Goal: Task Accomplishment & Management: Complete application form

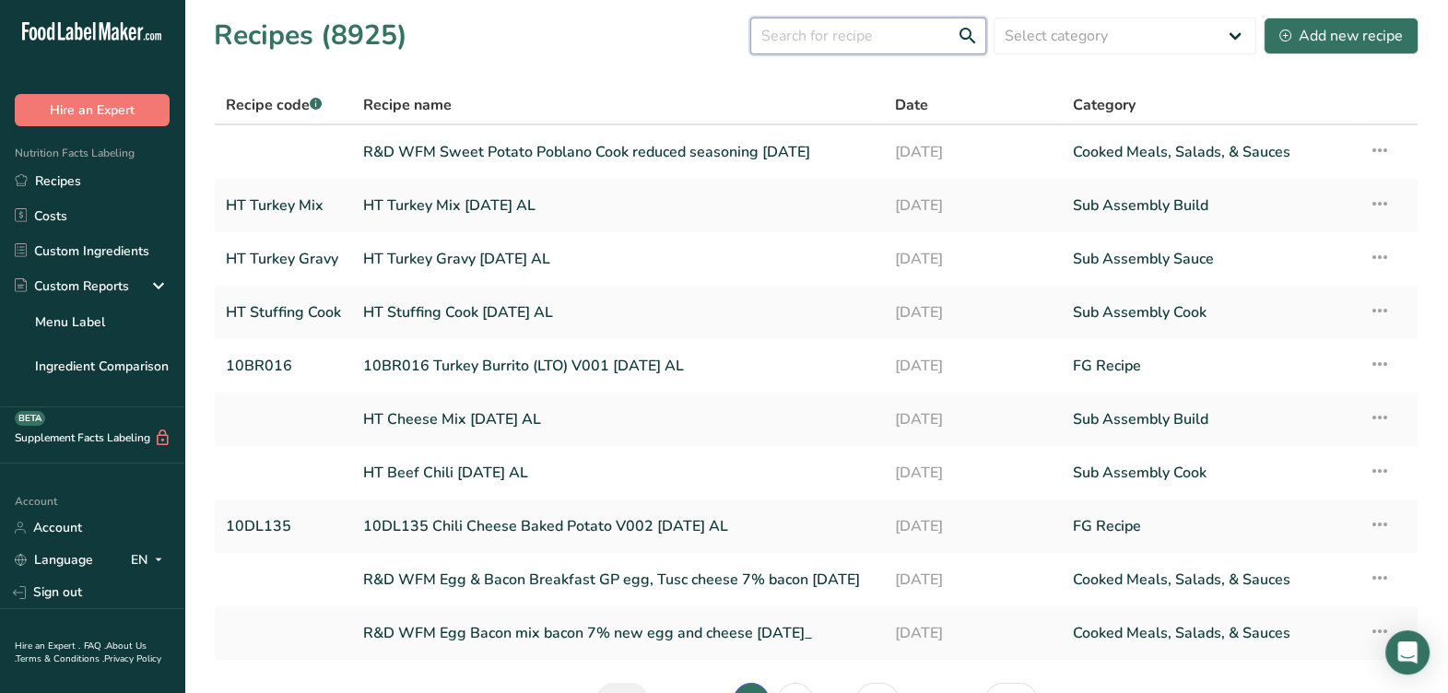
click at [810, 44] on input "text" at bounding box center [868, 36] width 236 height 37
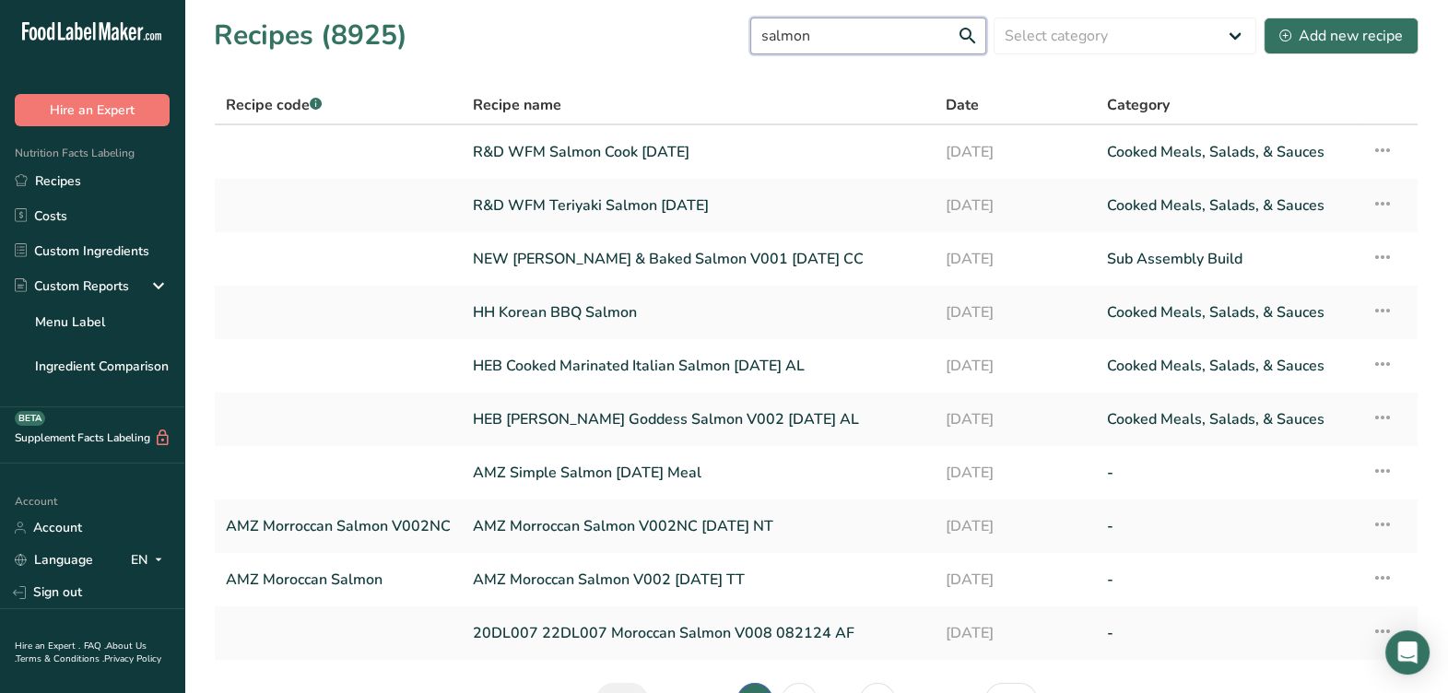
drag, startPoint x: 869, startPoint y: 41, endPoint x: 699, endPoint y: 55, distance: 171.1
click at [699, 55] on div "Recipes (8925) salmon Select category All Baked Goods Beverages Confectionery C…" at bounding box center [816, 35] width 1205 height 41
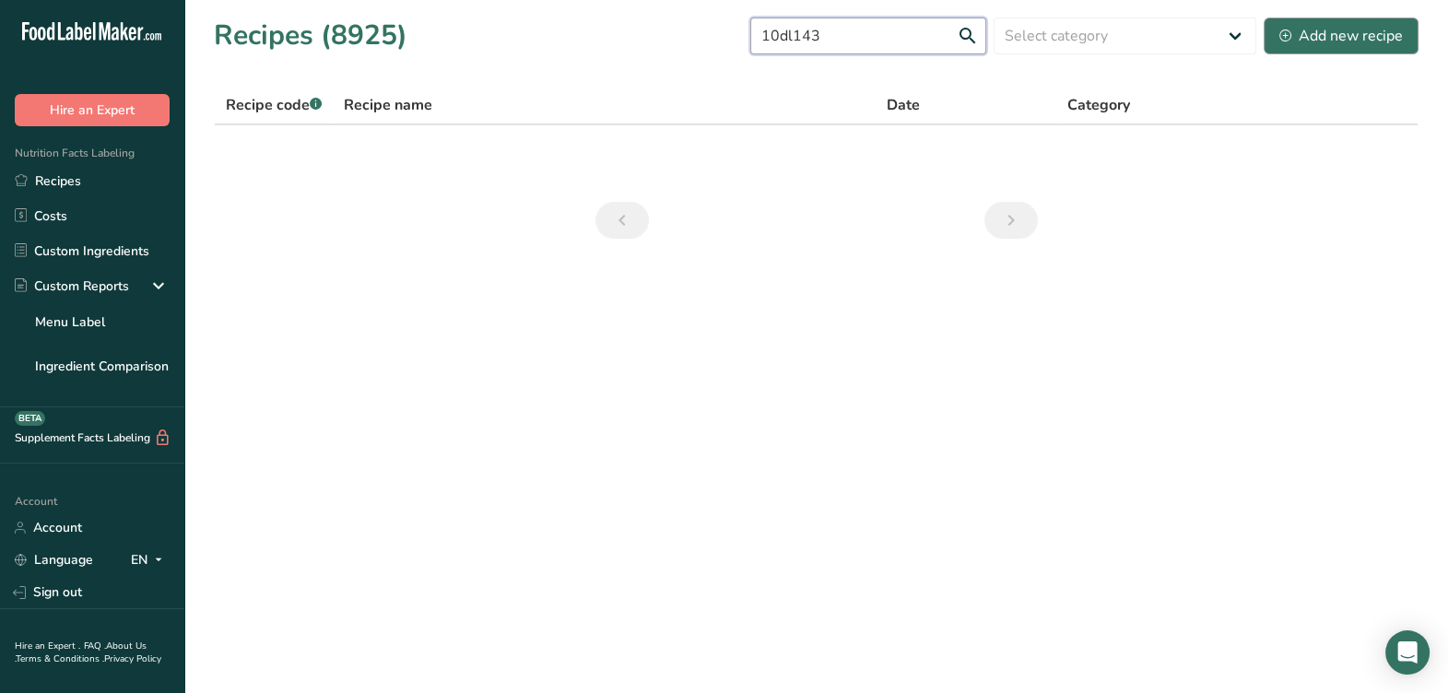
type input "10dl143"
click at [1312, 35] on div "Add new recipe" at bounding box center [1341, 36] width 124 height 22
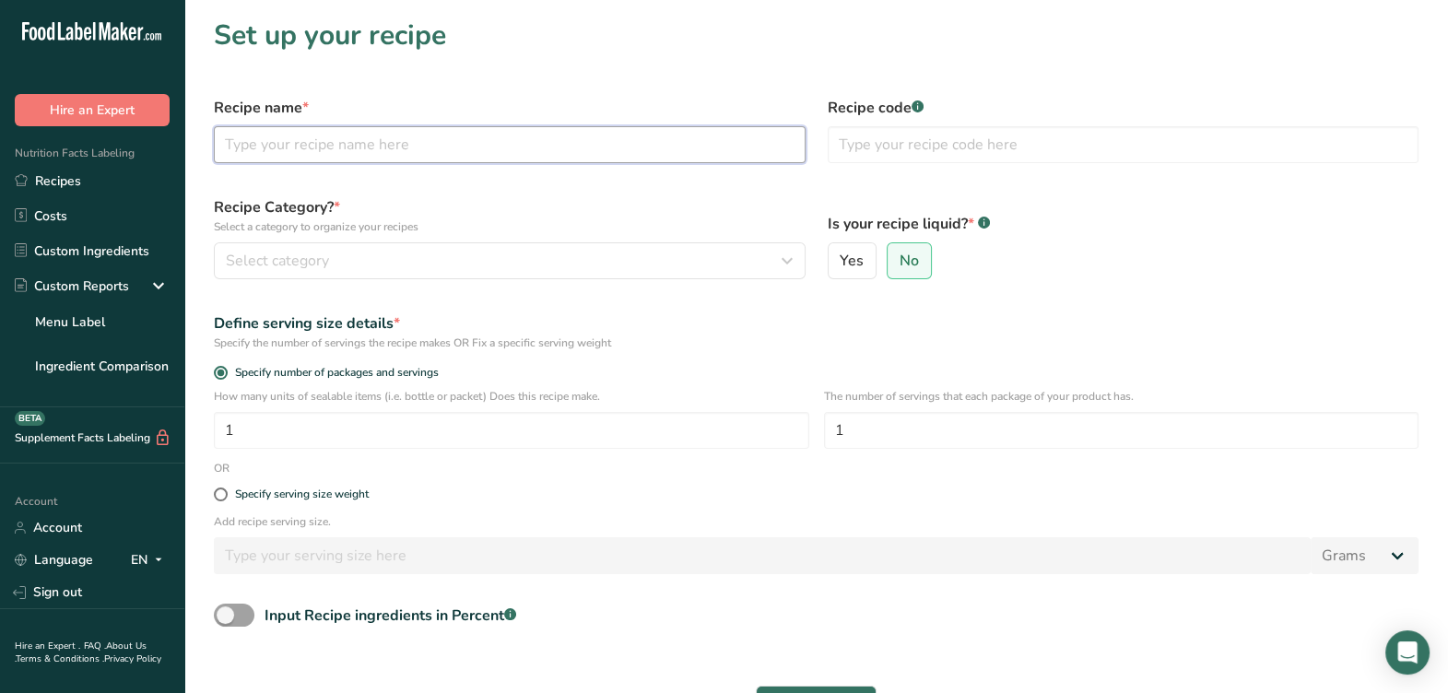
click at [383, 146] on input "text" at bounding box center [510, 144] width 592 height 37
drag, startPoint x: 284, startPoint y: 152, endPoint x: 244, endPoint y: 147, distance: 39.9
click at [228, 157] on input "10DL143 Salmon Fillets V001 8-18-25 AL" at bounding box center [510, 144] width 592 height 37
type input "10DL143 Salmon Fillets V001 8-18-25 AL"
click at [874, 157] on input "text" at bounding box center [1124, 144] width 592 height 37
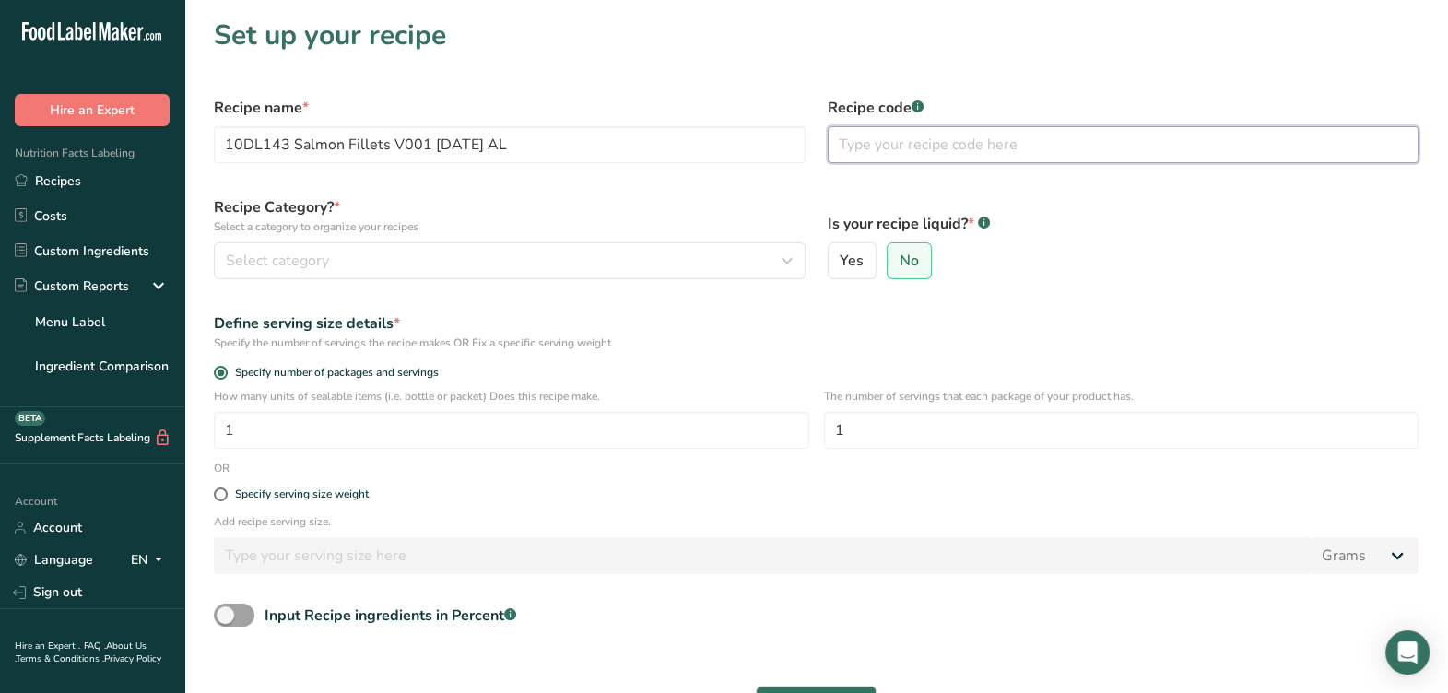
paste input "10DL143"
type input "10DL143"
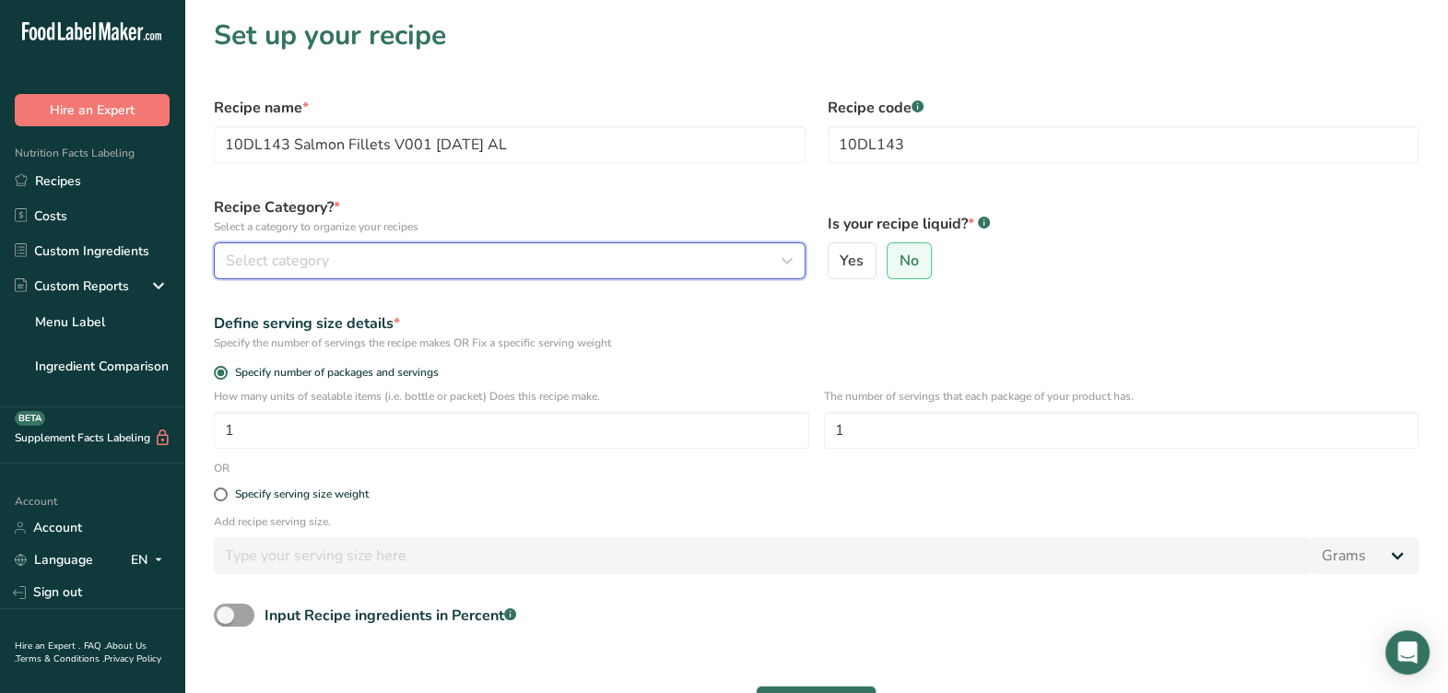
click at [610, 276] on button "Select category" at bounding box center [510, 260] width 592 height 37
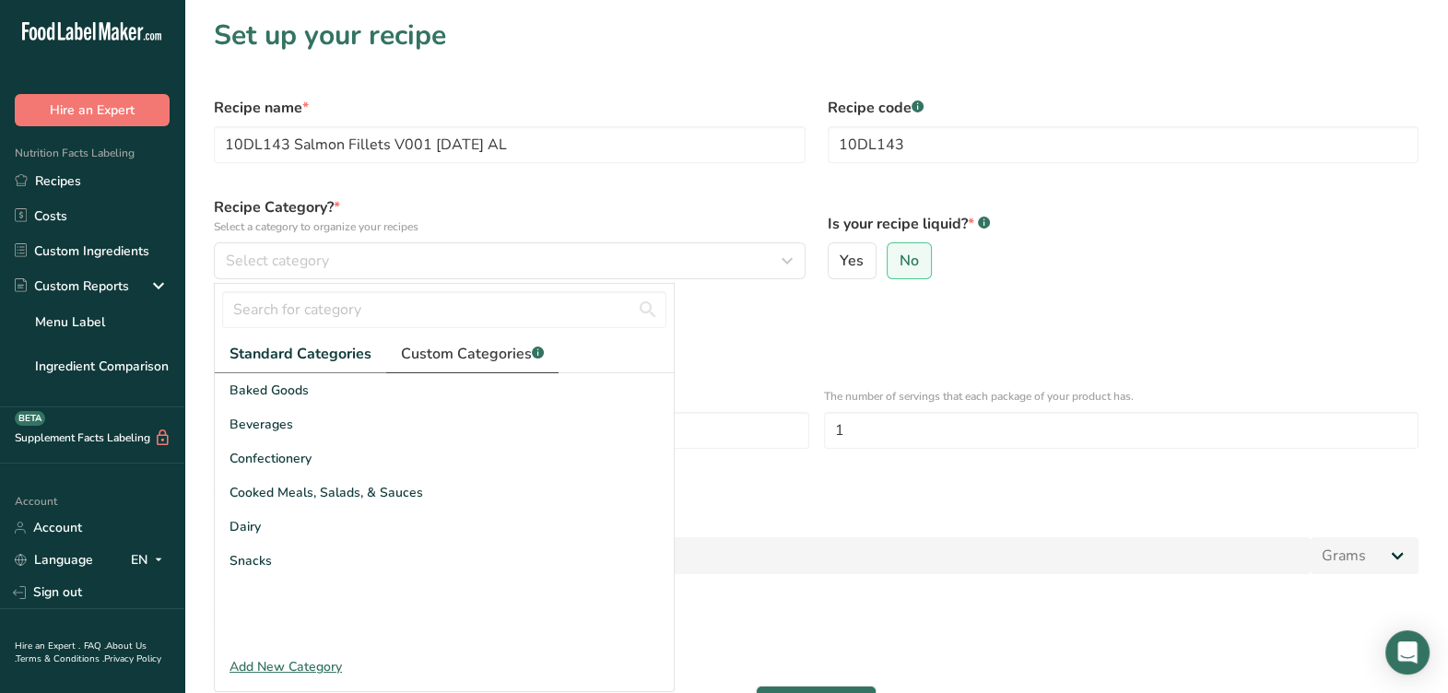
click at [401, 356] on span "Custom Categories .a-a{fill:#347362;}.b-a{fill:#fff;}" at bounding box center [472, 354] width 143 height 22
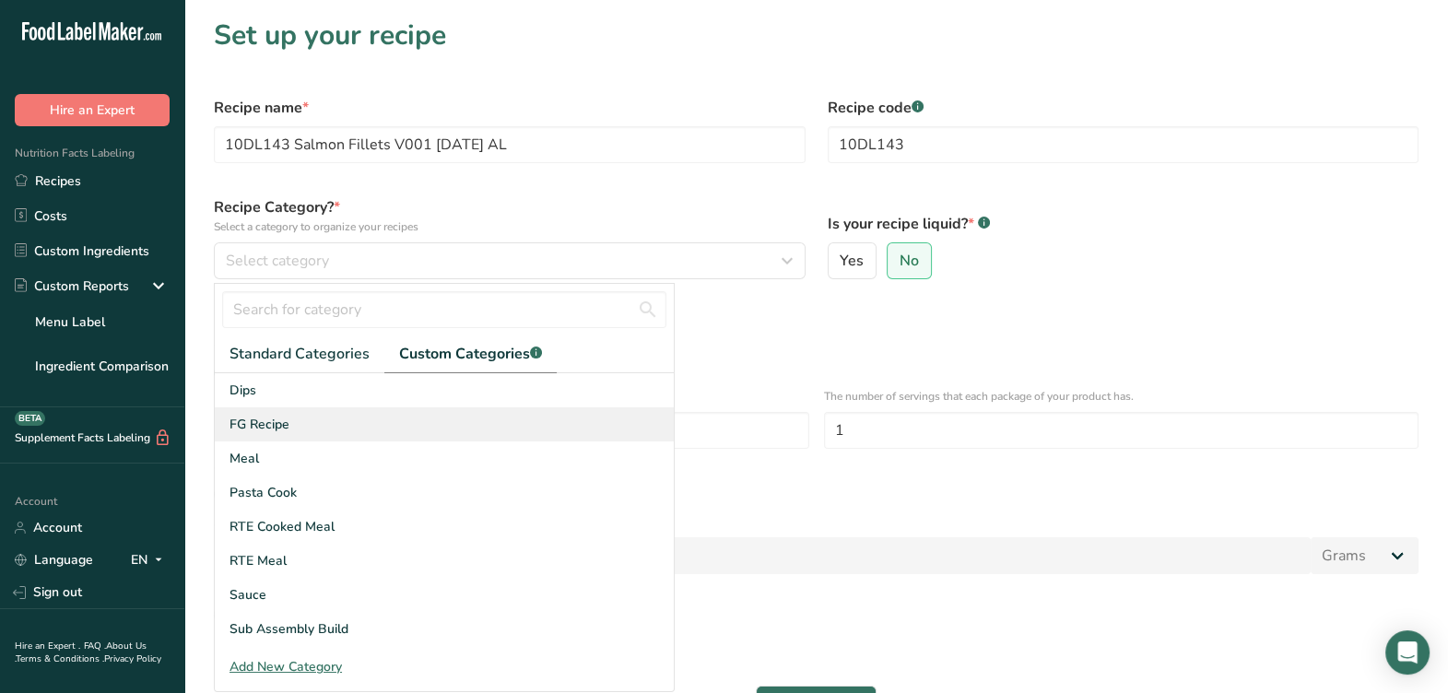
click at [309, 418] on div "FG Recipe" at bounding box center [444, 424] width 459 height 34
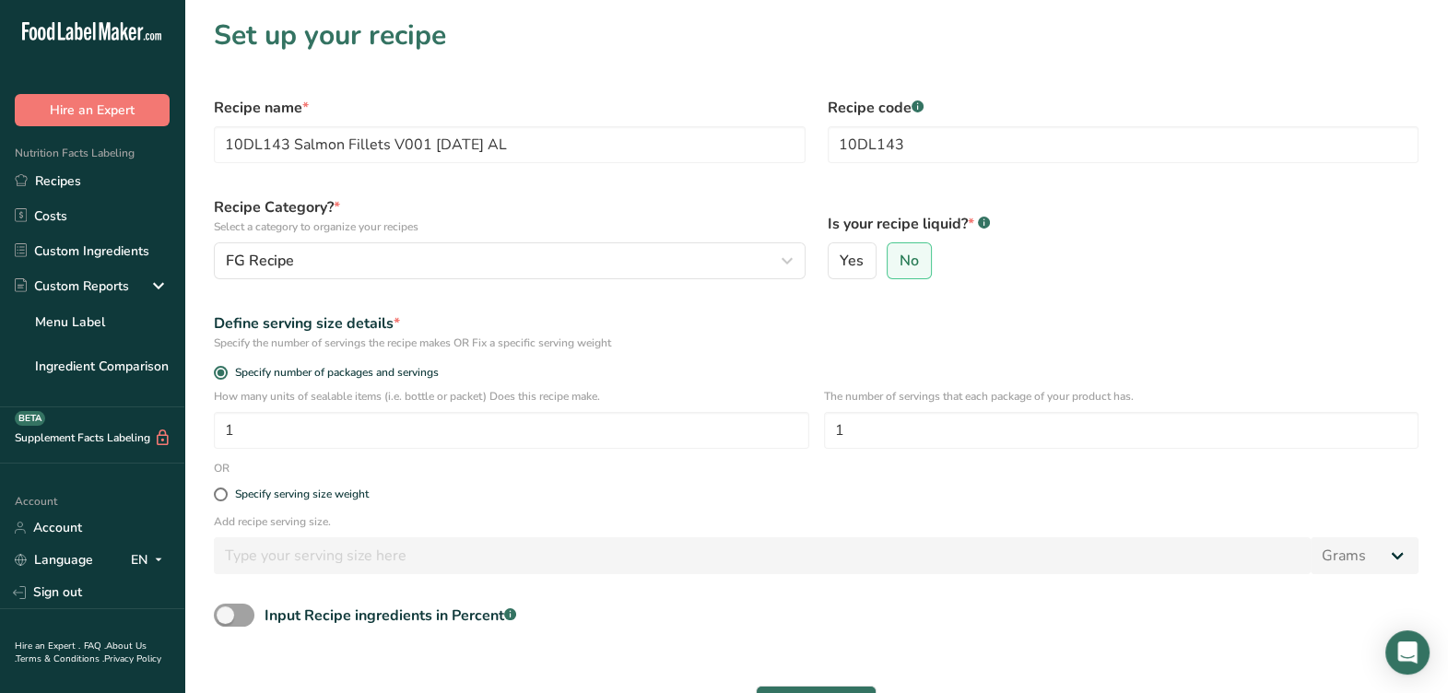
click at [722, 302] on div "Define serving size details * Specify the number of servings the recipe makes O…" at bounding box center [816, 331] width 1227 height 61
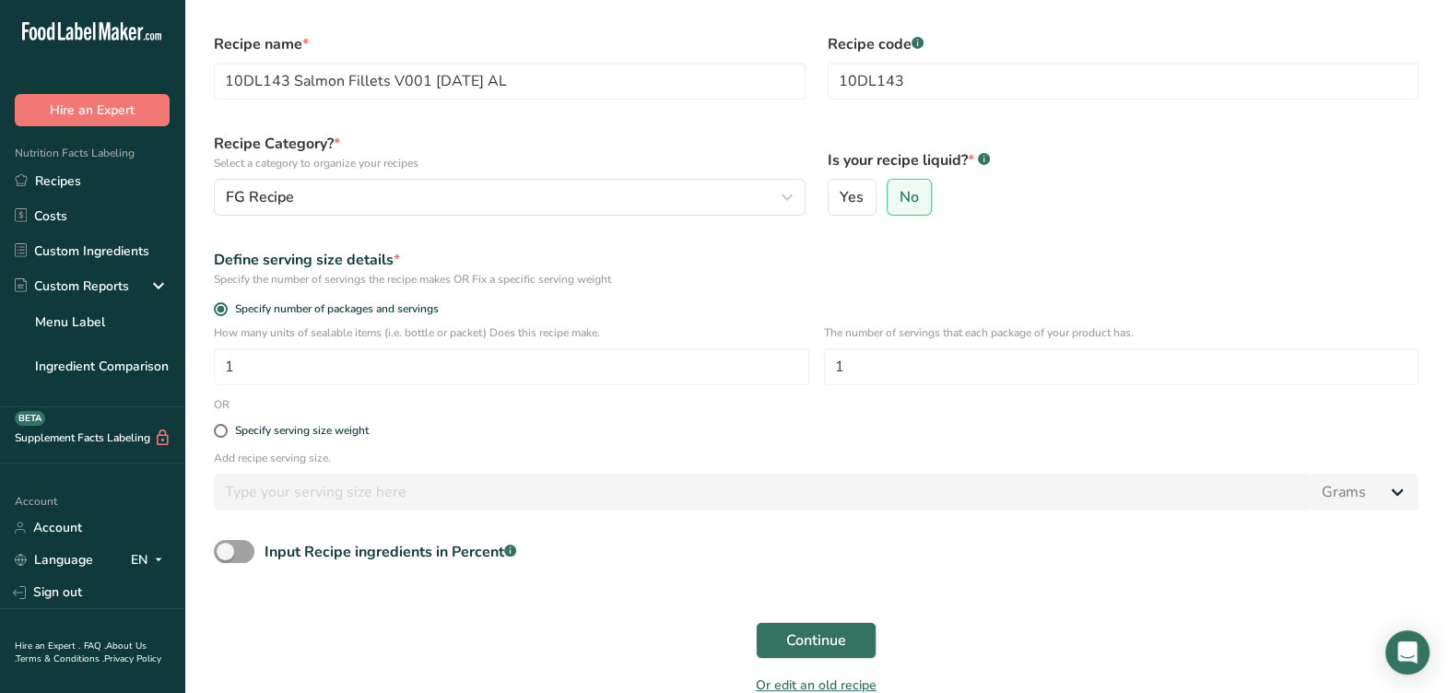
scroll to position [114, 0]
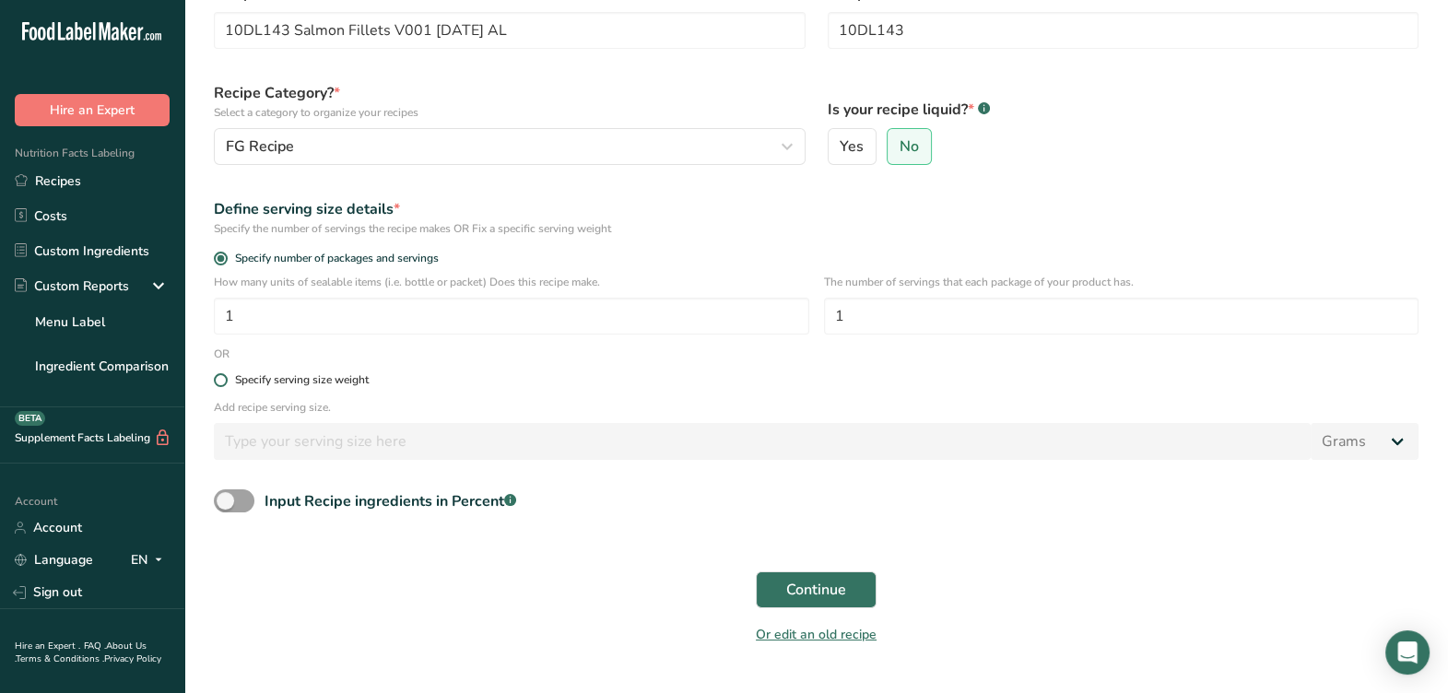
click at [340, 382] on div "Specify serving size weight" at bounding box center [302, 380] width 134 height 14
click at [226, 382] on input "Specify serving size weight" at bounding box center [220, 380] width 12 height 12
radio input "true"
radio input "false"
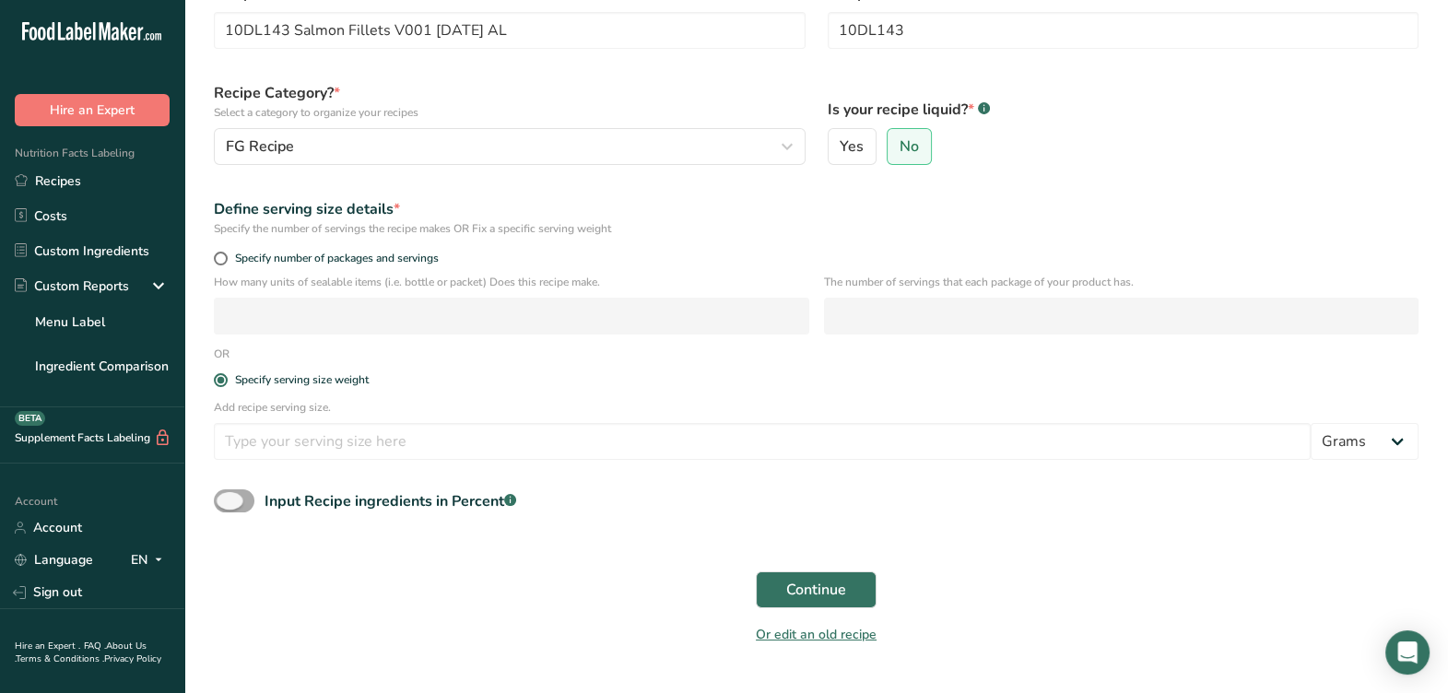
click at [253, 502] on span at bounding box center [234, 500] width 41 height 23
click at [226, 502] on input "Input Recipe ingredients in Percent .a-a{fill:#347362;}.b-a{fill:#fff;}" at bounding box center [220, 501] width 12 height 12
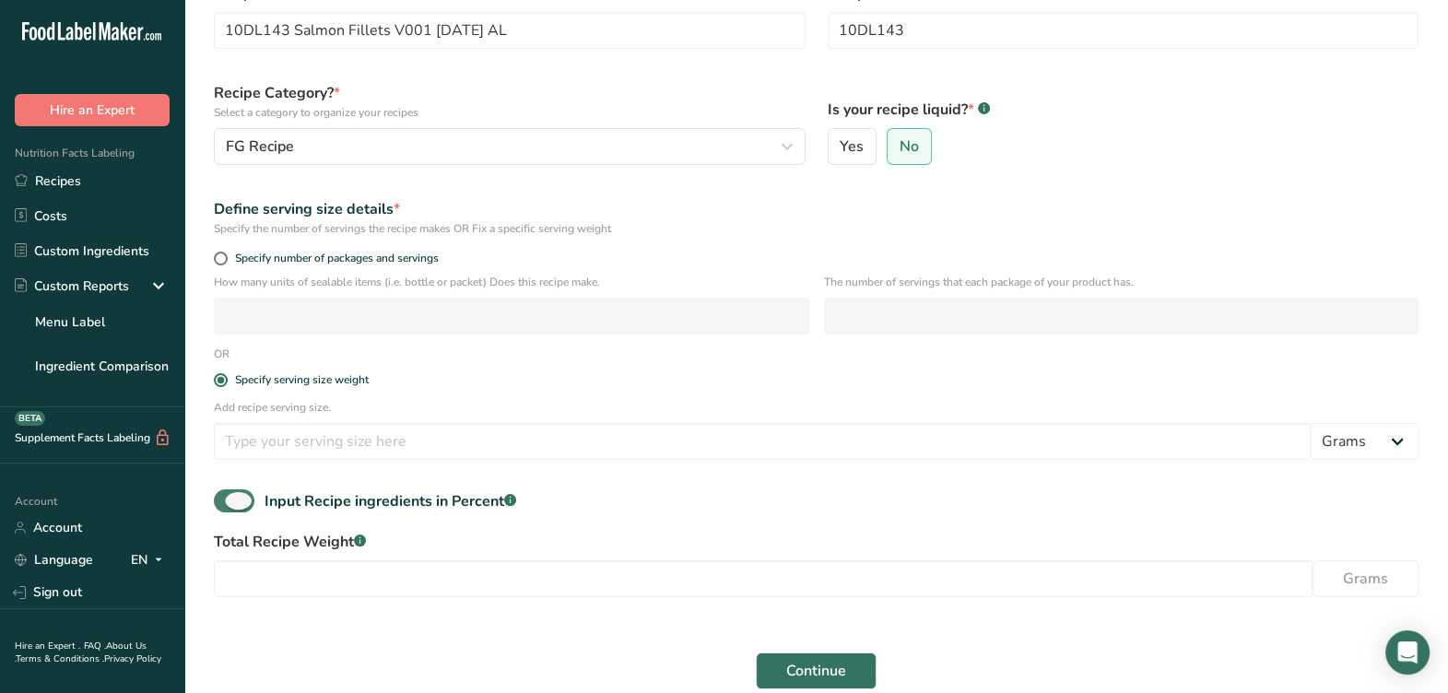
click at [251, 502] on span at bounding box center [234, 500] width 41 height 23
click at [226, 502] on input "Input Recipe ingredients in Percent .a-a{fill:#347362;}.b-a{fill:#fff;}" at bounding box center [220, 501] width 12 height 12
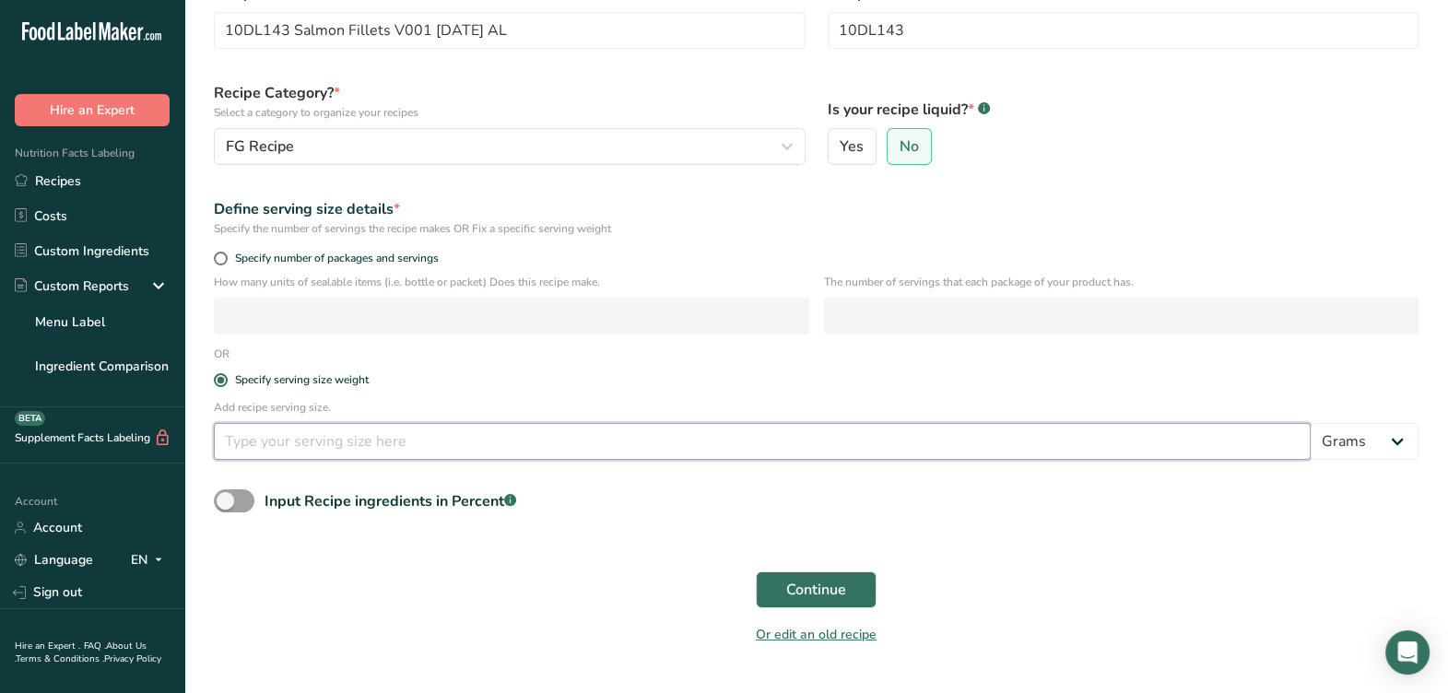
click at [381, 450] on input "number" at bounding box center [762, 441] width 1097 height 37
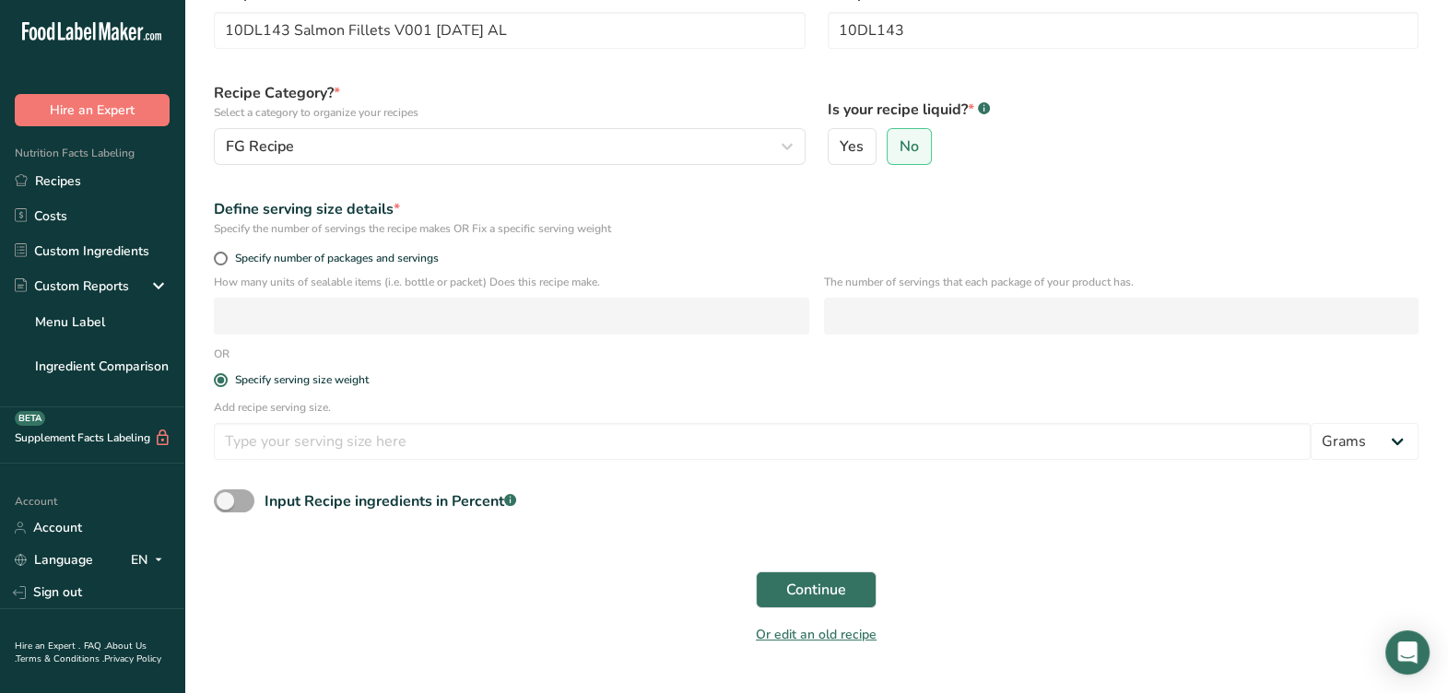
click at [304, 509] on div "Input Recipe ingredients in Percent .a-a{fill:#347362;}.b-a{fill:#fff;}" at bounding box center [391, 501] width 252 height 22
click at [226, 507] on input "Input Recipe ingredients in Percent .a-a{fill:#347362;}.b-a{fill:#fff;}" at bounding box center [220, 501] width 12 height 12
checkbox input "true"
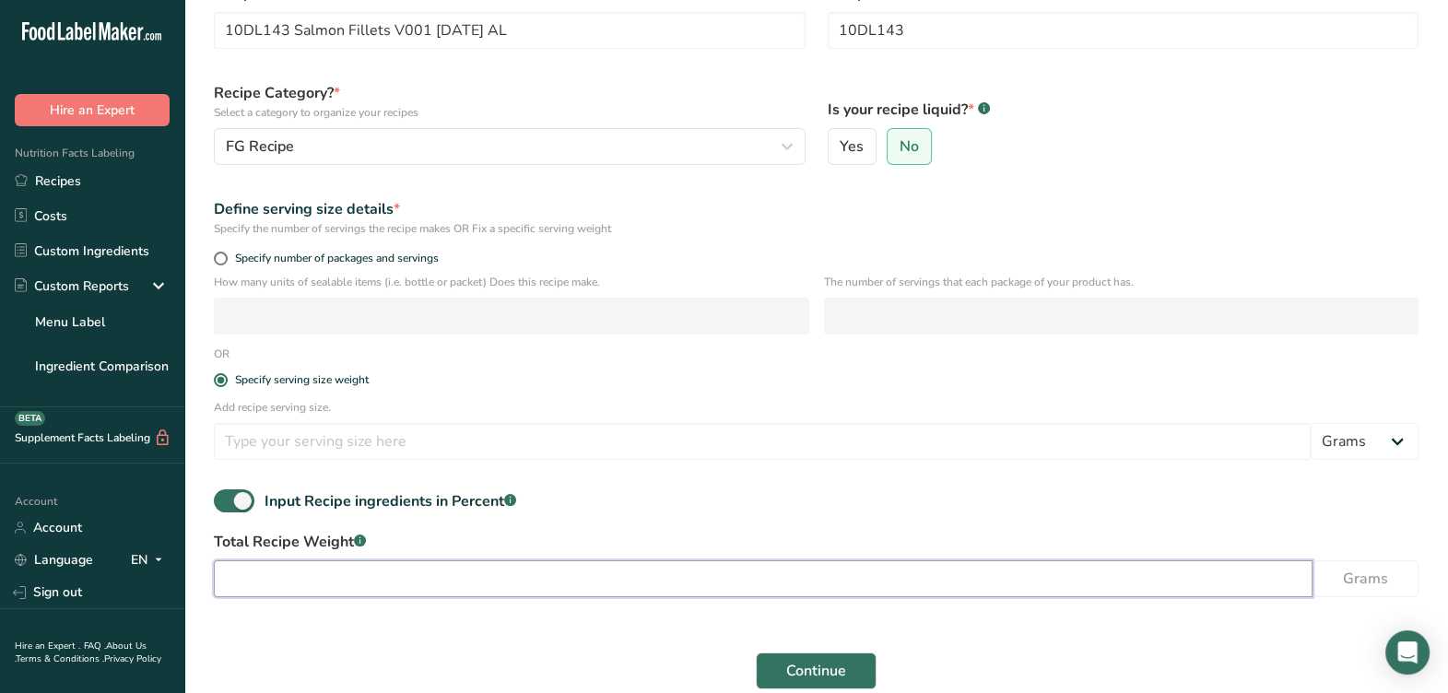
click at [318, 581] on input "number" at bounding box center [763, 578] width 1099 height 37
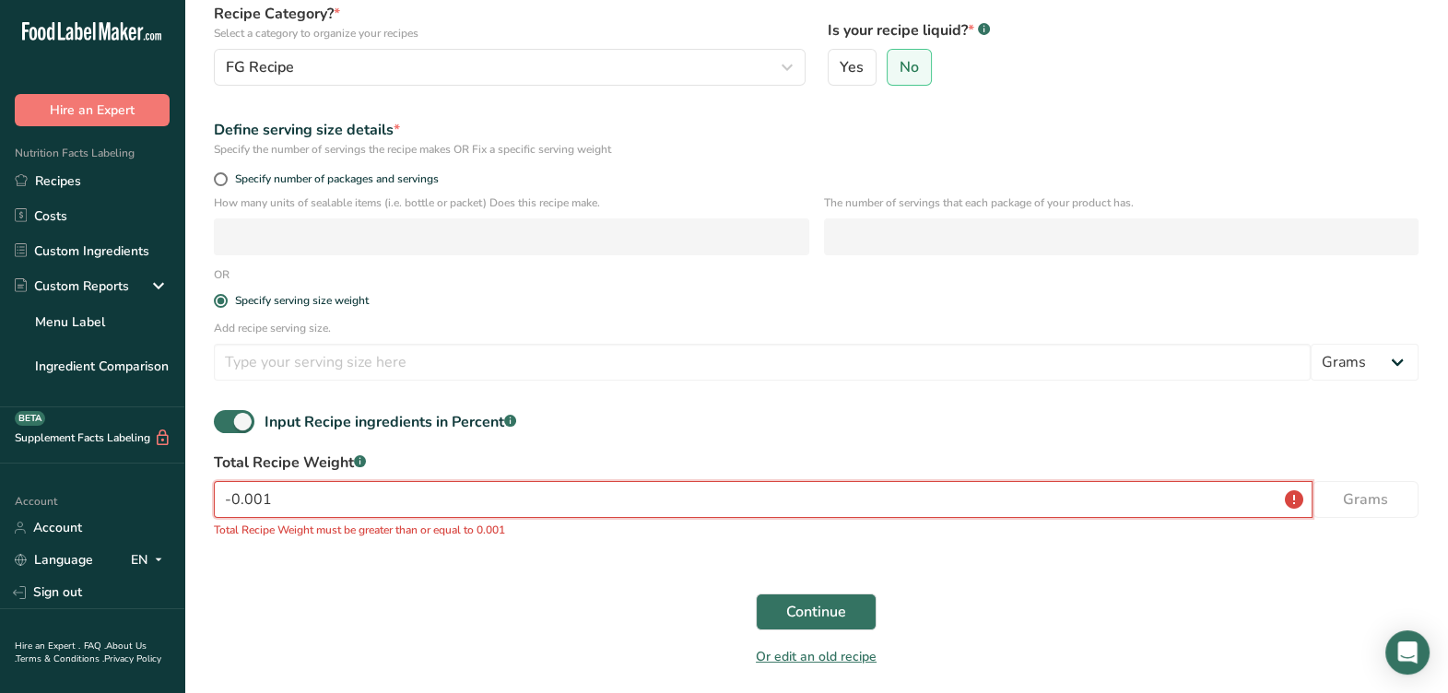
scroll to position [230, 0]
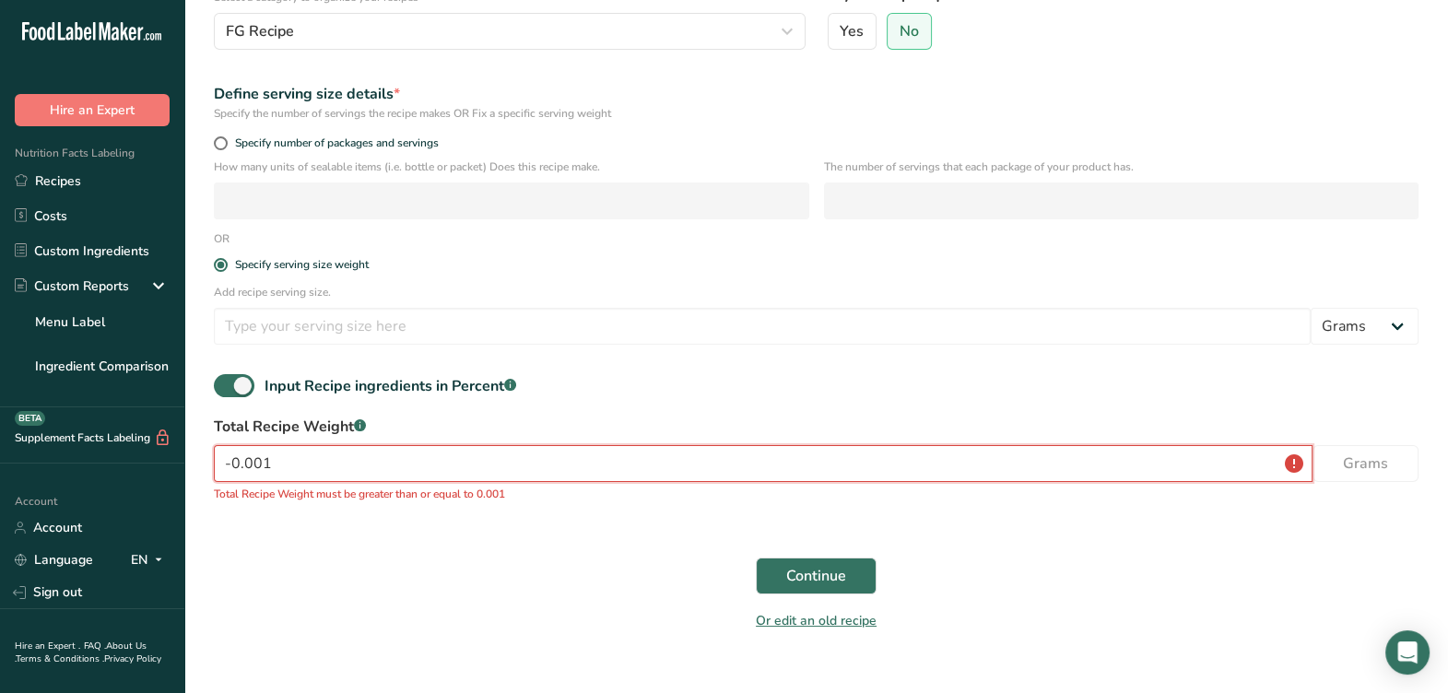
drag, startPoint x: 500, startPoint y: 472, endPoint x: 5, endPoint y: 475, distance: 495.9
click at [5, 474] on div ".a-20{fill:#fff;} Hire an Expert Nutrition Facts Labeling Recipes Costs Custom …" at bounding box center [724, 244] width 1448 height 949
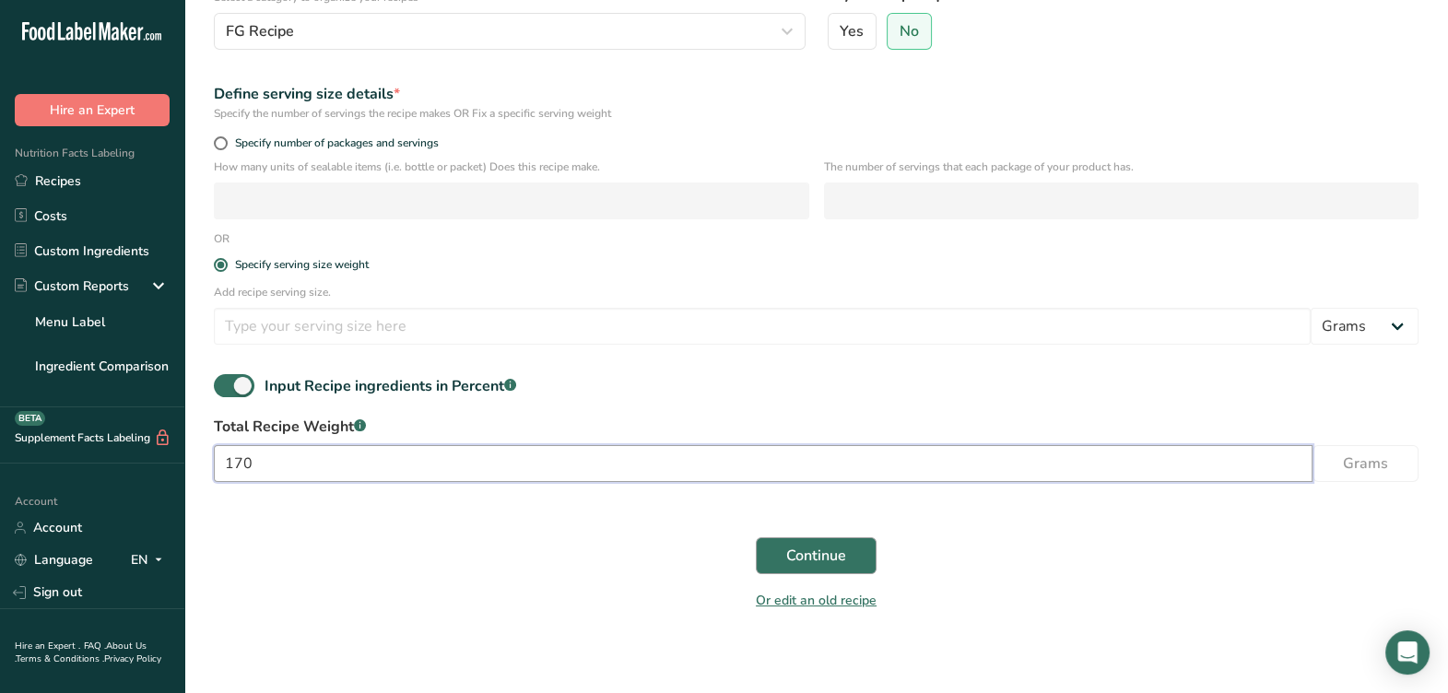
type input "170"
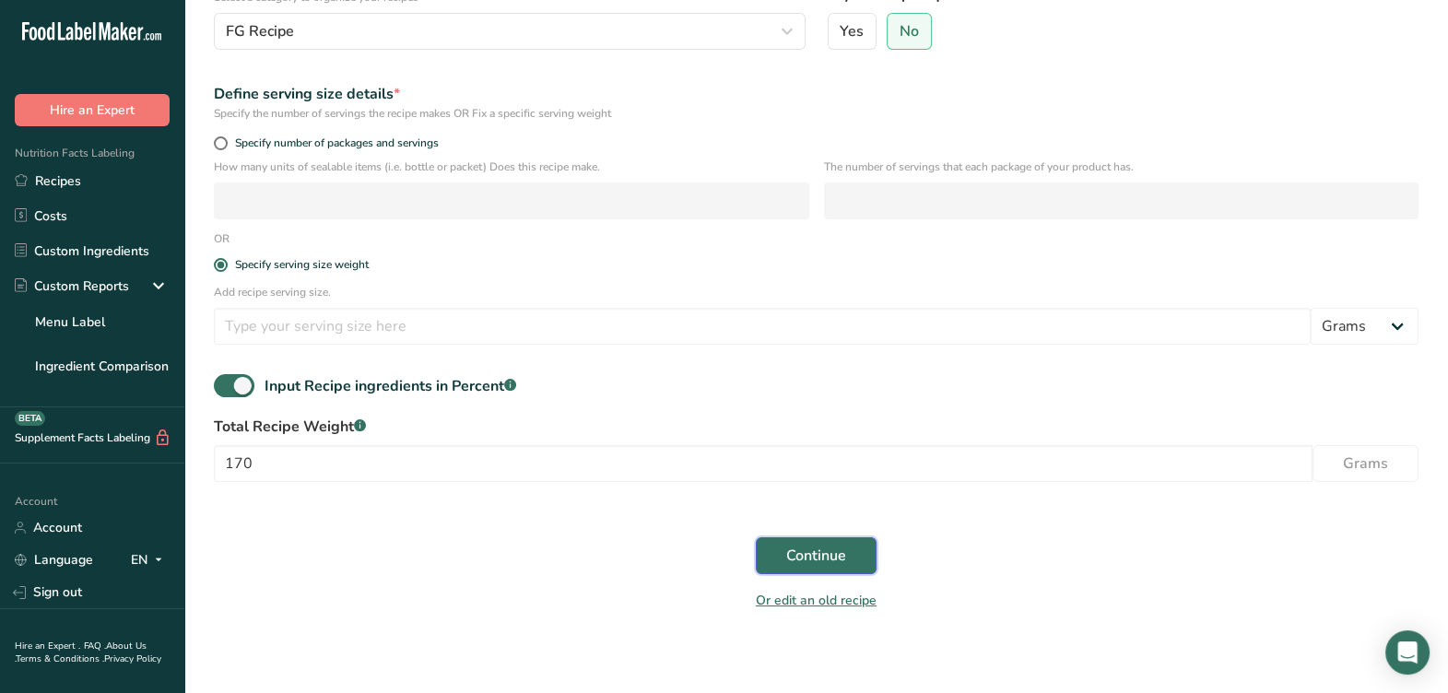
click at [825, 572] on button "Continue" at bounding box center [816, 555] width 121 height 37
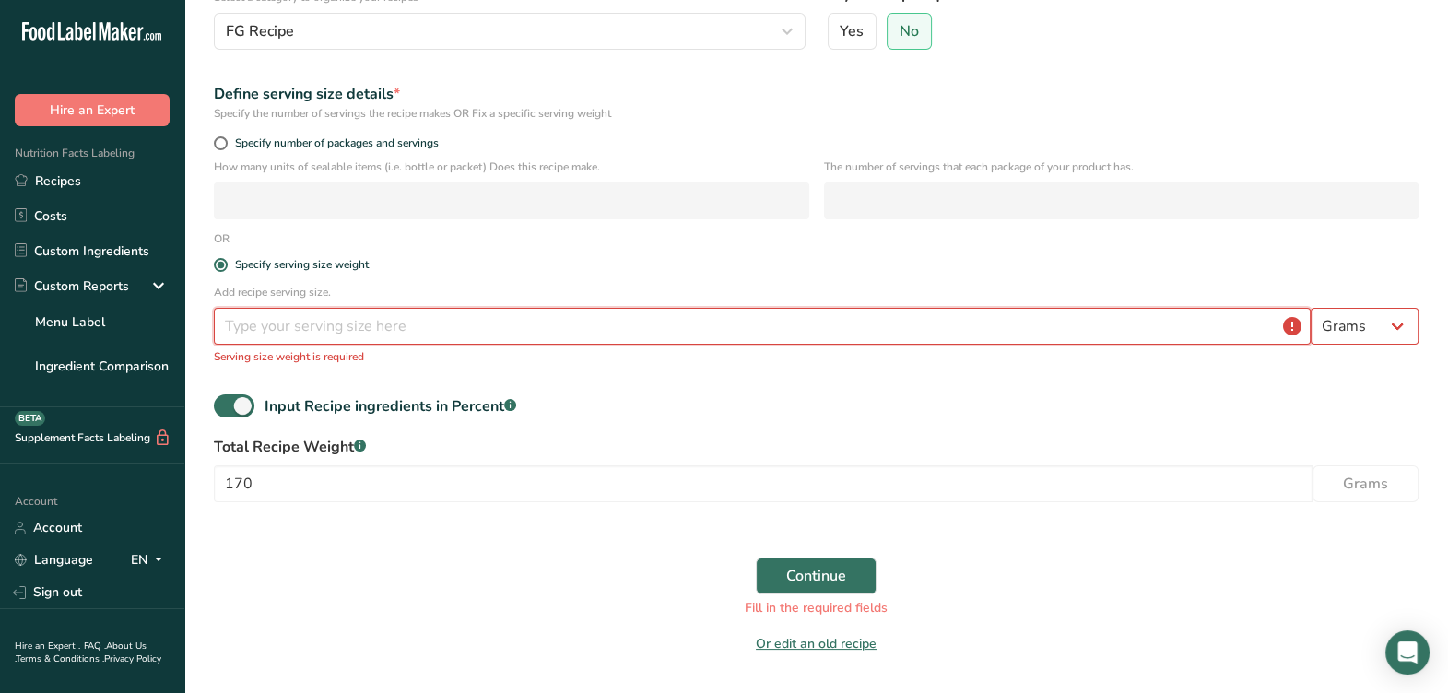
click at [660, 327] on input "number" at bounding box center [762, 326] width 1097 height 37
click at [671, 334] on input "number" at bounding box center [762, 326] width 1097 height 37
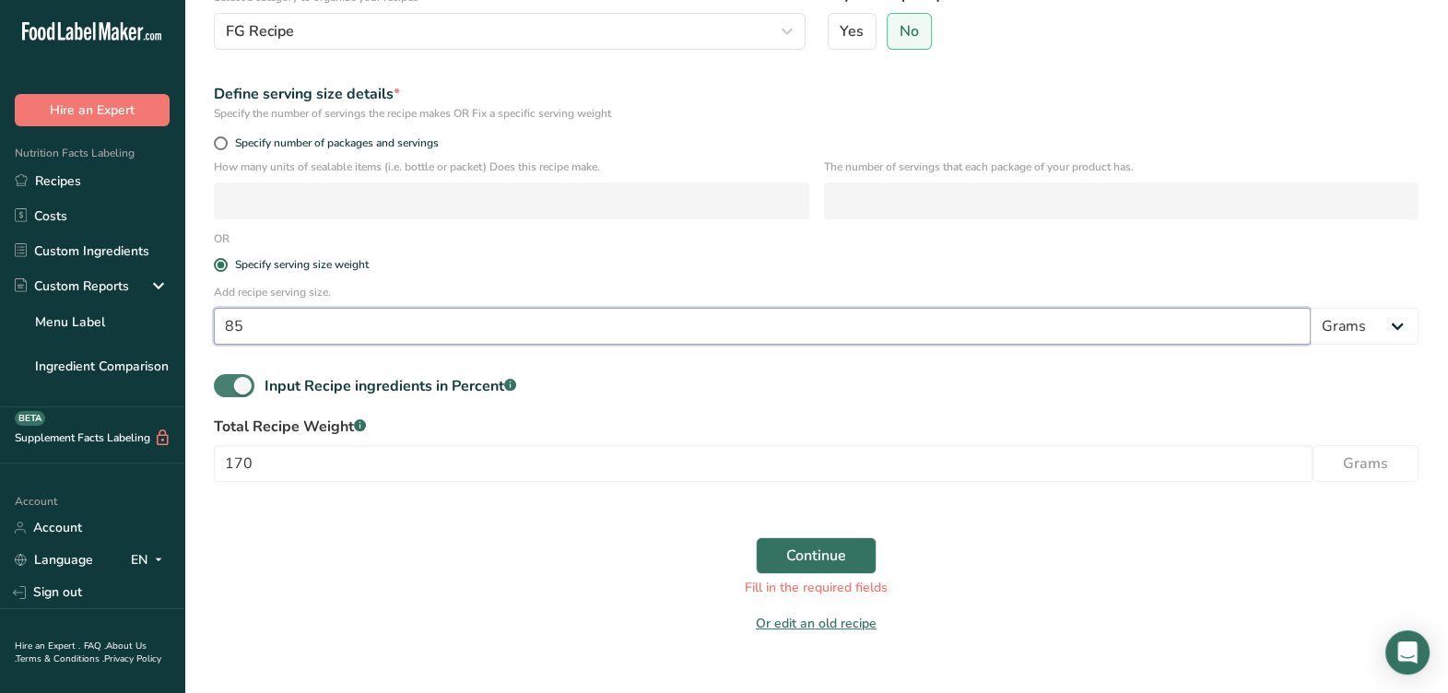
type input "85"
click at [225, 385] on span at bounding box center [234, 385] width 41 height 23
click at [225, 385] on input "Input Recipe ingredients in Percent .a-a{fill:#347362;}.b-a{fill:#fff;}" at bounding box center [220, 386] width 12 height 12
checkbox input "false"
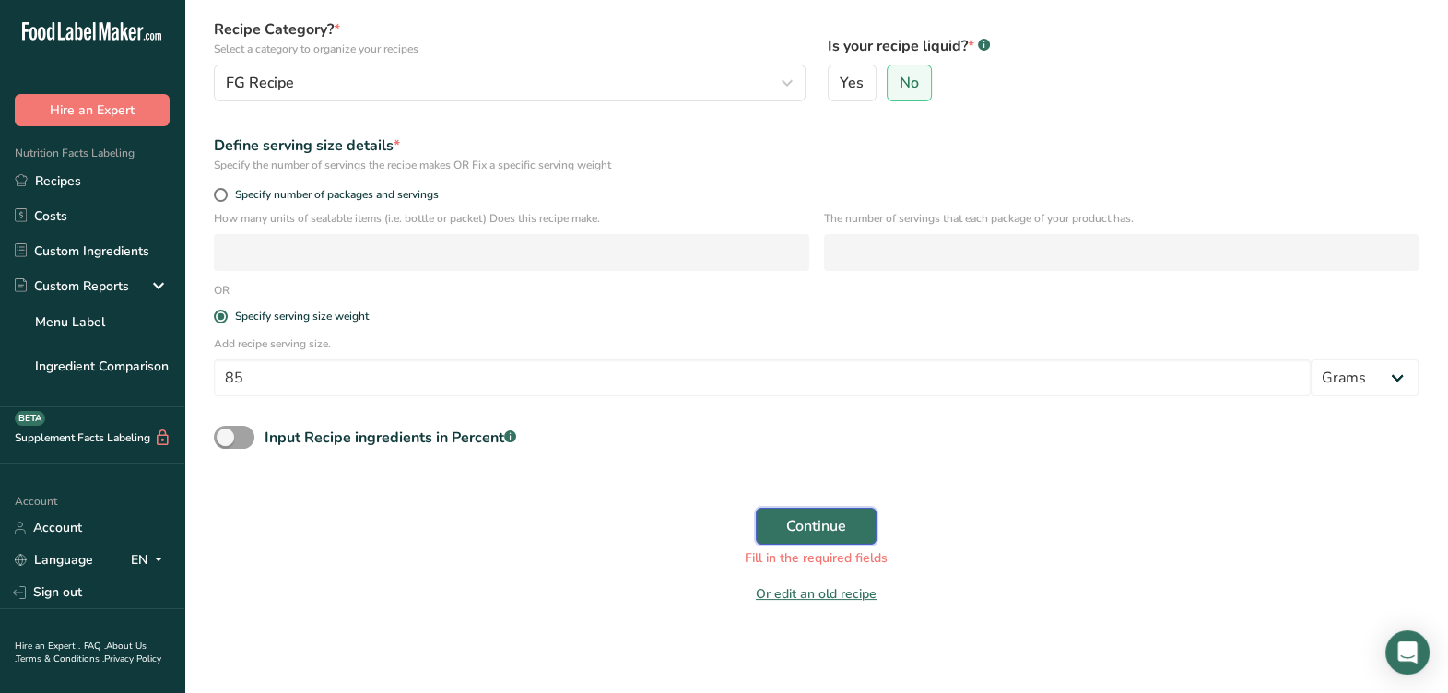
click at [778, 518] on button "Continue" at bounding box center [816, 526] width 121 height 37
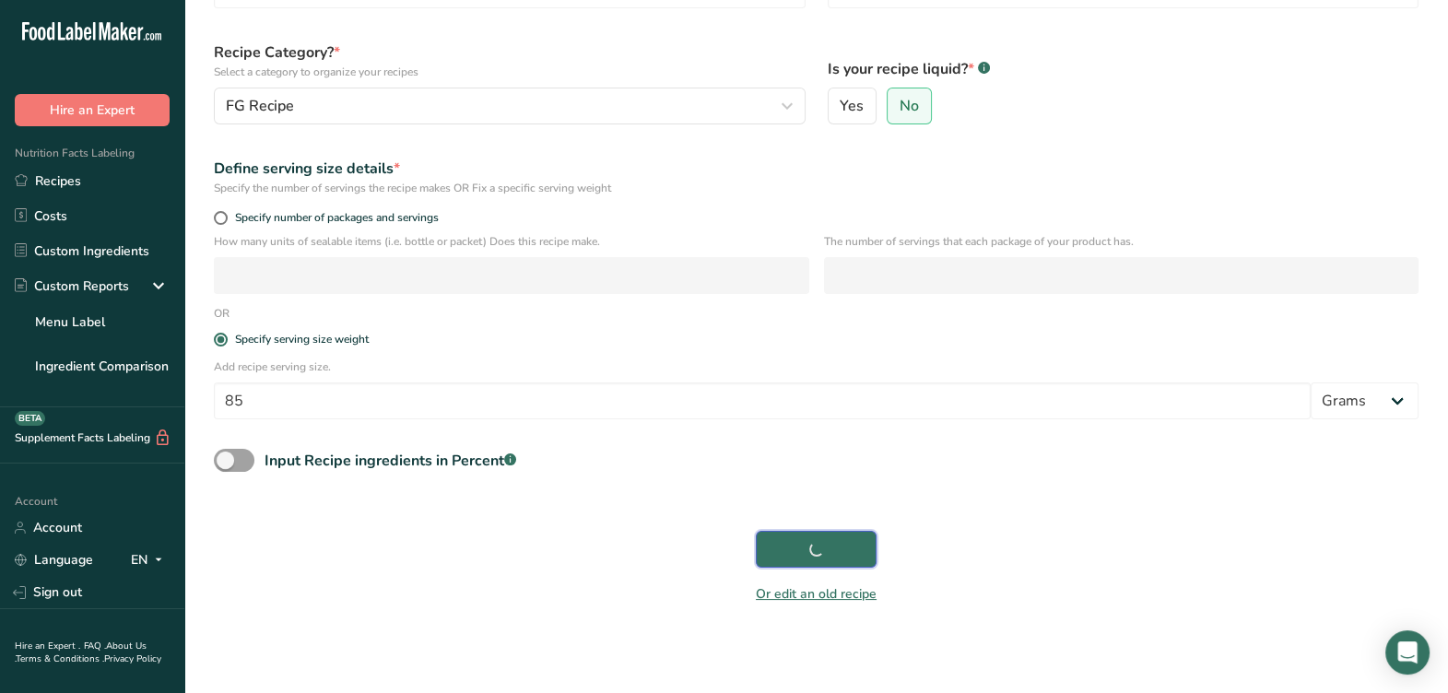
scroll to position [155, 0]
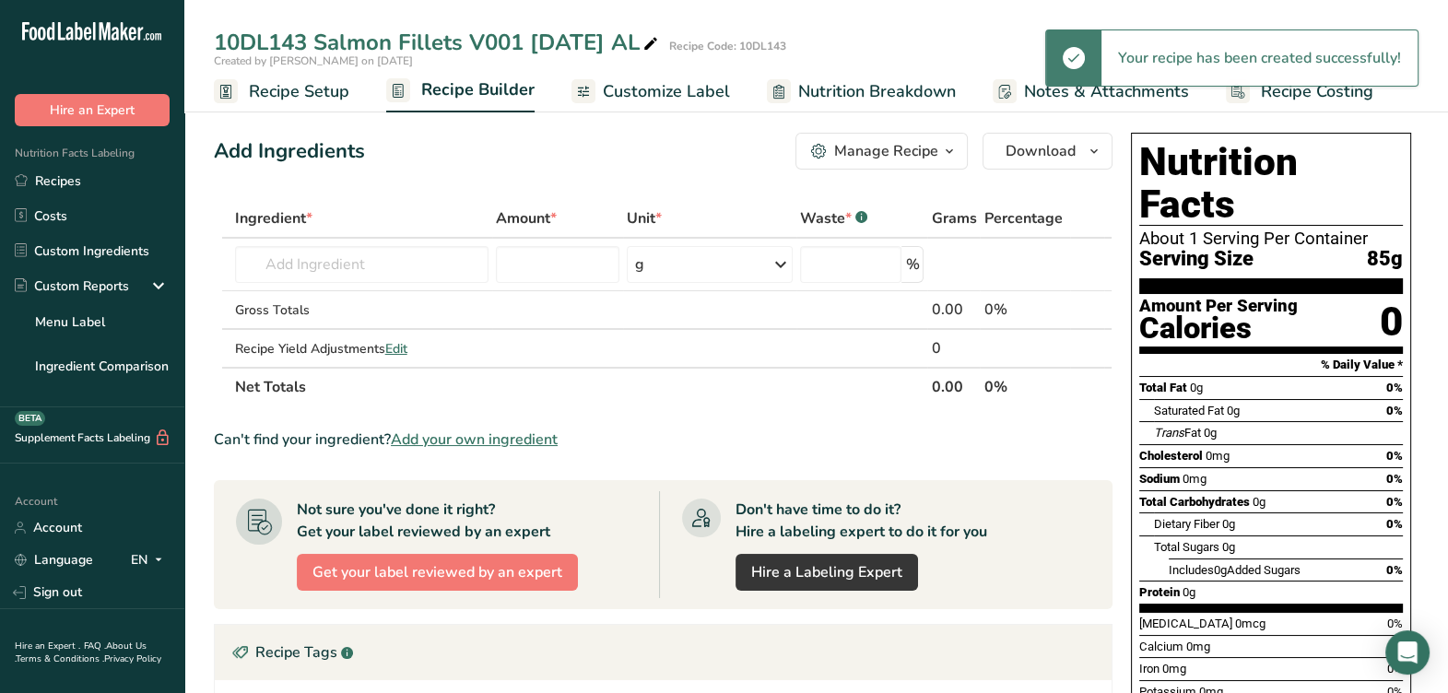
click at [319, 105] on link "Recipe Setup" at bounding box center [281, 91] width 135 height 41
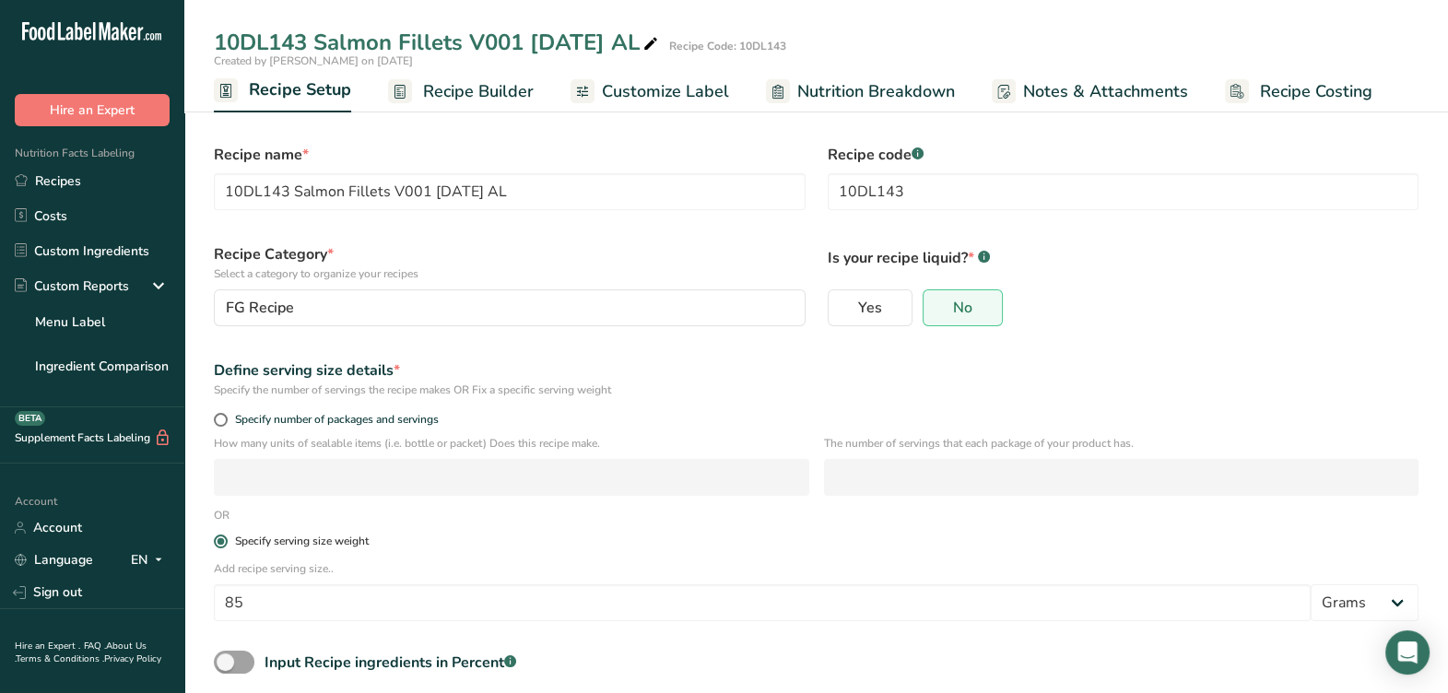
scroll to position [91, 0]
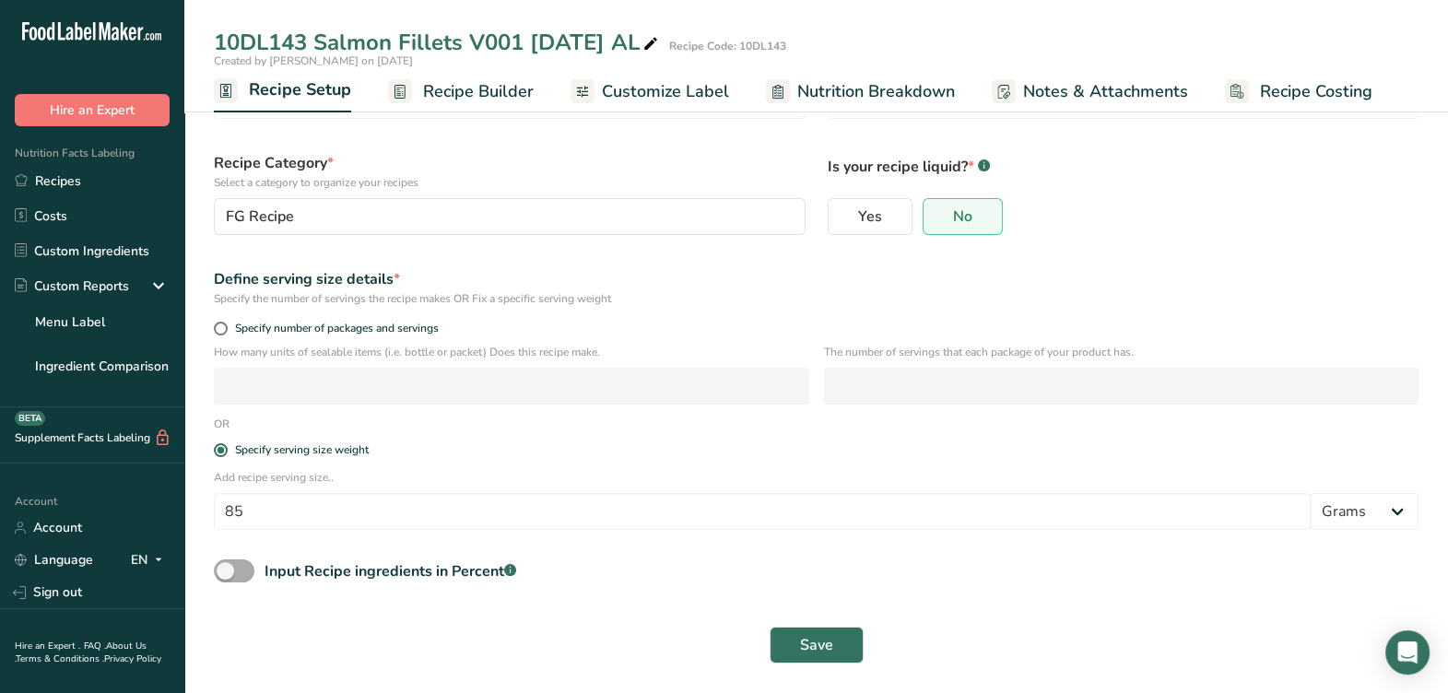
click at [229, 573] on span at bounding box center [234, 570] width 41 height 23
click at [226, 573] on input "Input Recipe ingredients in Percent .a-a{fill:#347362;}.b-a{fill:#fff;}" at bounding box center [220, 571] width 12 height 12
checkbox input "true"
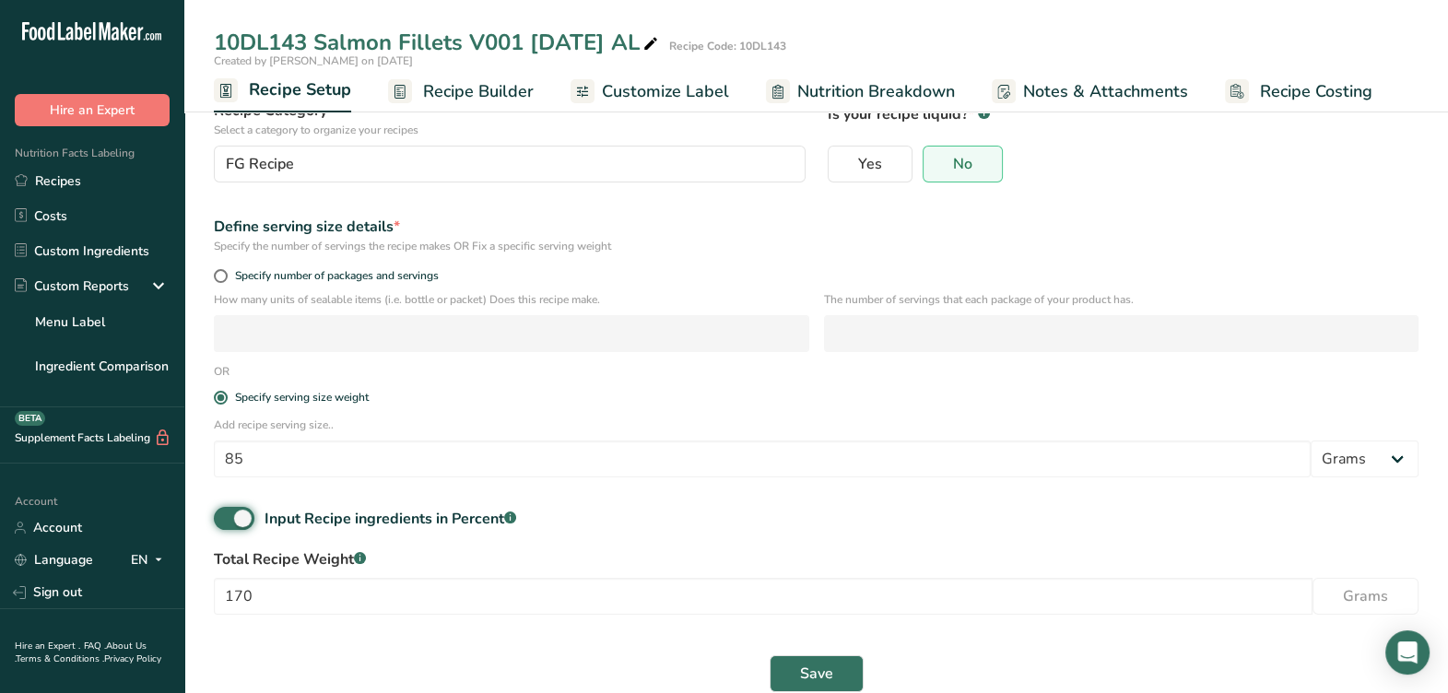
scroll to position [172, 0]
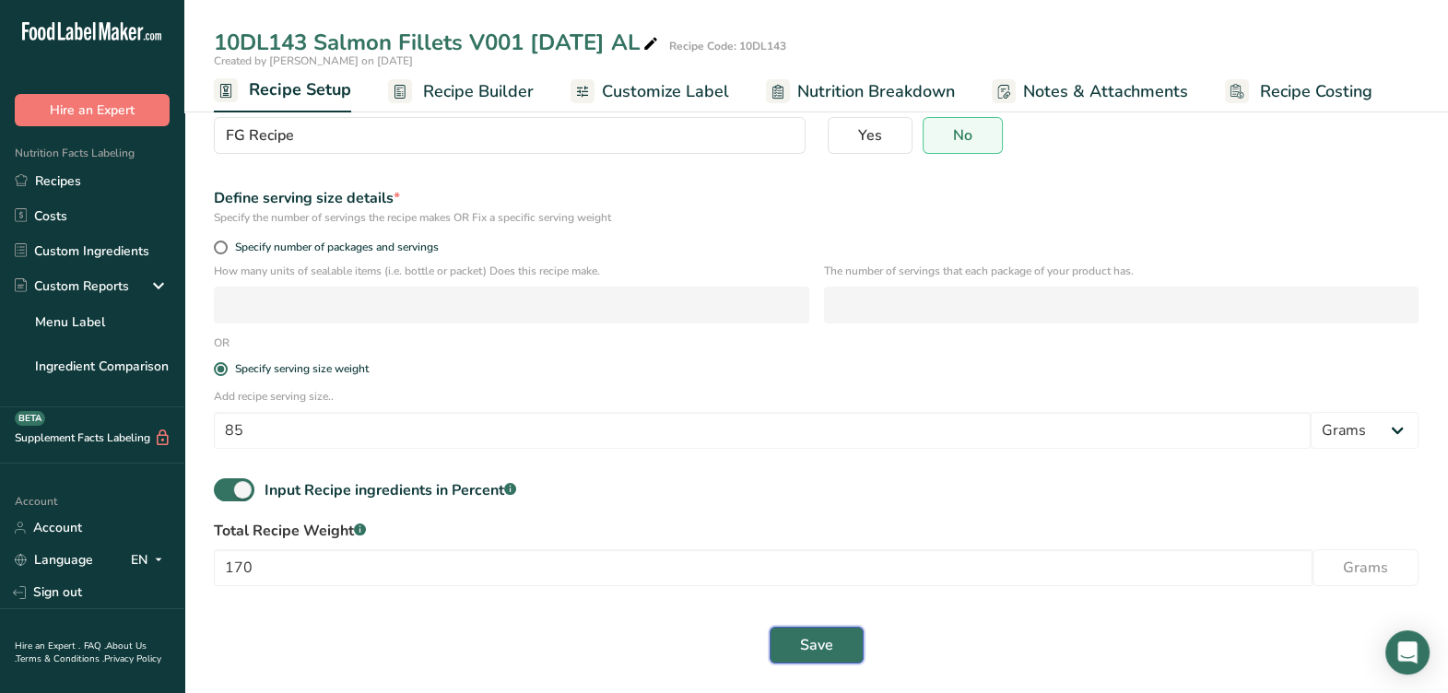
click at [831, 637] on span "Save" at bounding box center [816, 645] width 33 height 22
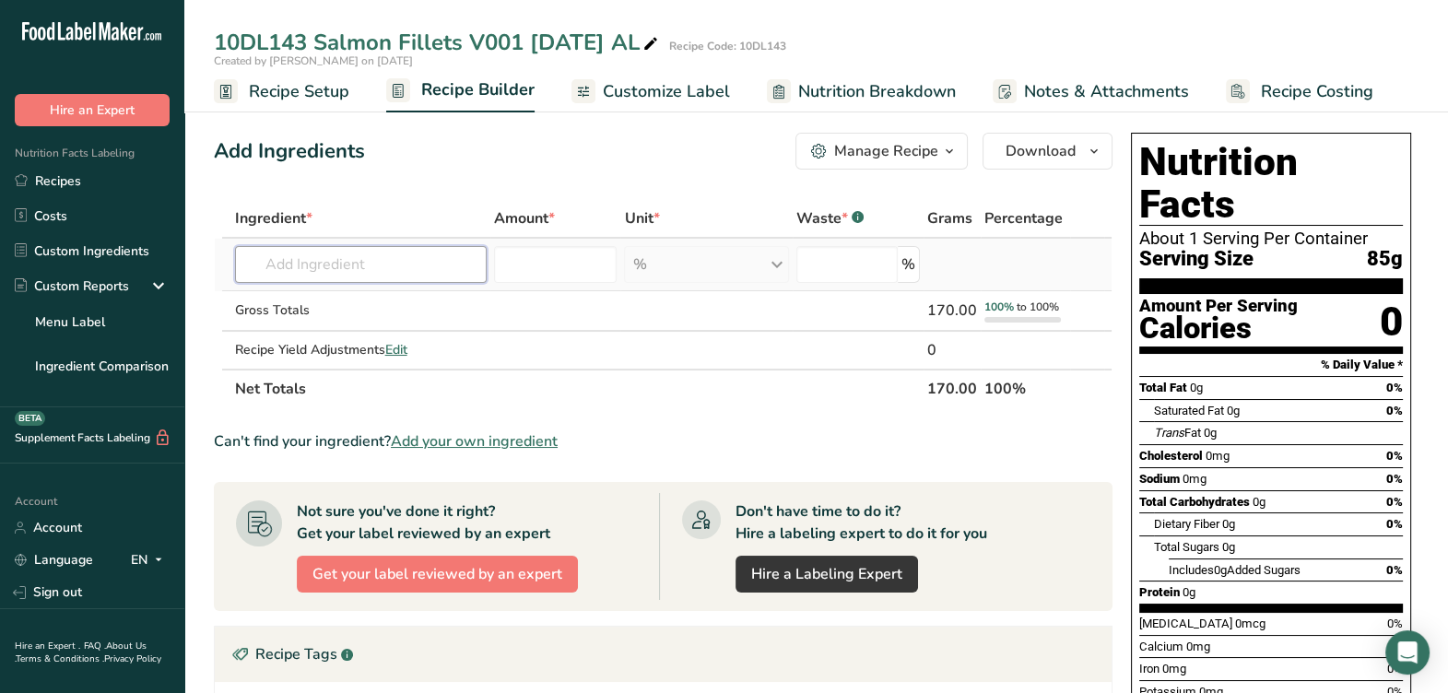
click at [384, 256] on input "text" at bounding box center [361, 264] width 252 height 37
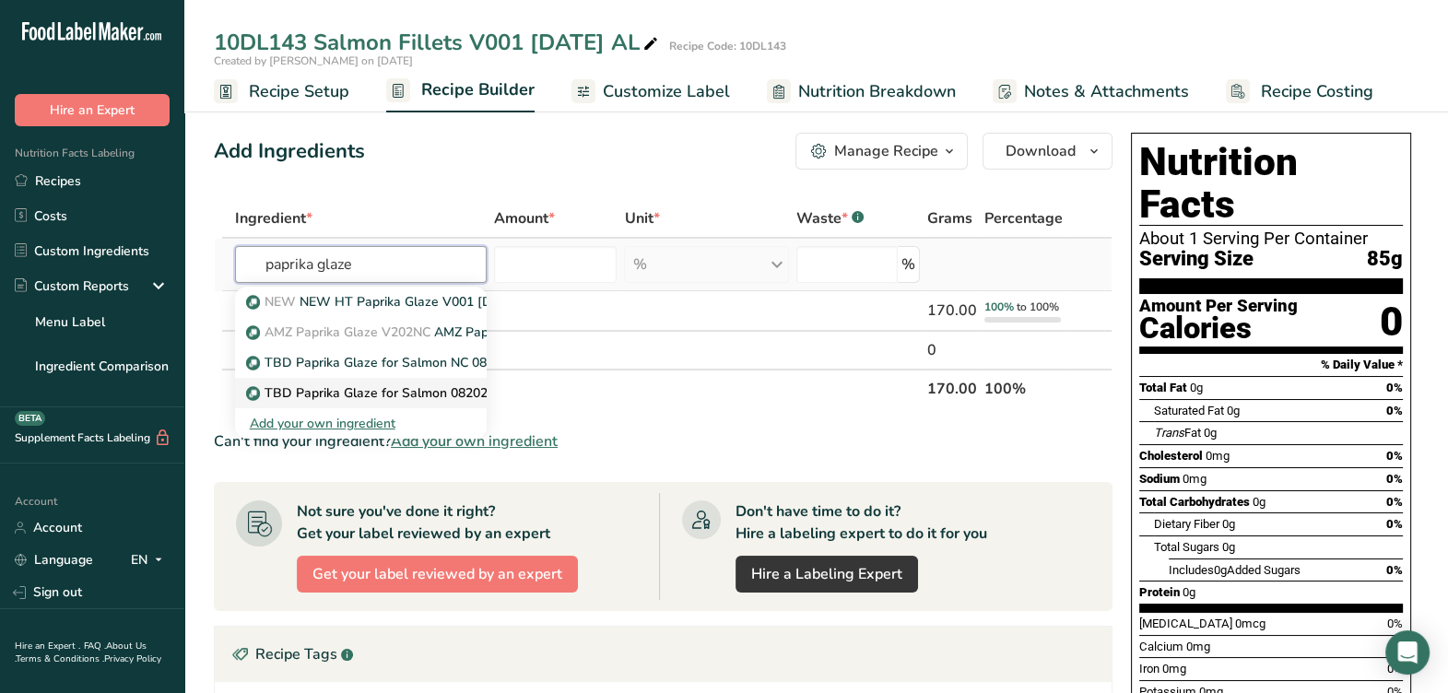
type input "paprika glaze"
click at [443, 393] on p "TBD Paprika Glaze for Salmon 082024 AF" at bounding box center [382, 392] width 265 height 19
type input "TBD Paprika Glaze for Salmon 082024 AF"
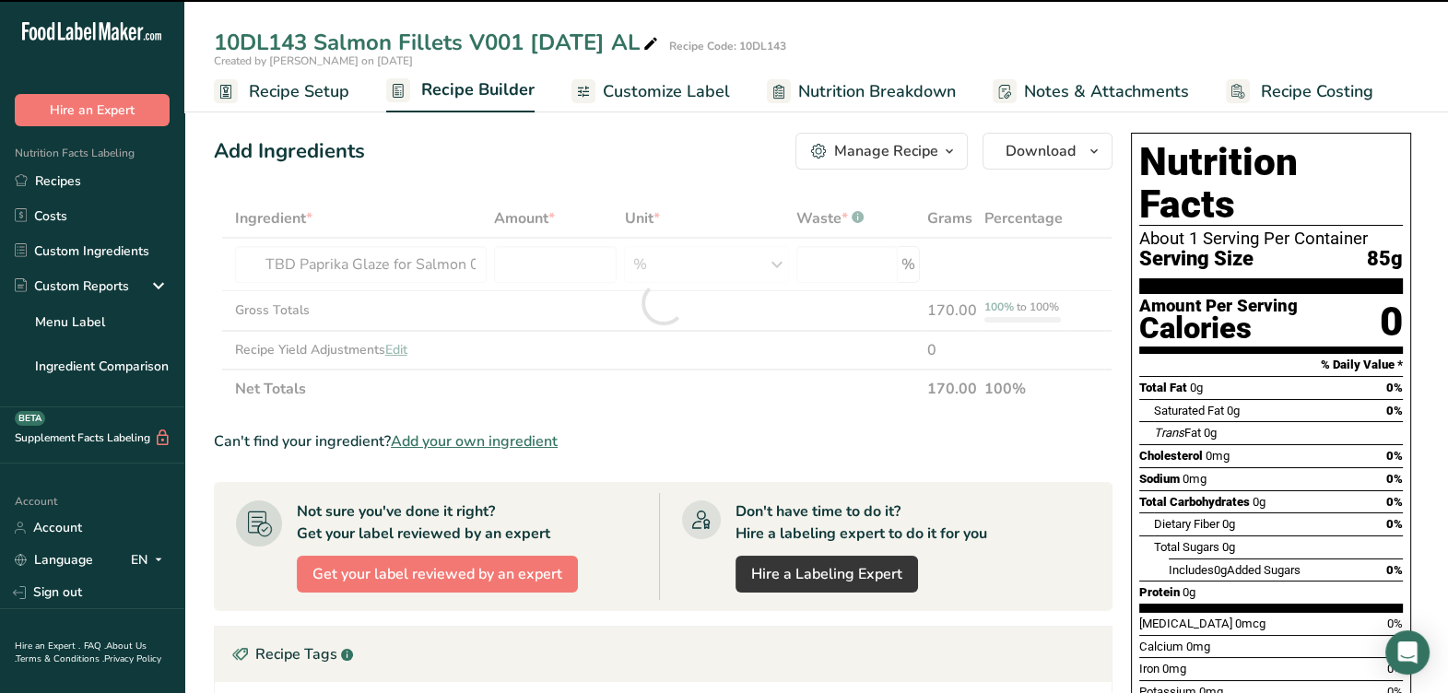
type input "0"
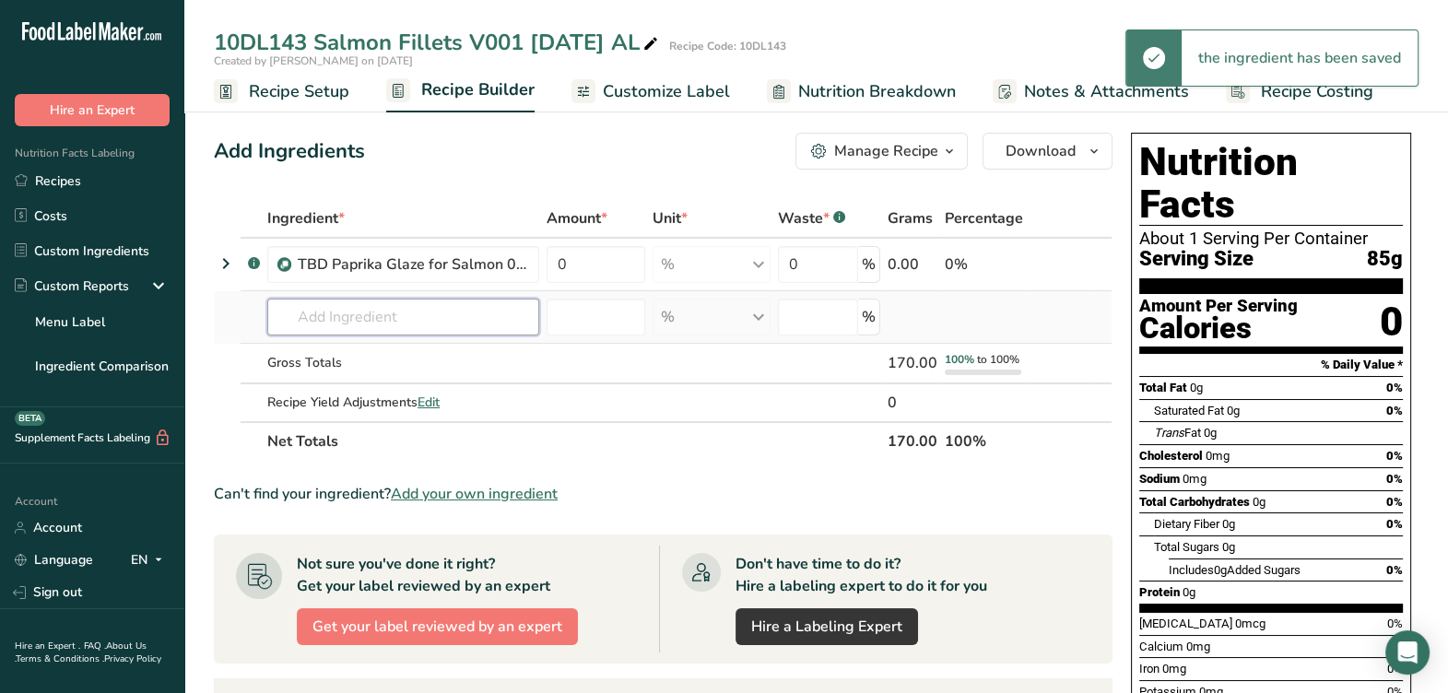
click at [430, 305] on input "text" at bounding box center [403, 317] width 272 height 37
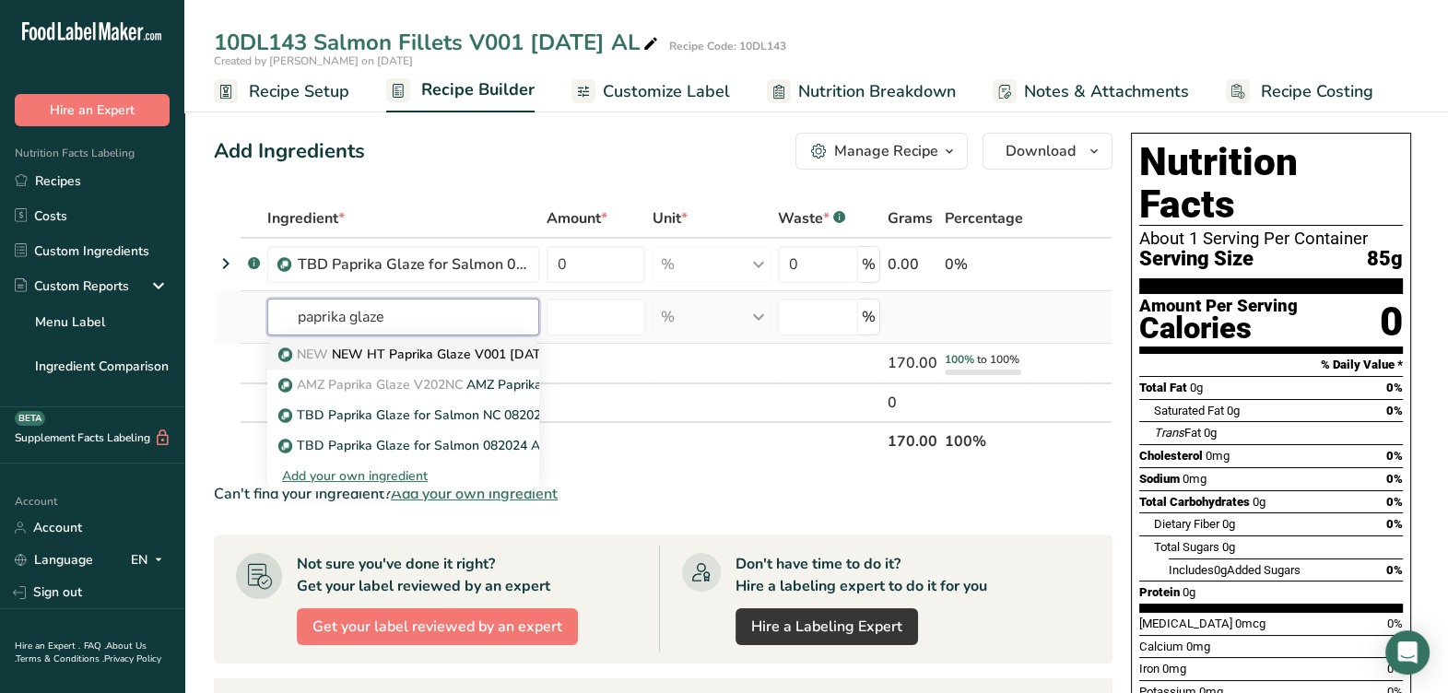
type input "paprika glaze"
click at [415, 360] on p "NEW NEW HT Paprika Glaze V001 08-04-25 CC" at bounding box center [427, 354] width 291 height 19
type input "NEW HT Paprika Glaze V001 [DATE] CC"
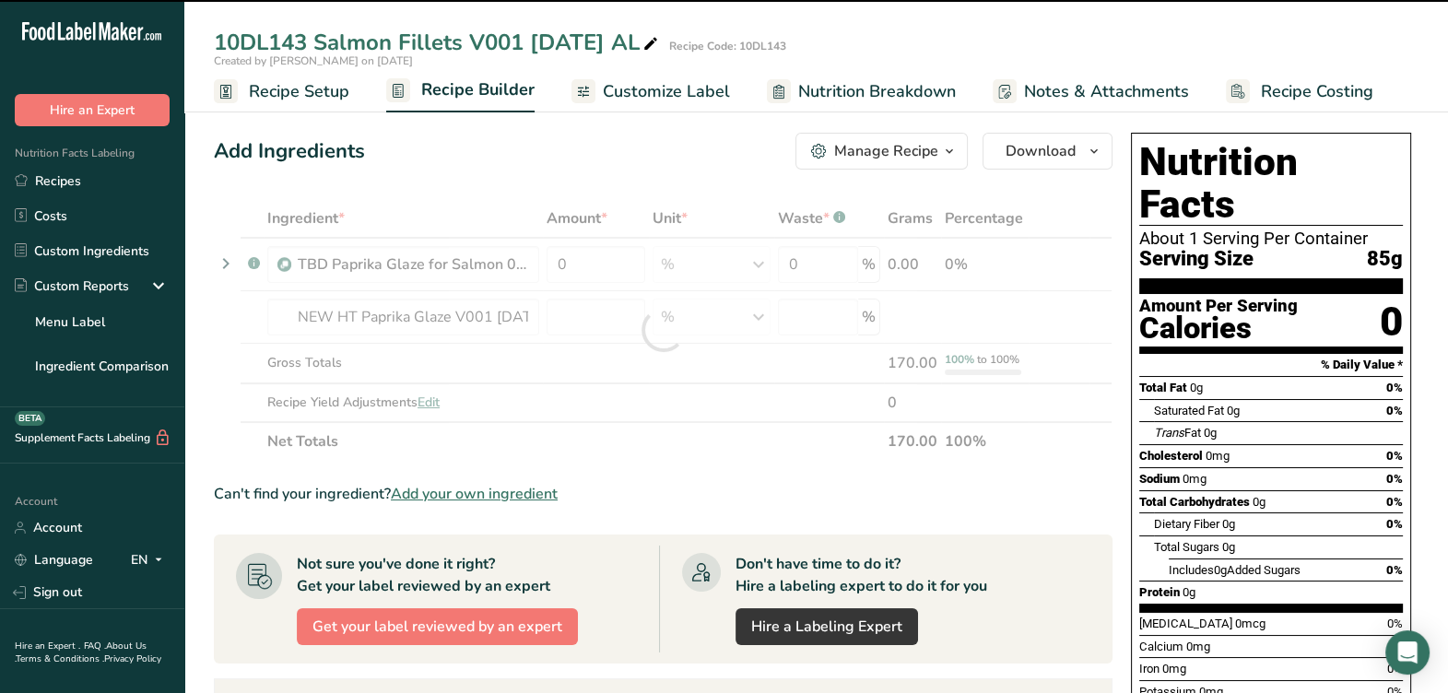
type input "0"
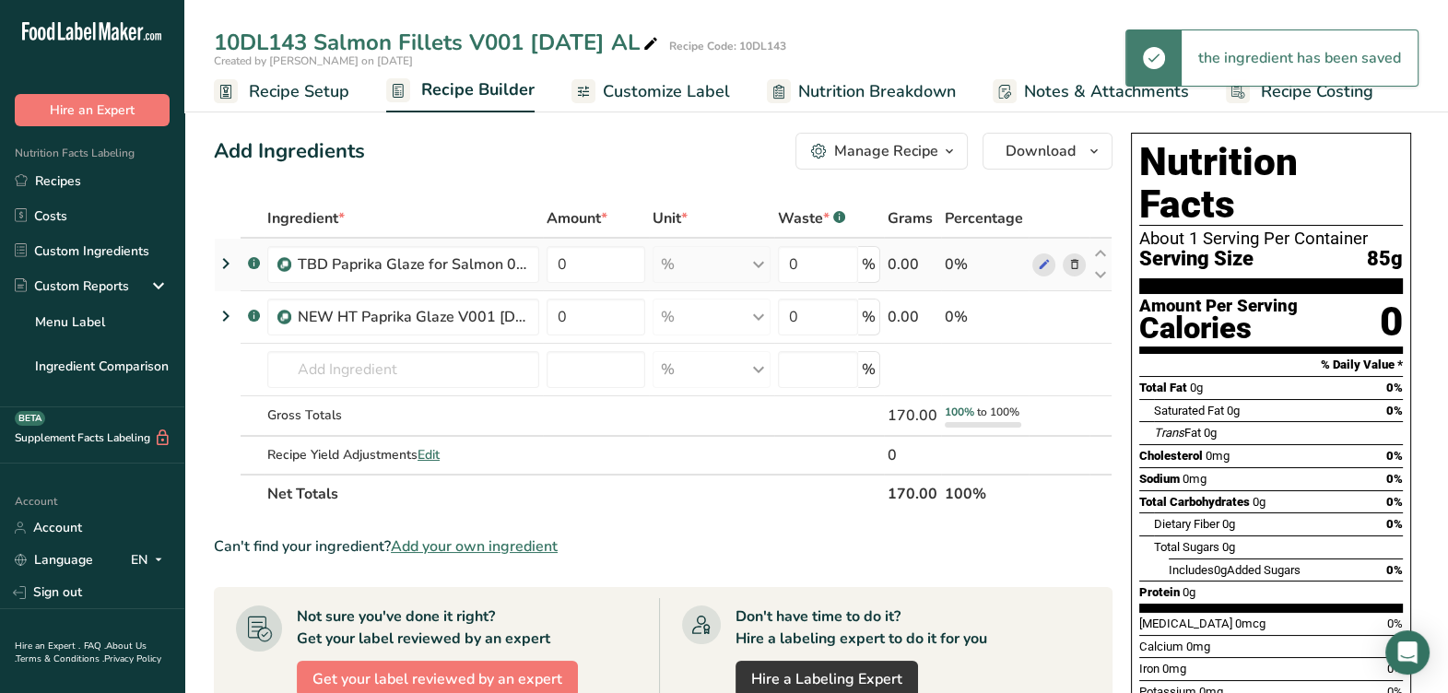
click at [1075, 262] on icon at bounding box center [1073, 264] width 13 height 19
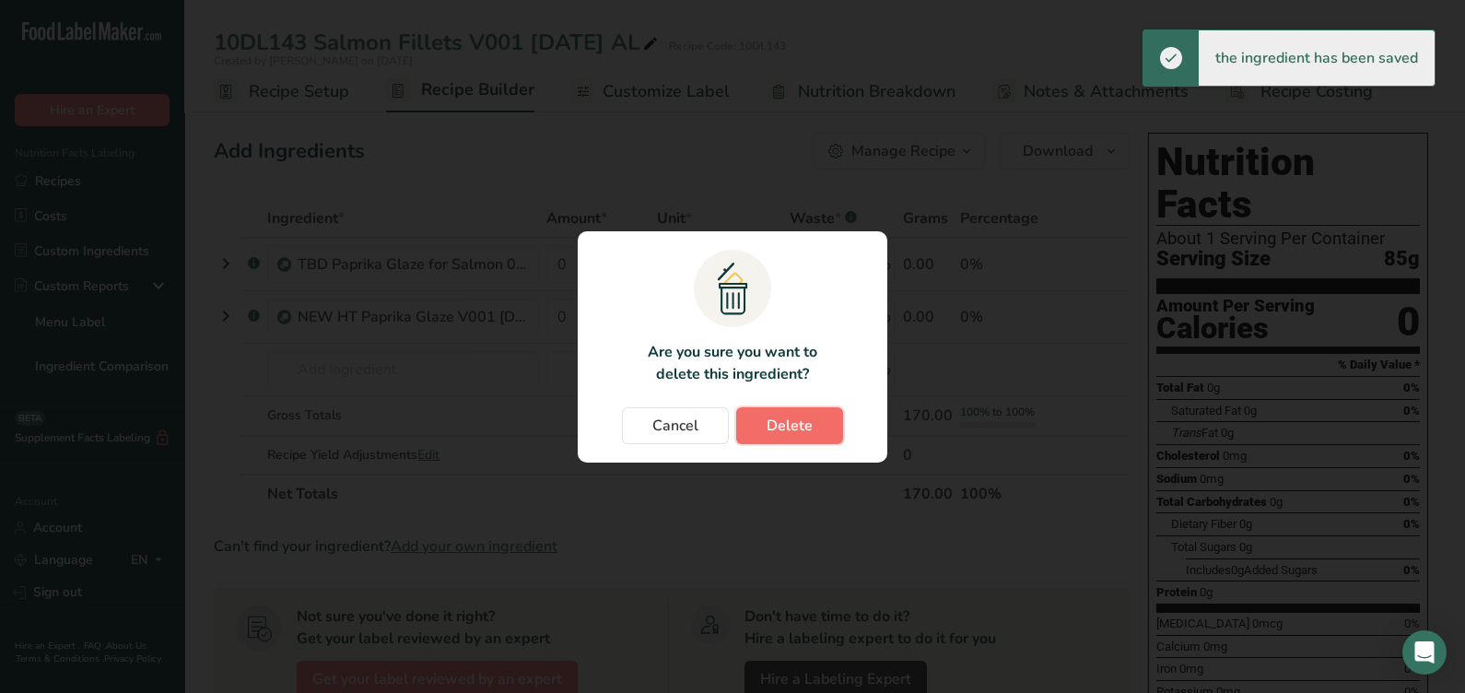
click at [778, 415] on span "Delete" at bounding box center [790, 426] width 46 height 22
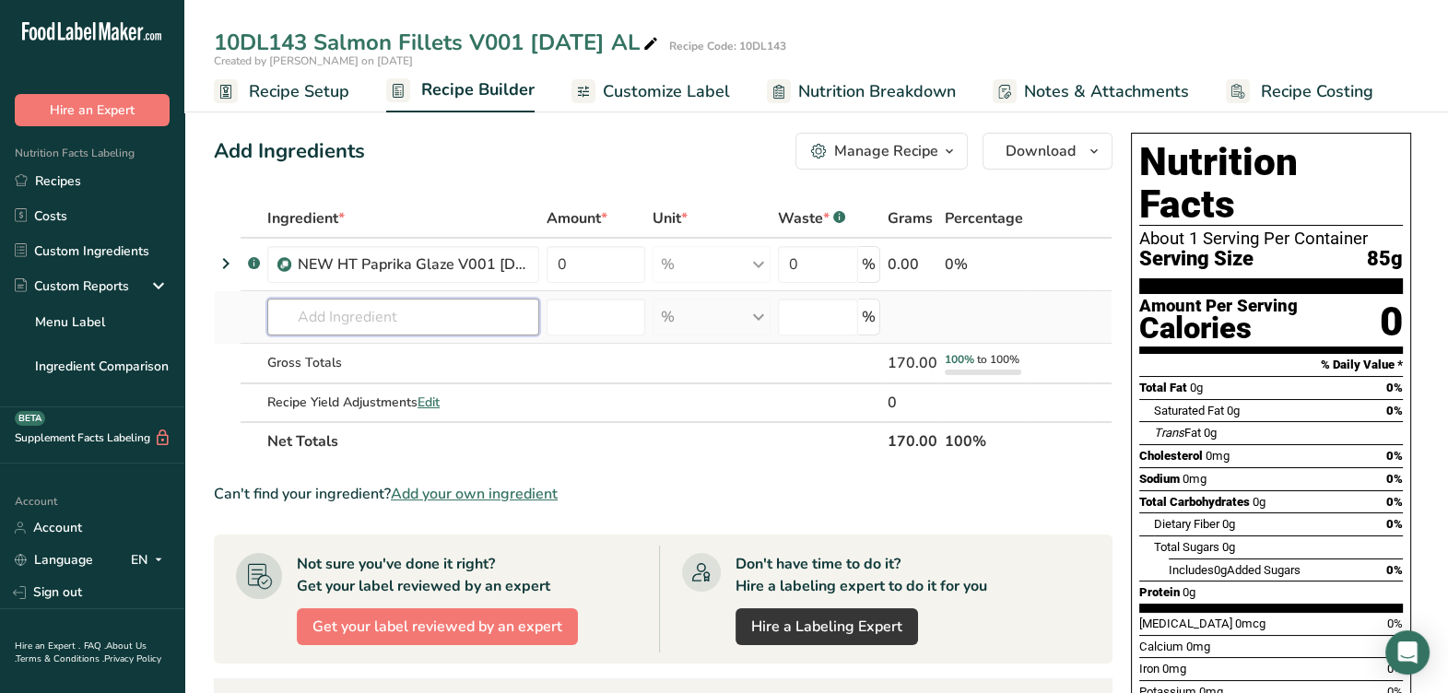
click at [401, 321] on input "text" at bounding box center [403, 317] width 272 height 37
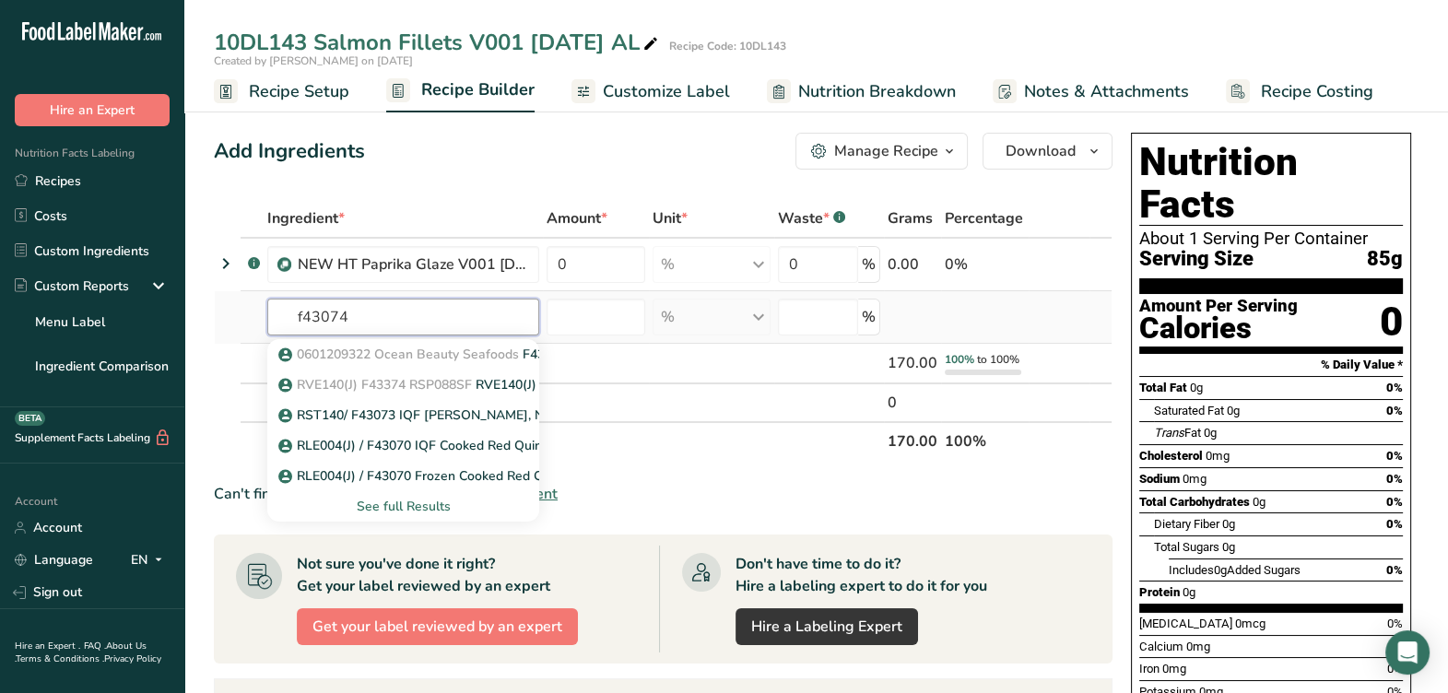
type input "f43074"
click at [390, 505] on div "See full Results" at bounding box center [403, 506] width 242 height 19
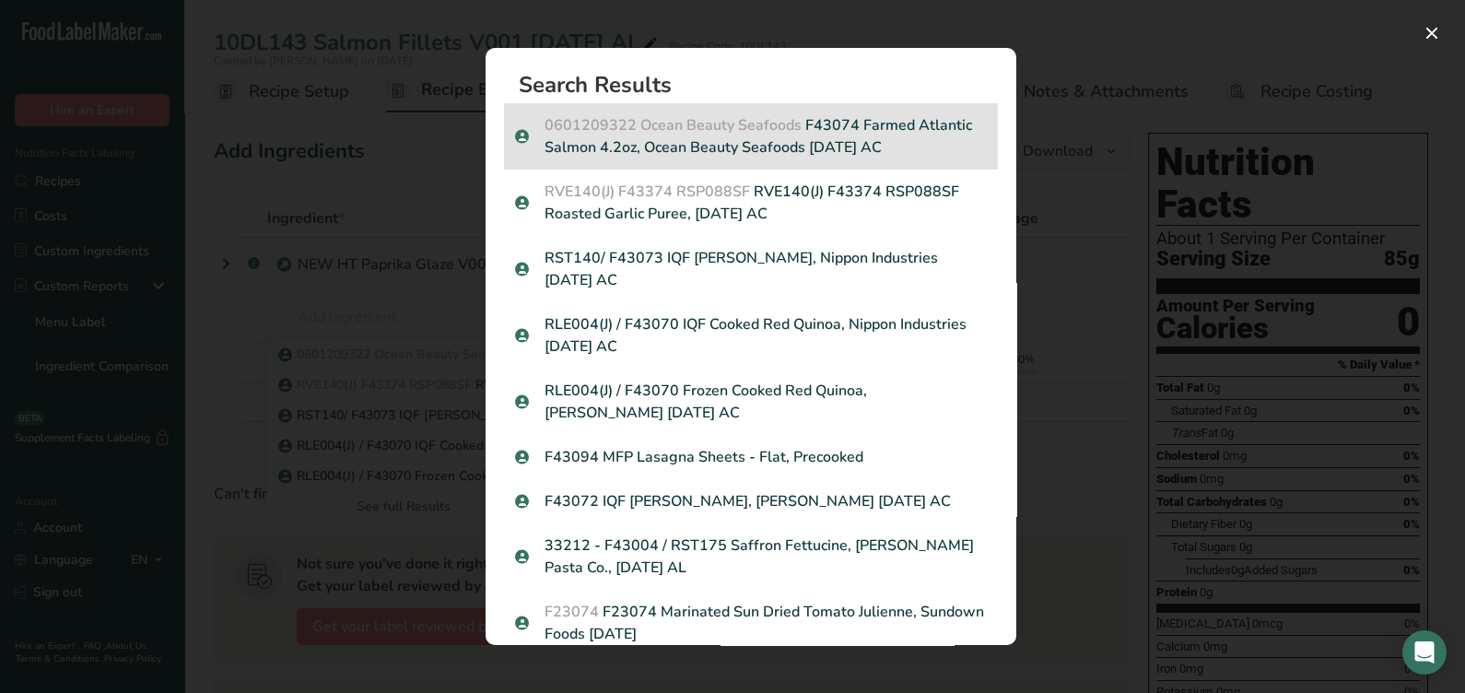
click at [842, 129] on p "0601209322 Ocean Beauty Seafoods F43074 Farmed Atlantic Salmon 4.2oz, Ocean Bea…" at bounding box center [751, 136] width 472 height 44
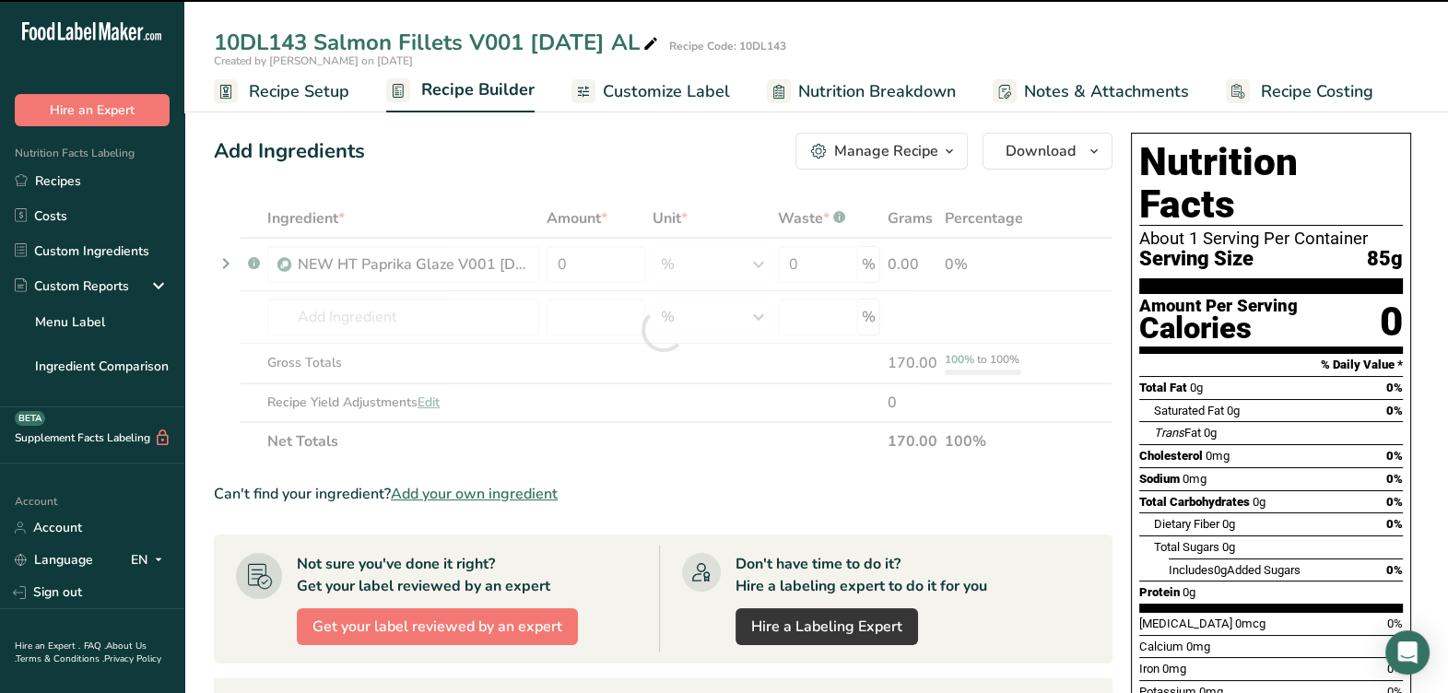
type input "0"
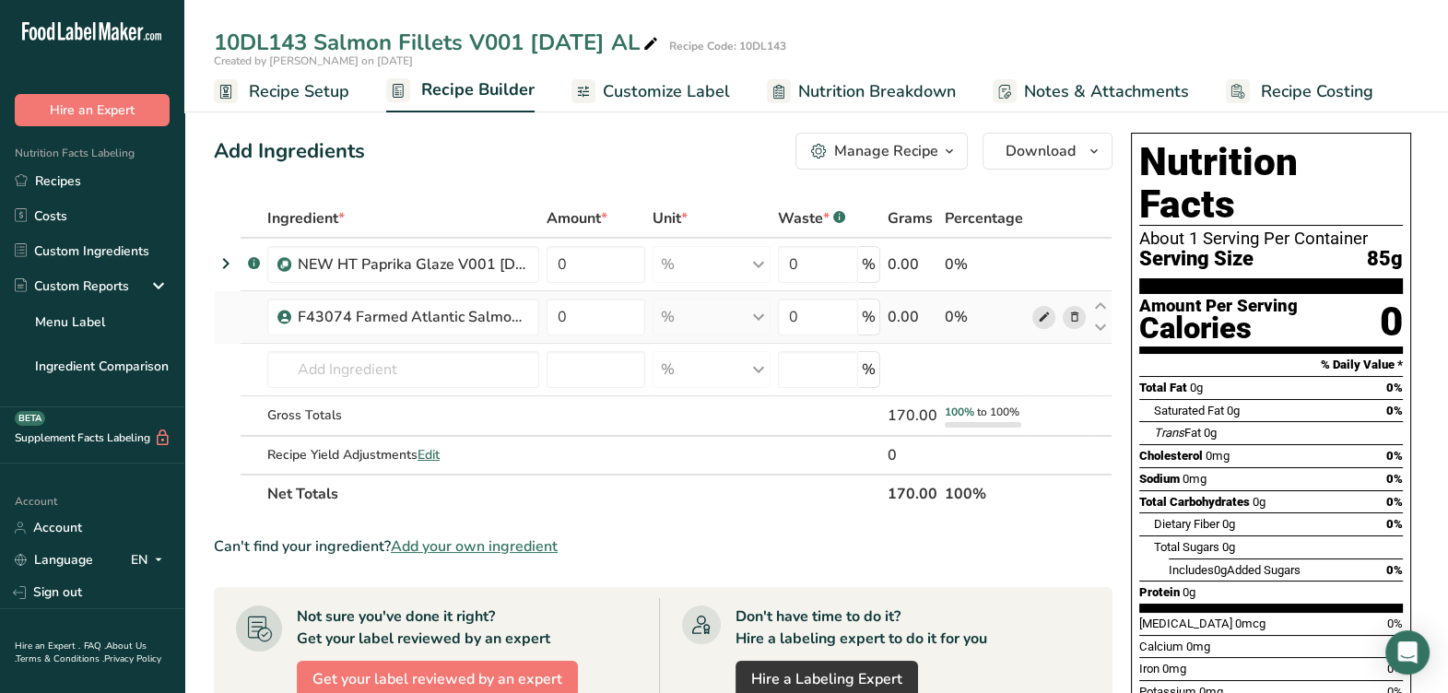
click at [1043, 312] on icon at bounding box center [1043, 317] width 13 height 19
click at [588, 269] on input "0" at bounding box center [596, 264] width 99 height 37
drag, startPoint x: 645, startPoint y: 40, endPoint x: 147, endPoint y: 48, distance: 498.7
click at [147, 48] on div ".a-20{fill:#fff;} Hire an Expert Nutrition Facts Labeling Recipes Costs Custom …" at bounding box center [724, 589] width 1448 height 1179
click at [802, 14] on div "10DL143 Salmon Fillets V001 8-18-25 AL Recipe Code: 10DL143 Created by April Li…" at bounding box center [816, 56] width 1264 height 112
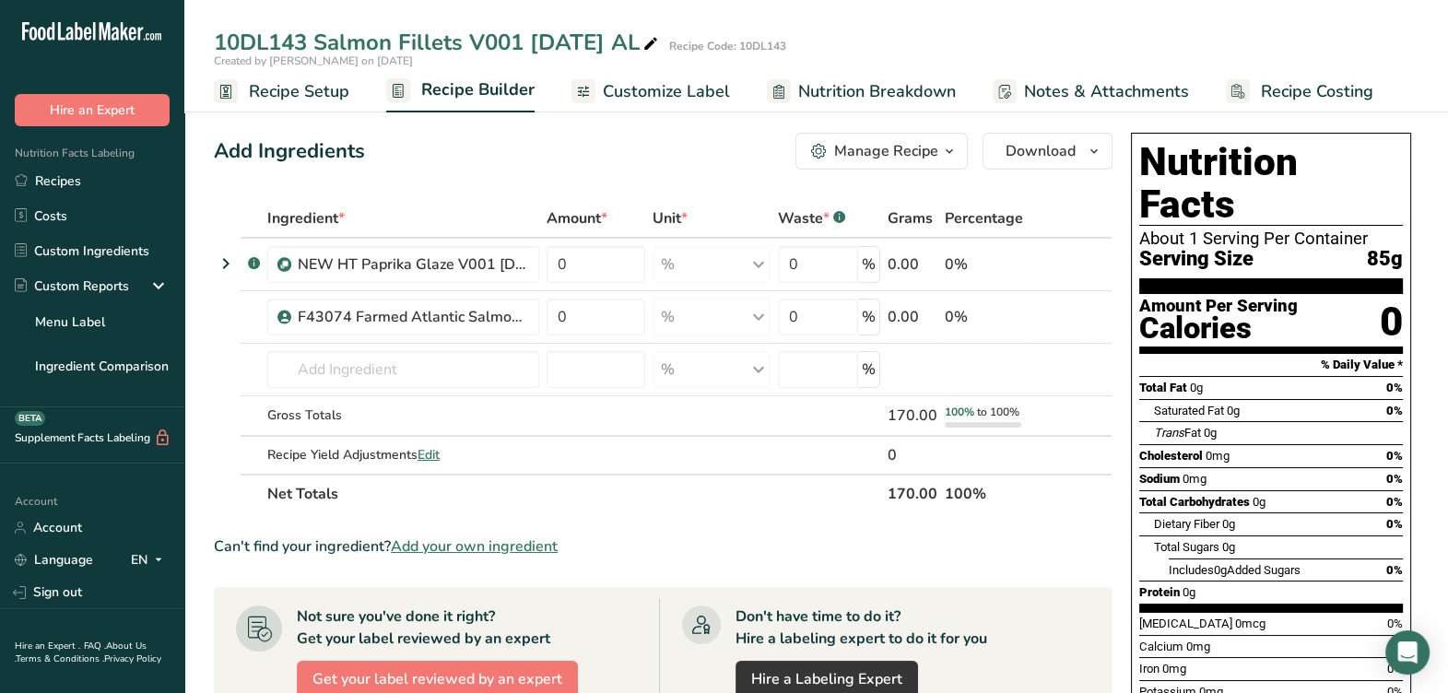
drag, startPoint x: 211, startPoint y: 44, endPoint x: 679, endPoint y: 29, distance: 468.5
click at [679, 29] on div "10DL143 Salmon Fillets V001 8-18-25 AL Recipe Code: 10DL143" at bounding box center [816, 42] width 1264 height 33
drag, startPoint x: 679, startPoint y: 29, endPoint x: 623, endPoint y: 44, distance: 58.4
copy div "10DL143 Salmon Fillets V001 8-18-25 AL"
click at [1044, 265] on icon at bounding box center [1043, 264] width 13 height 19
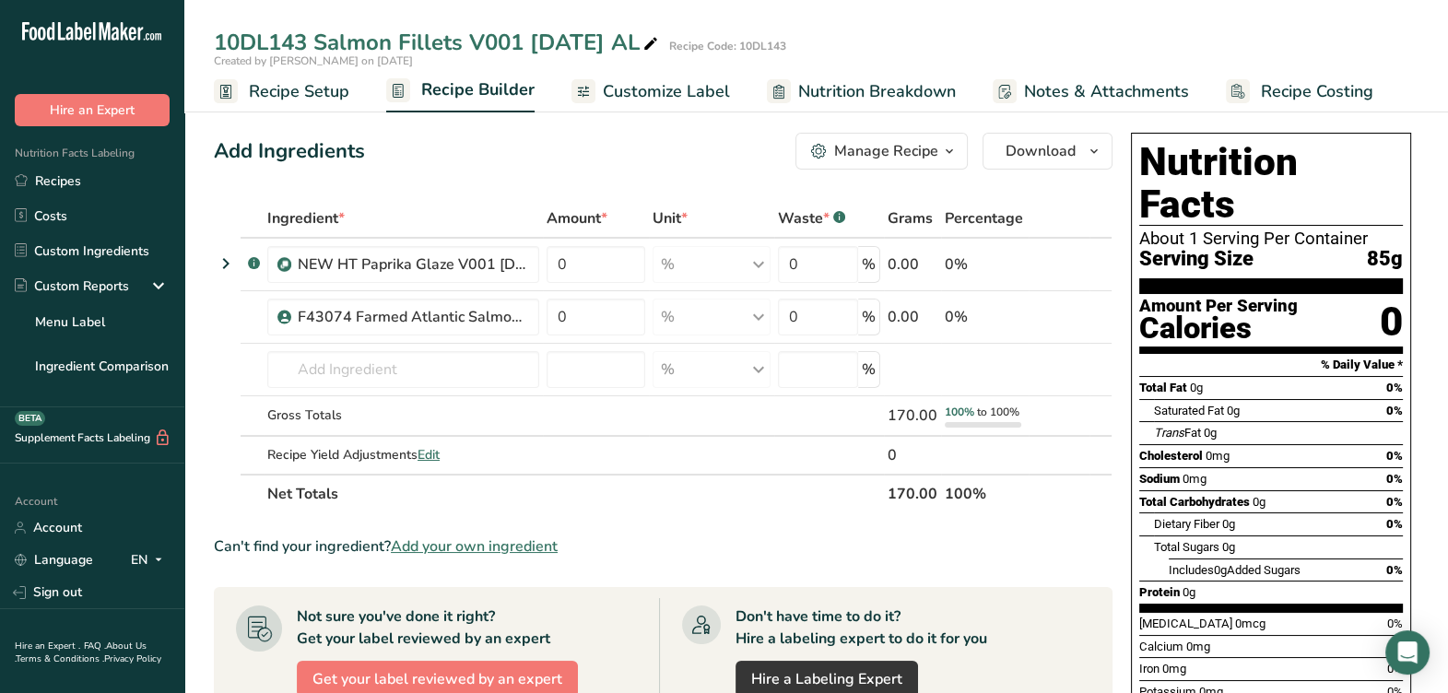
click at [1077, 265] on icon at bounding box center [1073, 264] width 13 height 19
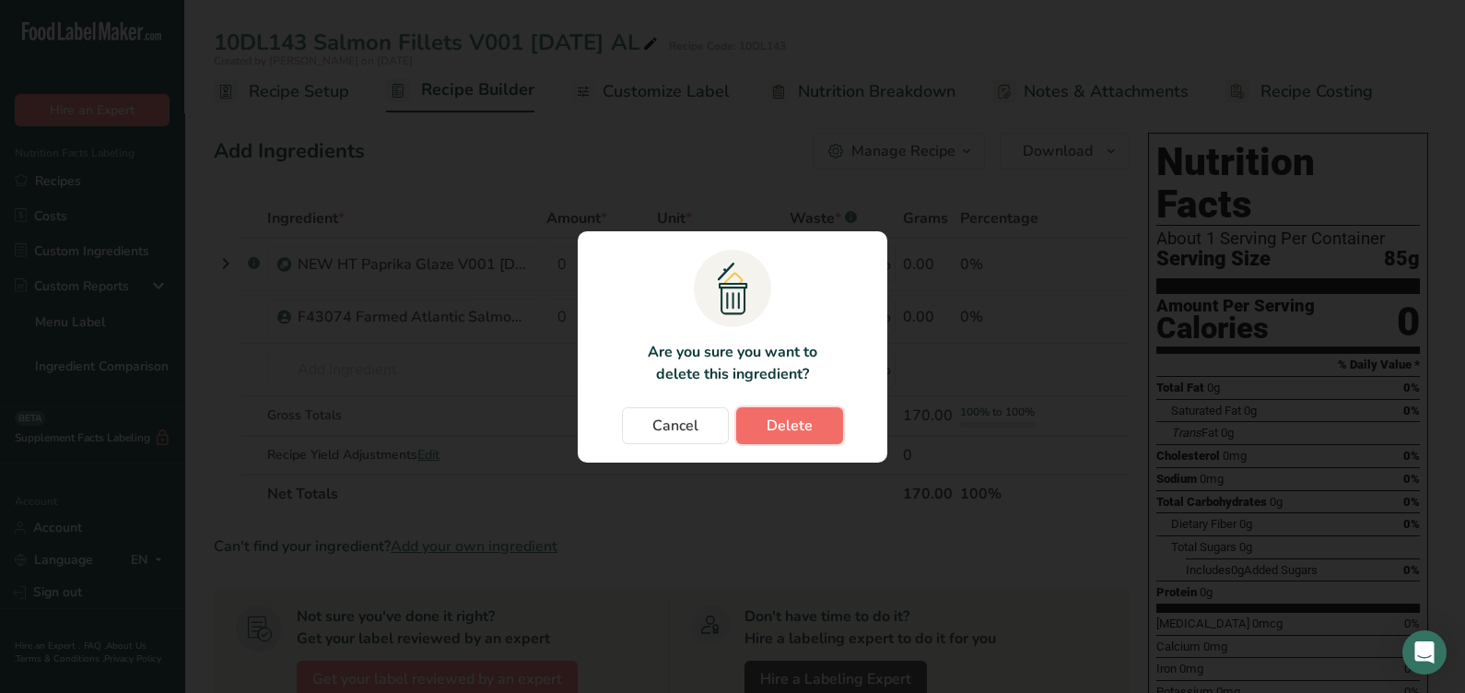
click at [759, 429] on button "Delete" at bounding box center [789, 425] width 107 height 37
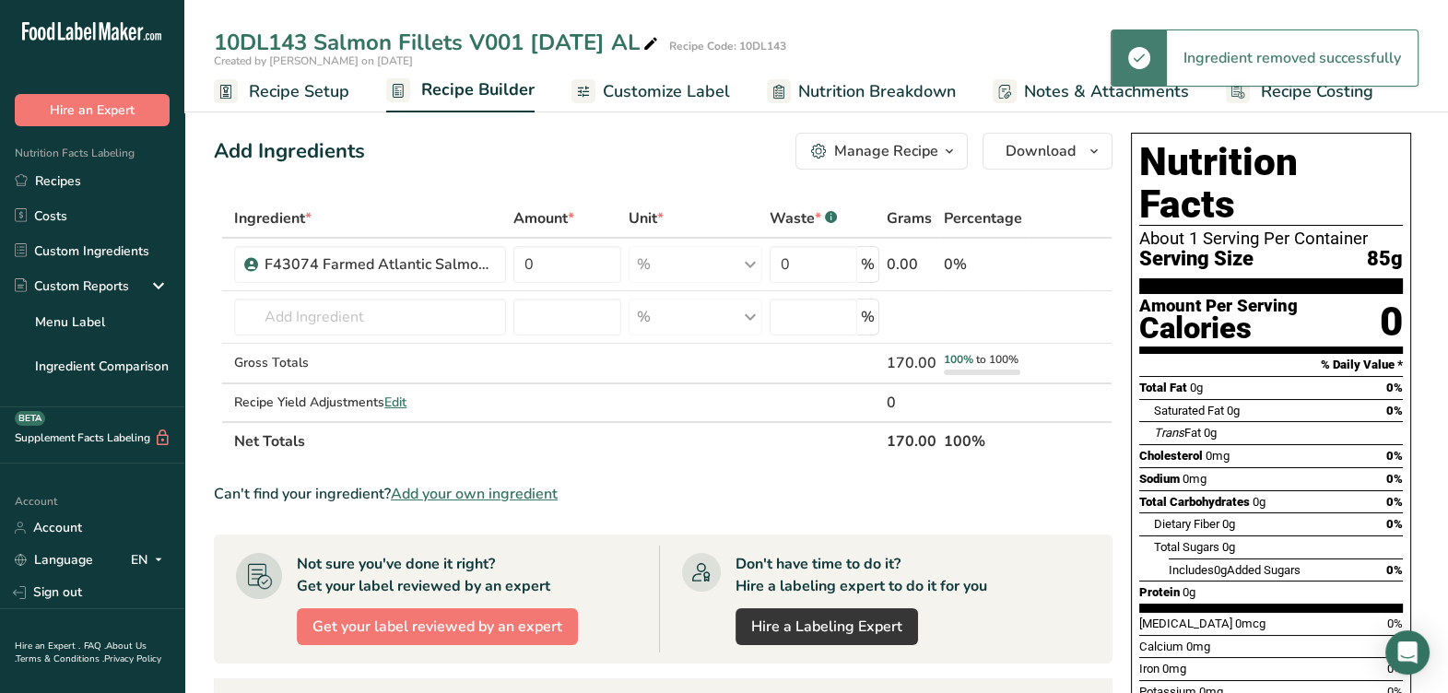
click at [1071, 258] on icon at bounding box center [1073, 264] width 13 height 19
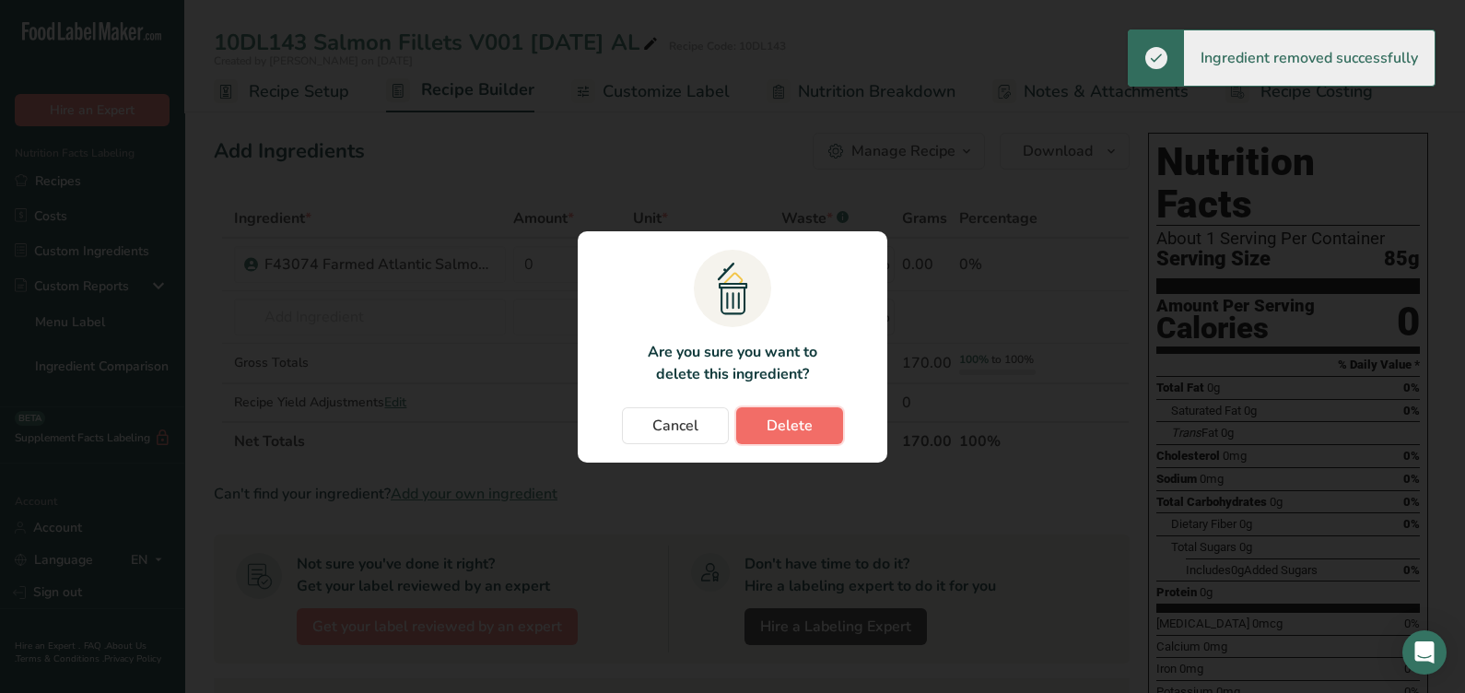
click at [779, 419] on span "Delete" at bounding box center [790, 426] width 46 height 22
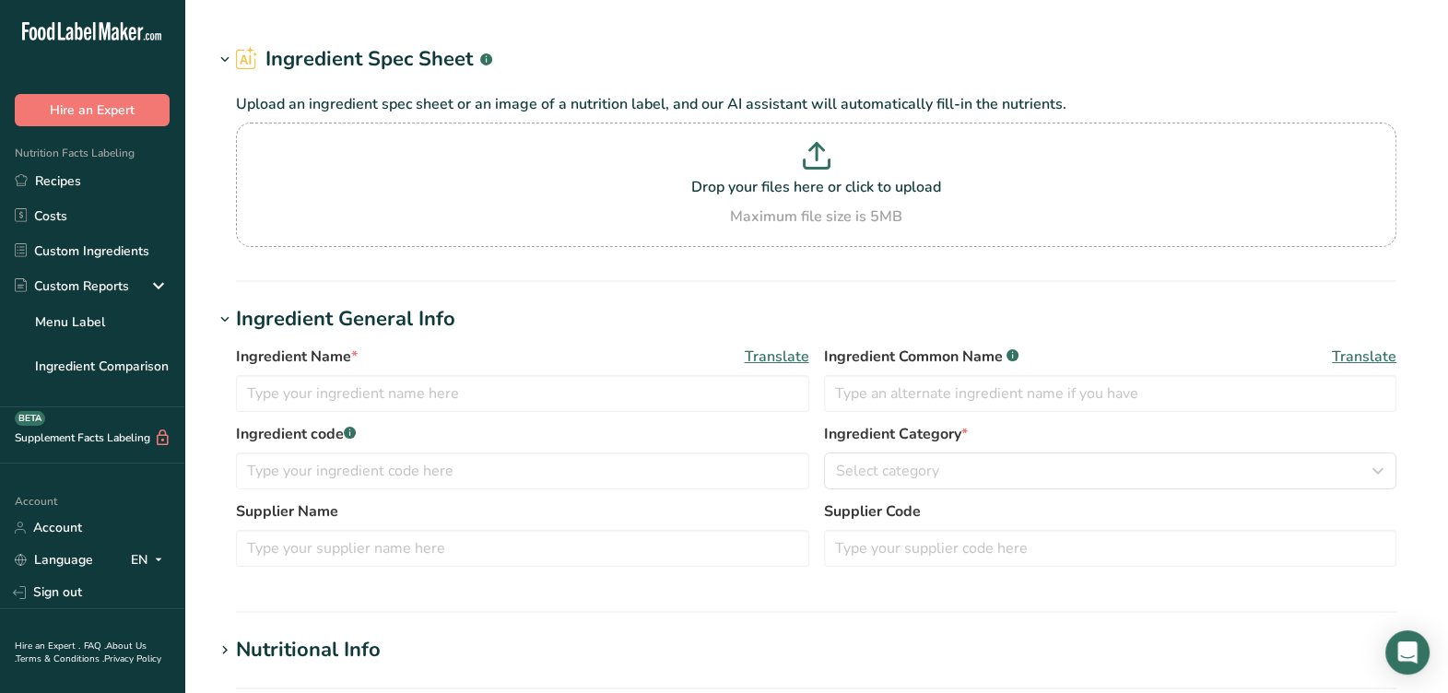
type input "F43074 Farmed Atlantic Salmon 4.2oz, Ocean Beauty Seafoods [DATE] AC"
type input "Atlantic Salmon"
type input "0601209322 Ocean Beauty Seafoods"
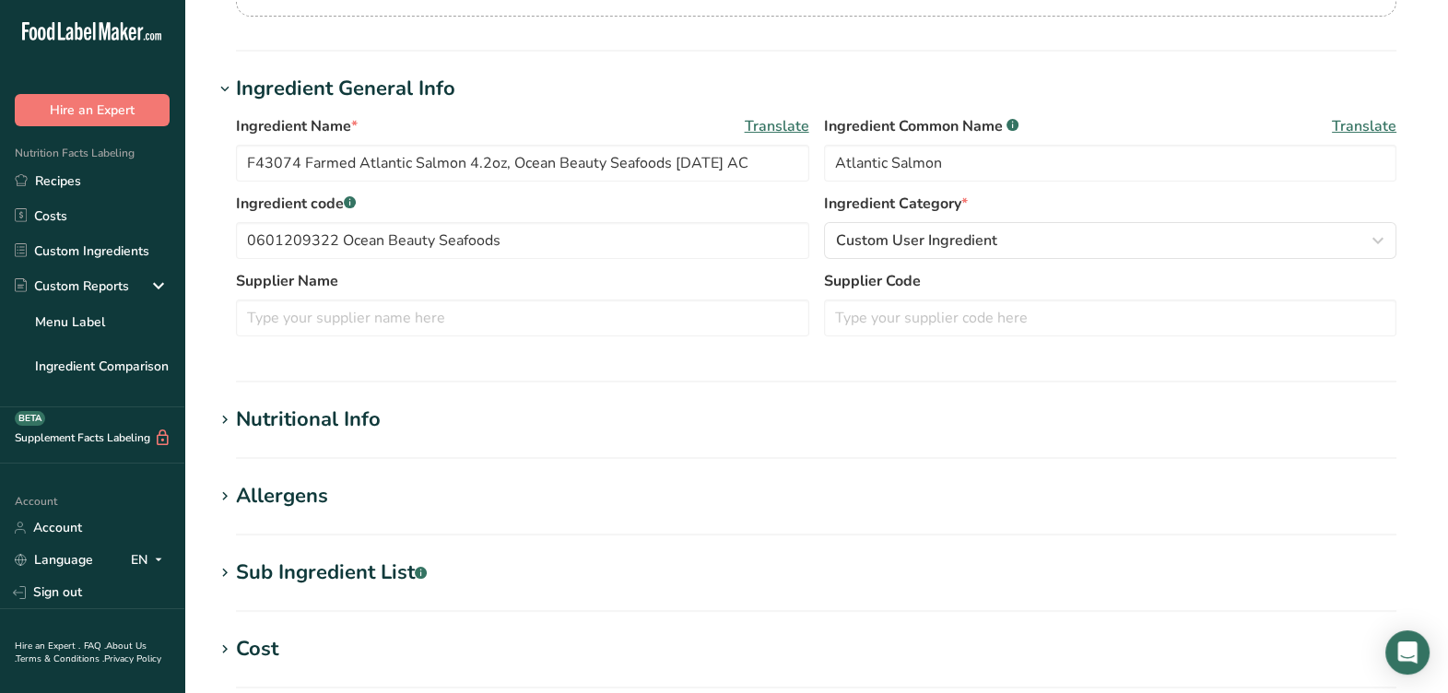
scroll to position [346, 0]
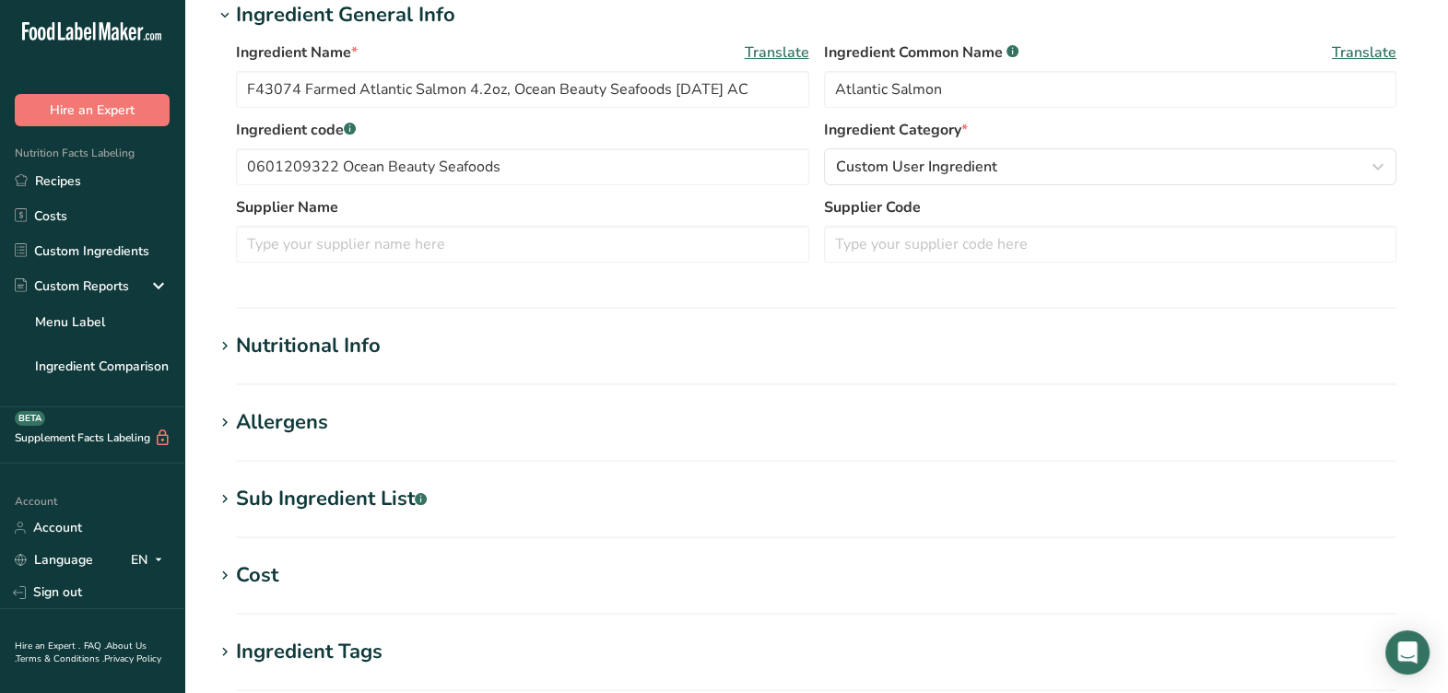
click at [367, 347] on div "Nutritional Info" at bounding box center [308, 346] width 145 height 30
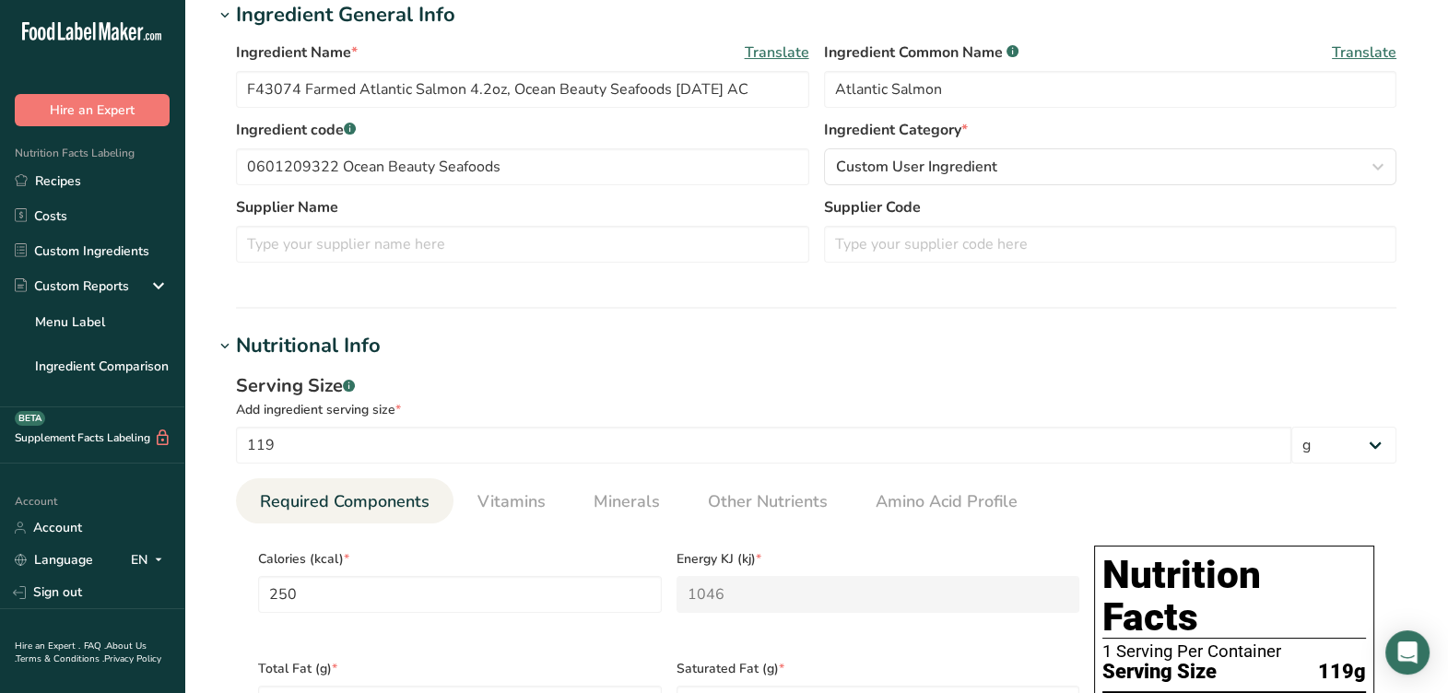
click at [369, 348] on div "Nutritional Info" at bounding box center [308, 346] width 145 height 30
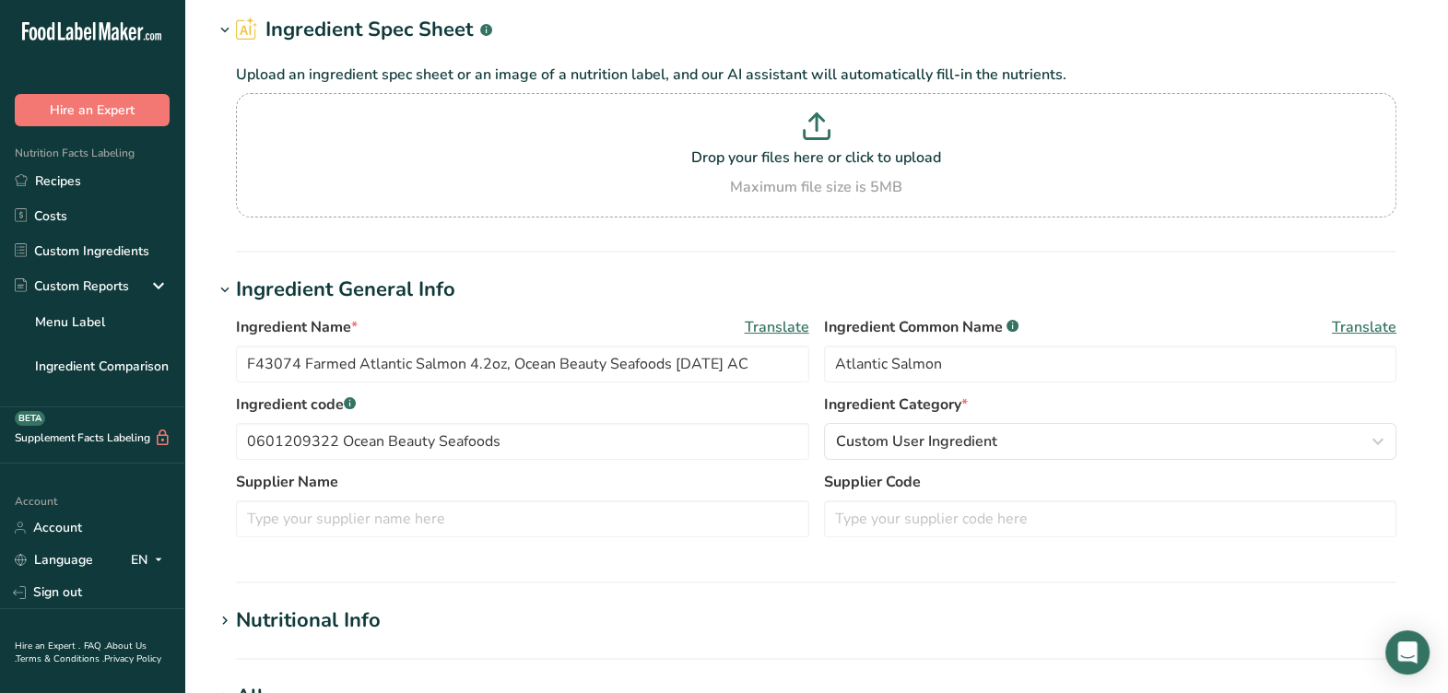
scroll to position [0, 0]
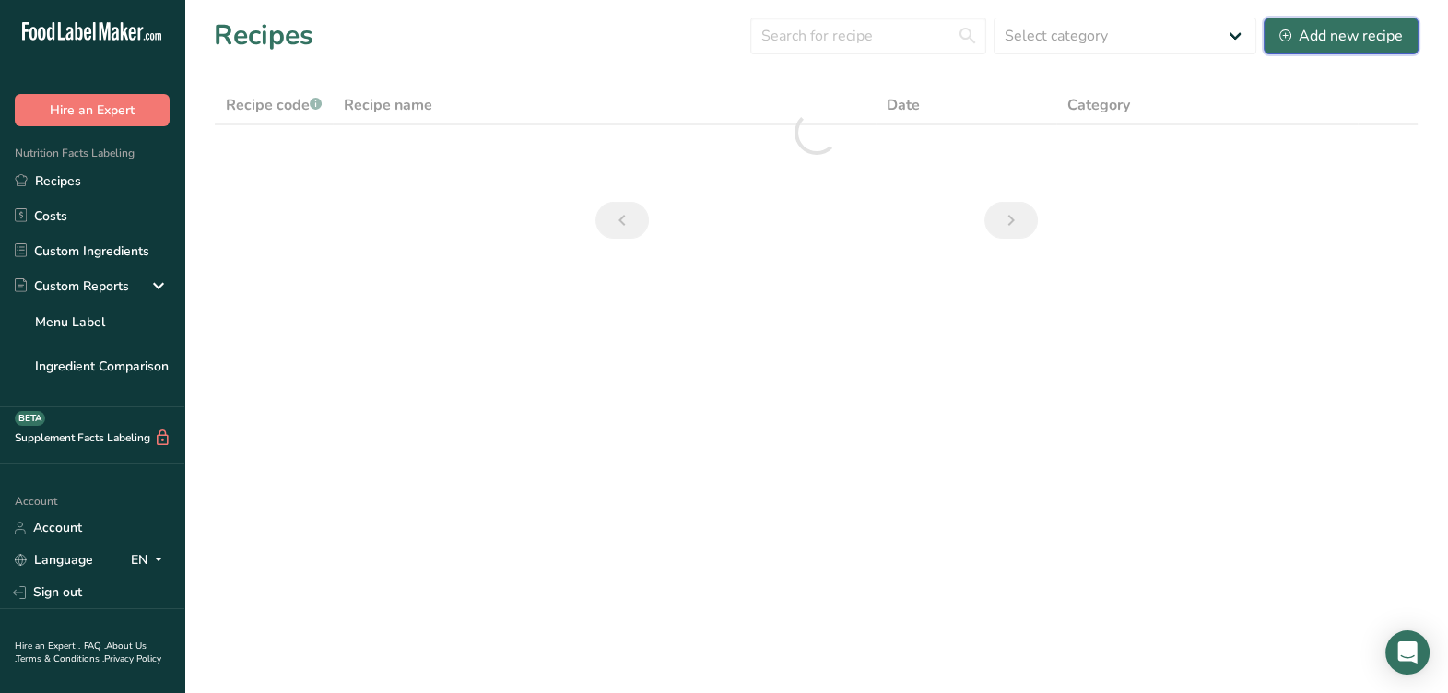
click at [1339, 36] on div "Add new recipe" at bounding box center [1341, 36] width 124 height 22
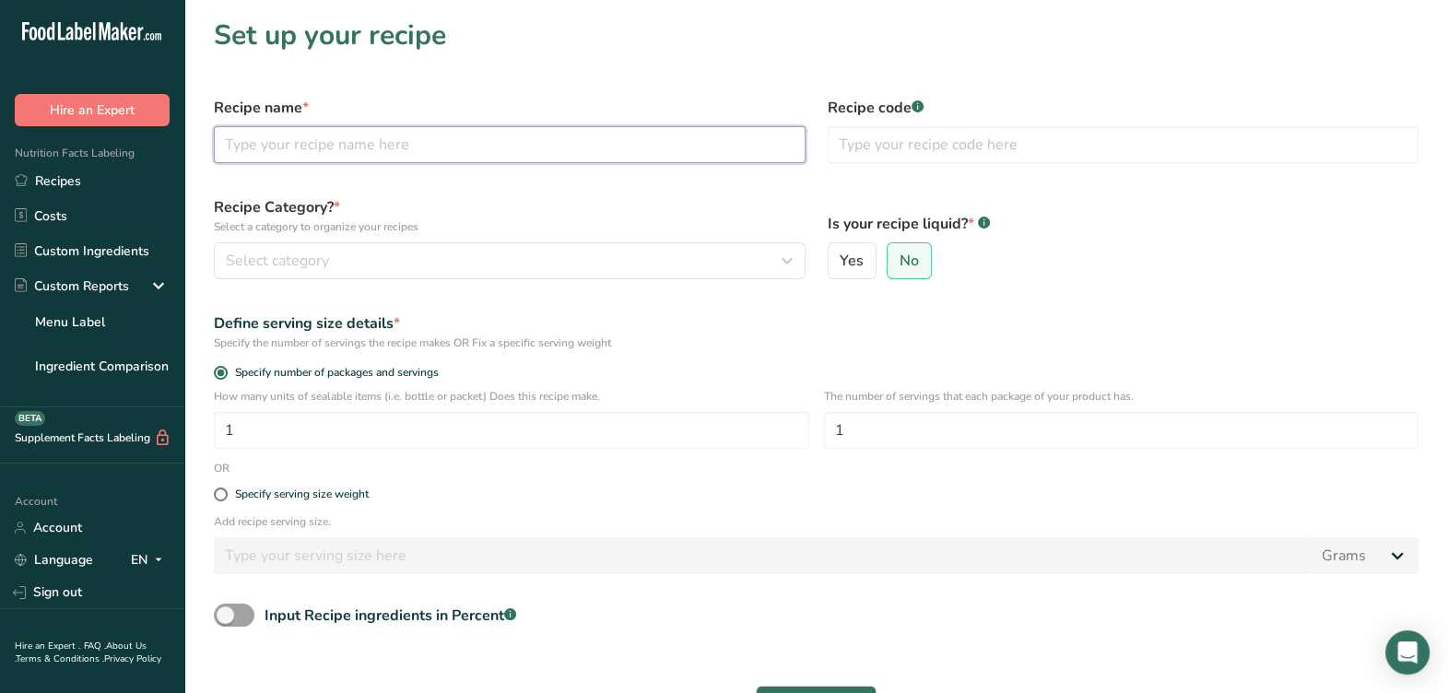
click at [359, 144] on input "text" at bounding box center [510, 144] width 592 height 37
paste input "10DL143 Salmon Fillets V001 8-18-25 AL"
drag, startPoint x: 294, startPoint y: 147, endPoint x: 169, endPoint y: 143, distance: 125.4
click at [169, 143] on div ".a-20{fill:#fff;} Hire an Expert Nutrition Facts Labeling Recipes Costs Custom …" at bounding box center [724, 424] width 1448 height 848
click at [388, 142] on input "HT Salmon Fillets V001 8-18-25 AL" at bounding box center [510, 144] width 592 height 37
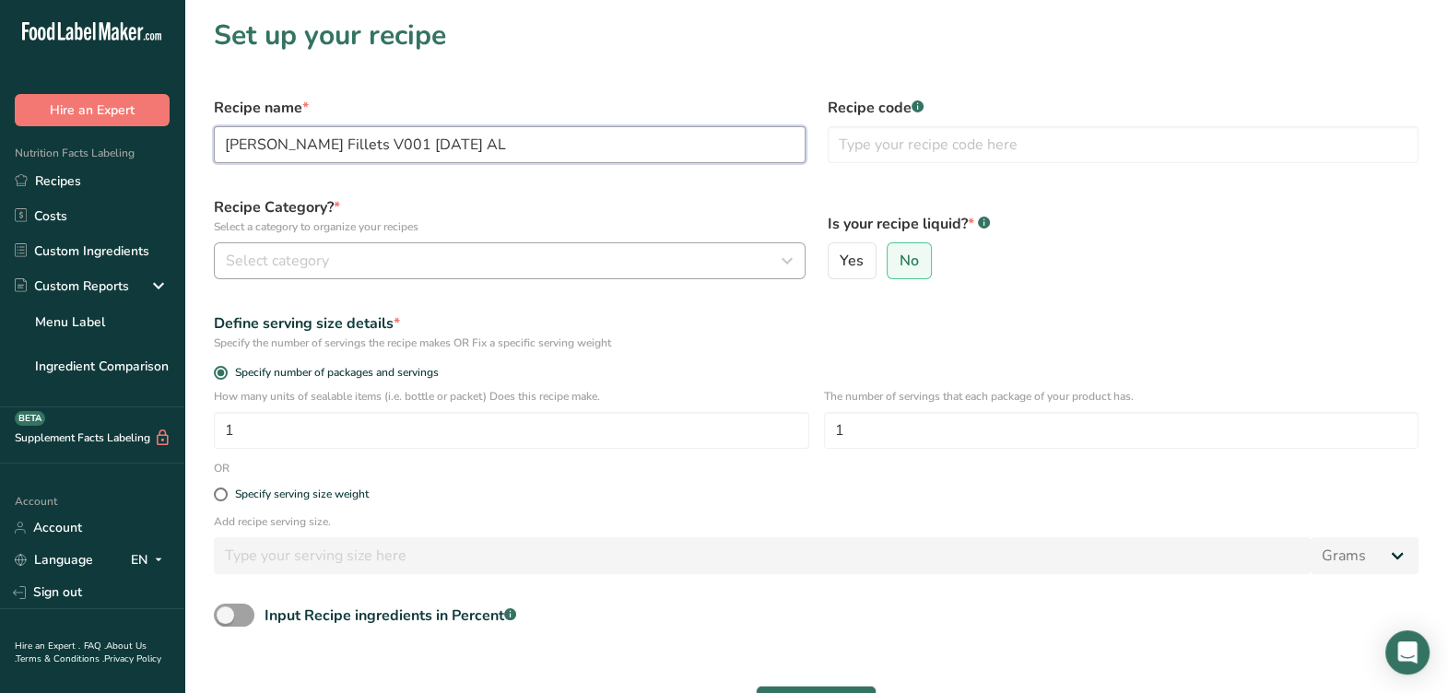
type input "HT Salmon Fillets V001 8-18-25 AL"
click at [642, 258] on div "Select category" at bounding box center [504, 261] width 557 height 22
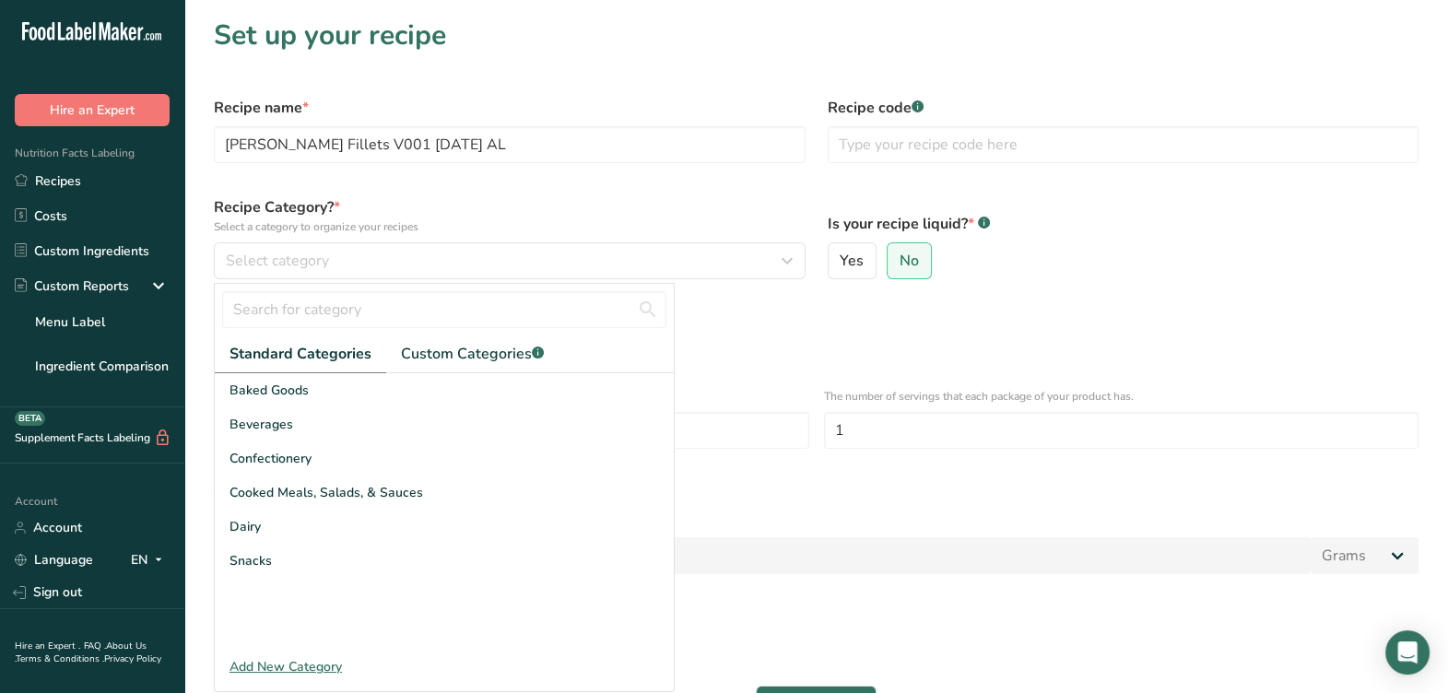
click at [775, 335] on div "Specify the number of servings the recipe makes OR Fix a specific serving weight" at bounding box center [816, 343] width 1205 height 17
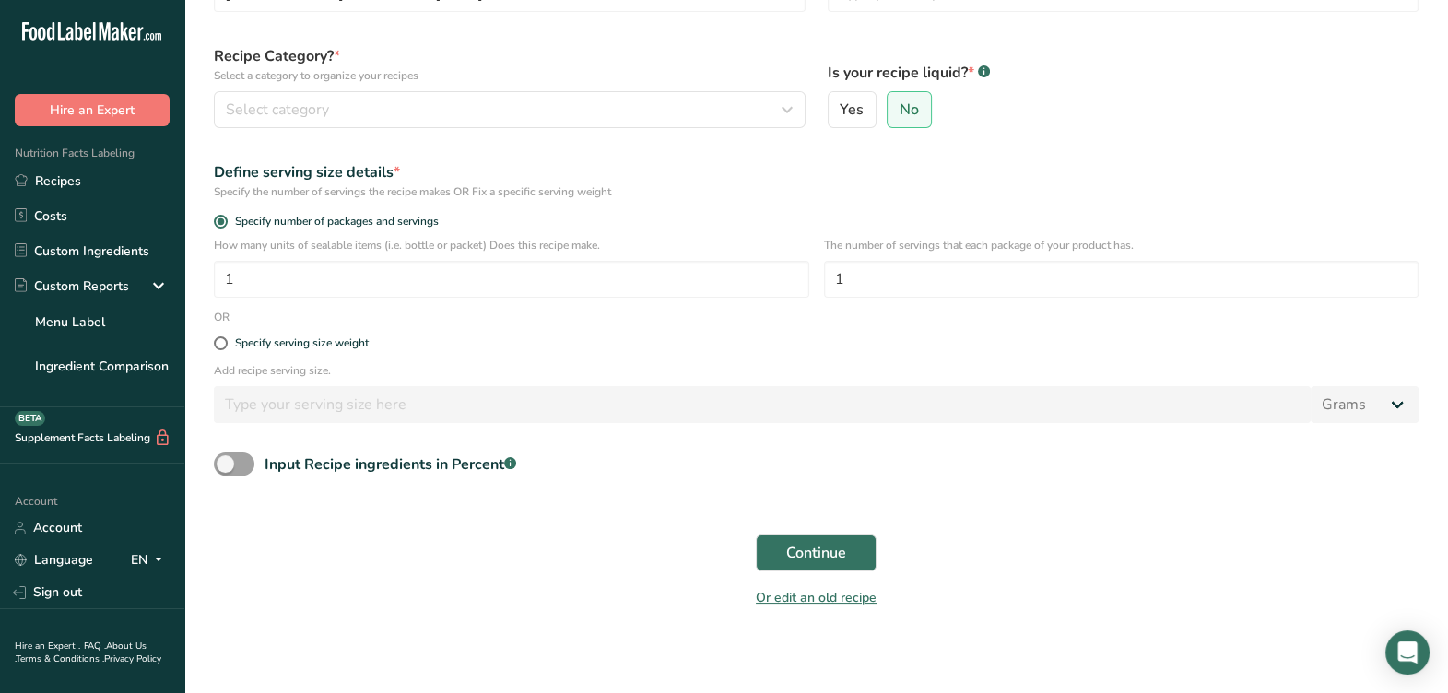
scroll to position [155, 0]
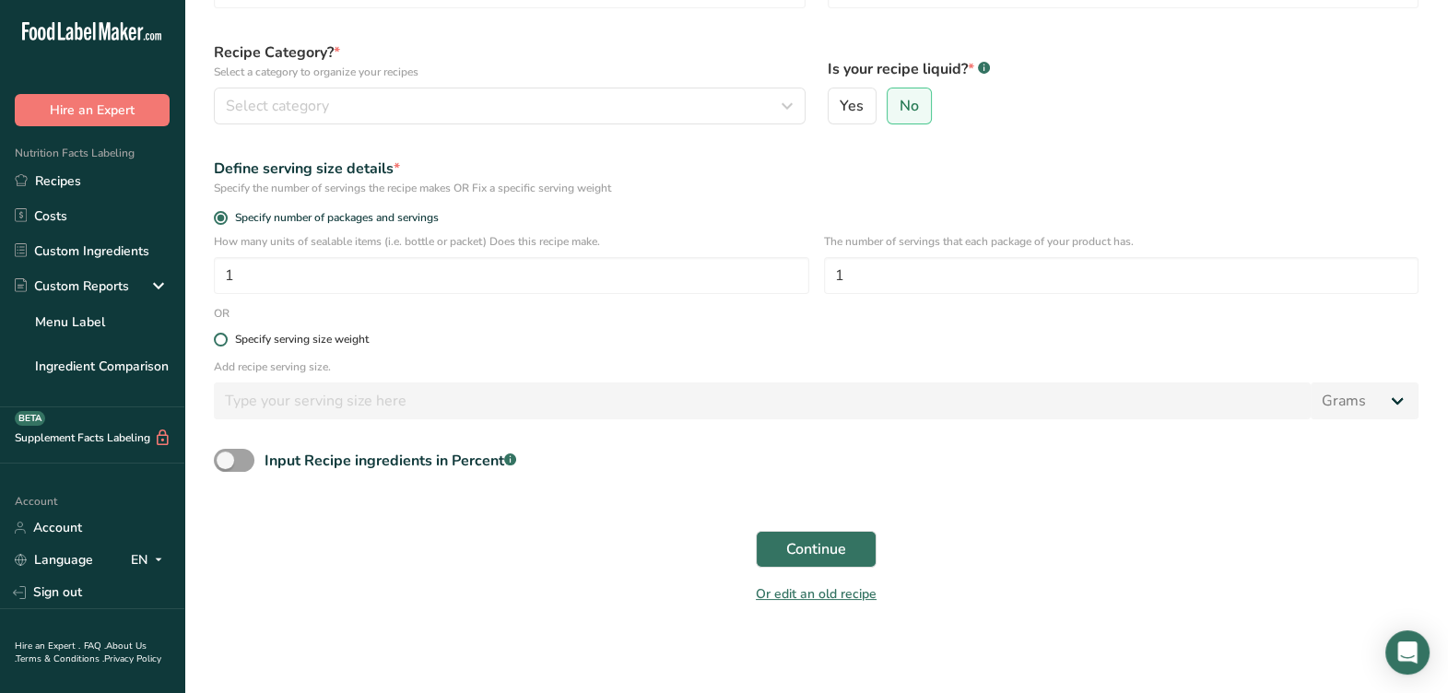
click at [372, 341] on label "Specify serving size weight" at bounding box center [816, 340] width 1205 height 14
click at [226, 341] on input "Specify serving size weight" at bounding box center [220, 340] width 12 height 12
radio input "true"
radio input "false"
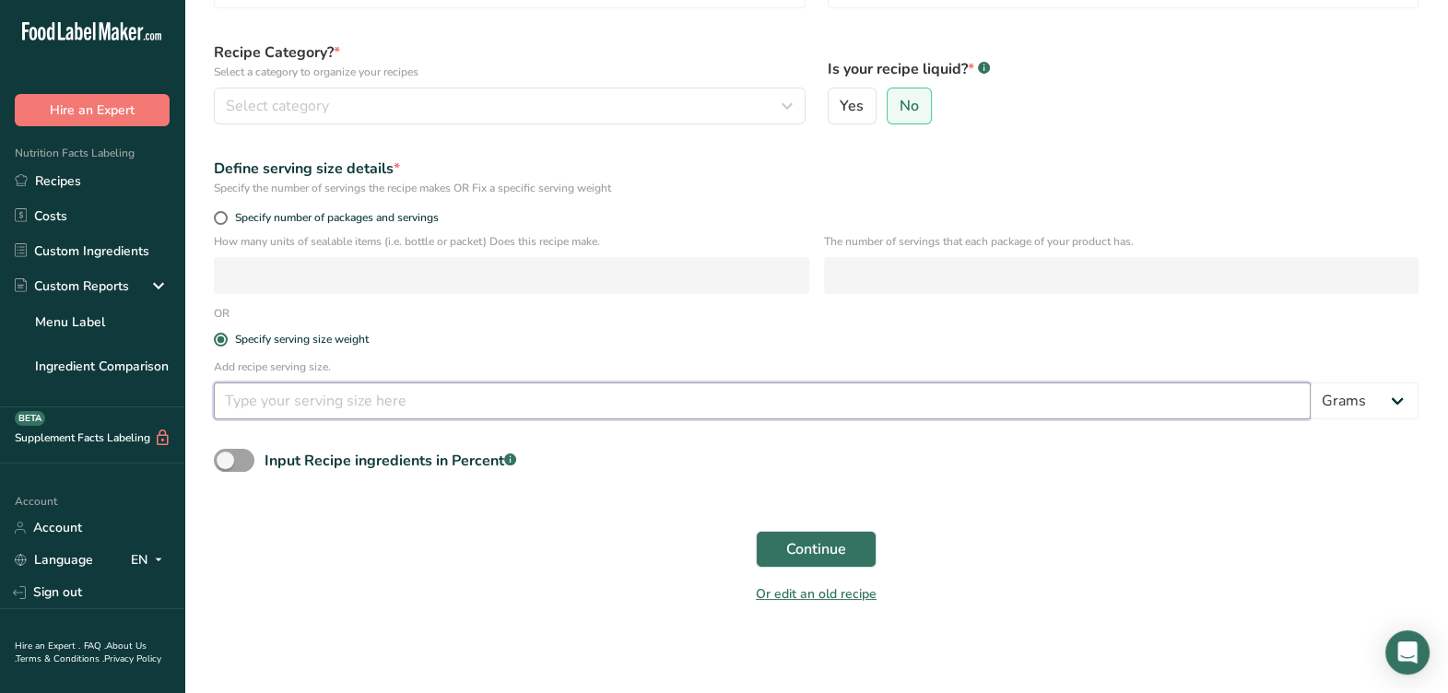
click at [343, 411] on input "number" at bounding box center [762, 401] width 1097 height 37
type input "100"
click at [239, 453] on span at bounding box center [234, 460] width 41 height 23
click at [226, 454] on input "Input Recipe ingredients in Percent .a-a{fill:#347362;}.b-a{fill:#fff;}" at bounding box center [220, 460] width 12 height 12
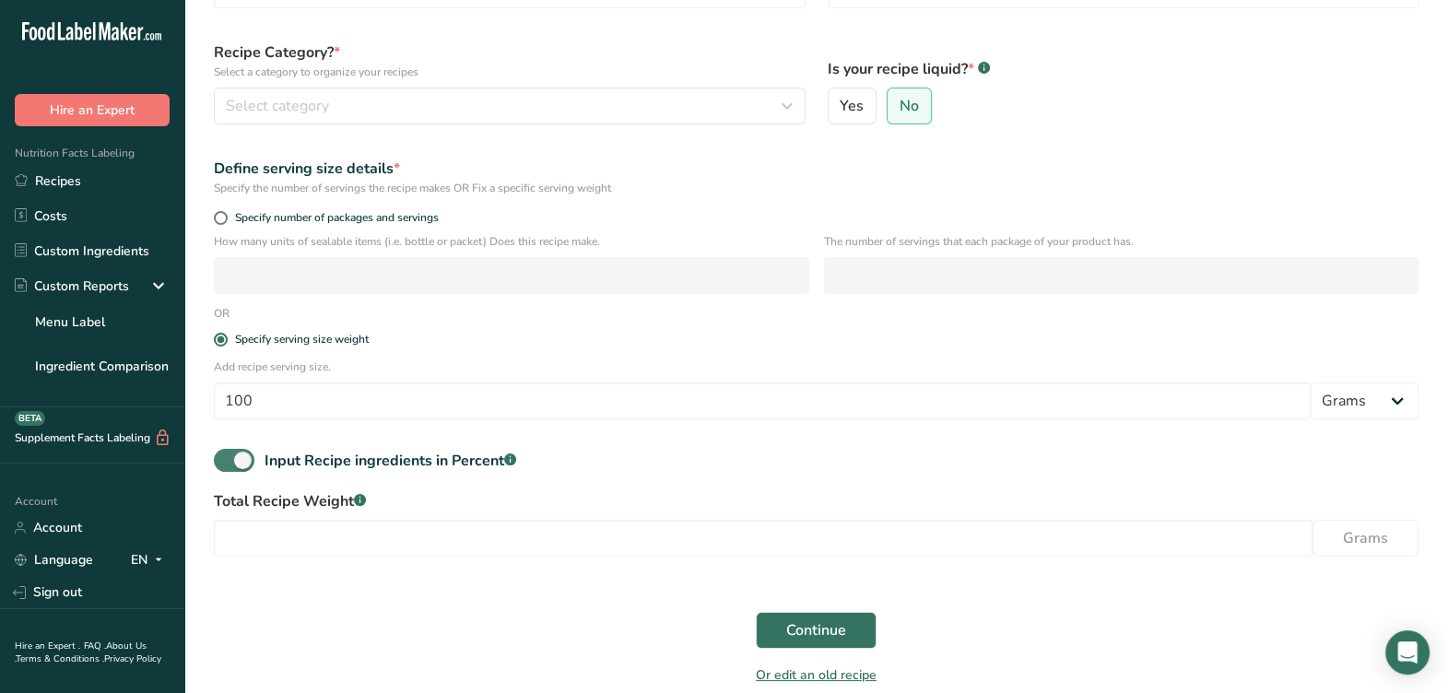
click at [247, 463] on span at bounding box center [234, 460] width 41 height 23
click at [226, 463] on input "Input Recipe ingredients in Percent .a-a{fill:#347362;}.b-a{fill:#fff;}" at bounding box center [220, 460] width 12 height 12
checkbox input "false"
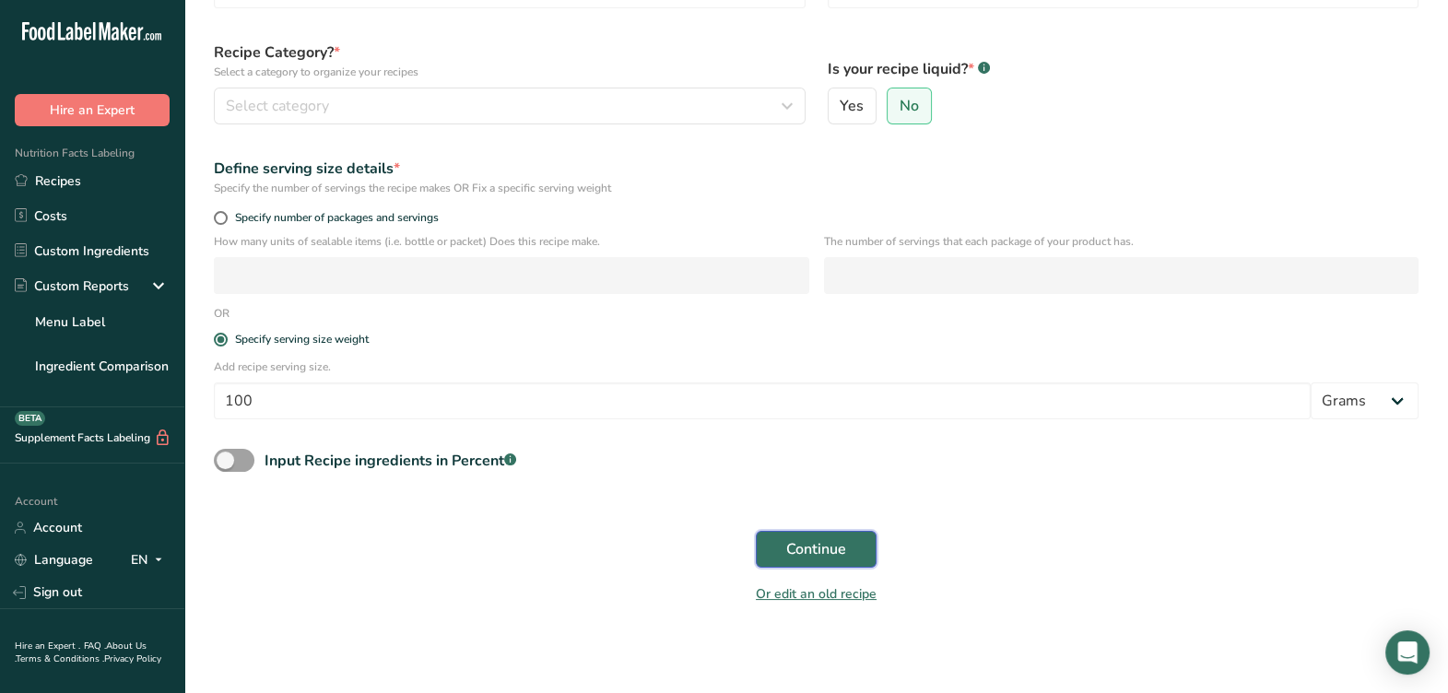
click at [829, 548] on span "Continue" at bounding box center [816, 549] width 60 height 22
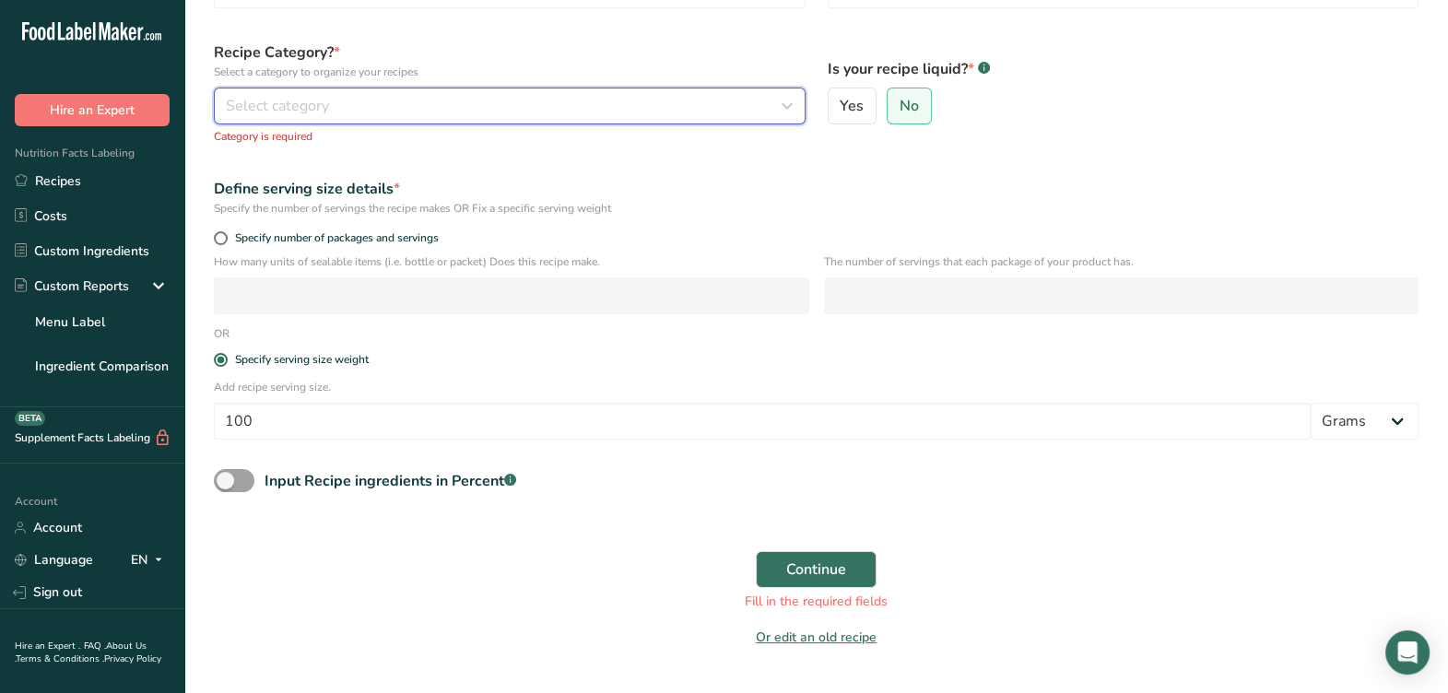
click at [566, 100] on div "Select category" at bounding box center [504, 106] width 557 height 22
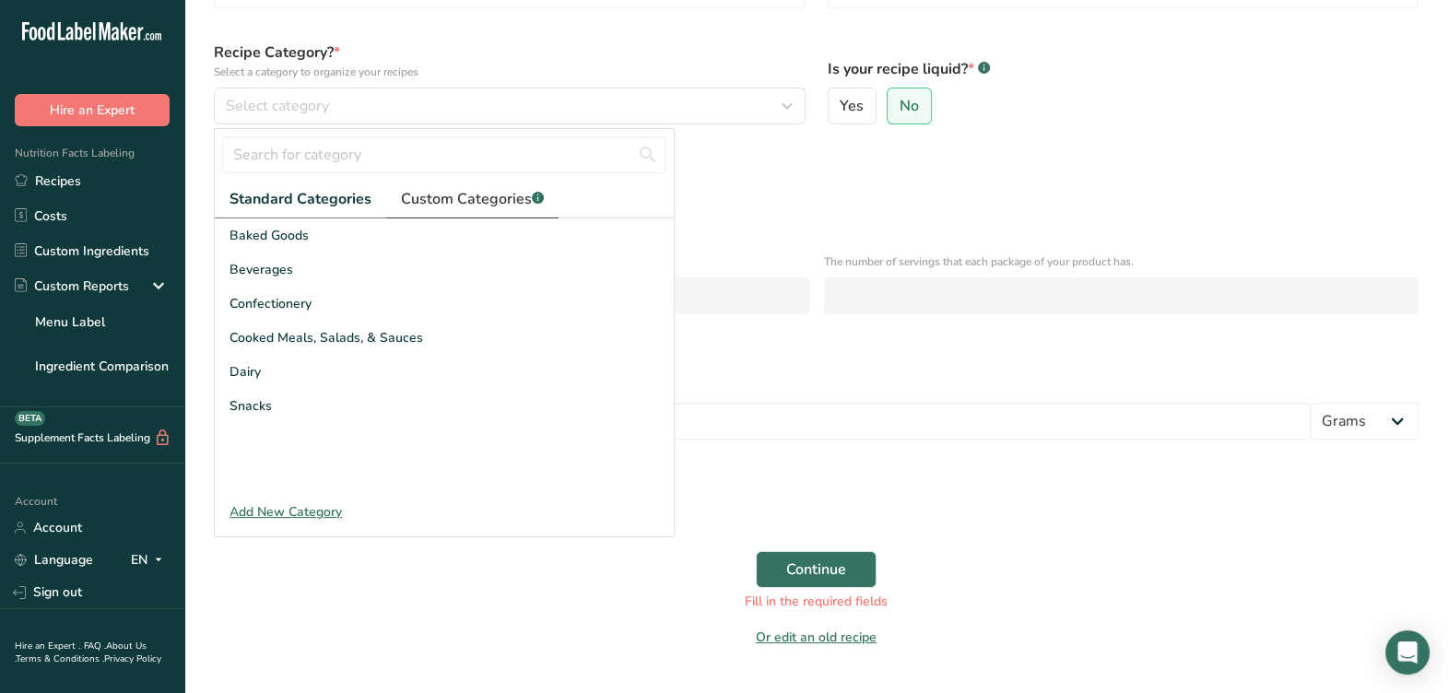
click at [493, 203] on span "Custom Categories .a-a{fill:#347362;}.b-a{fill:#fff;}" at bounding box center [472, 199] width 143 height 22
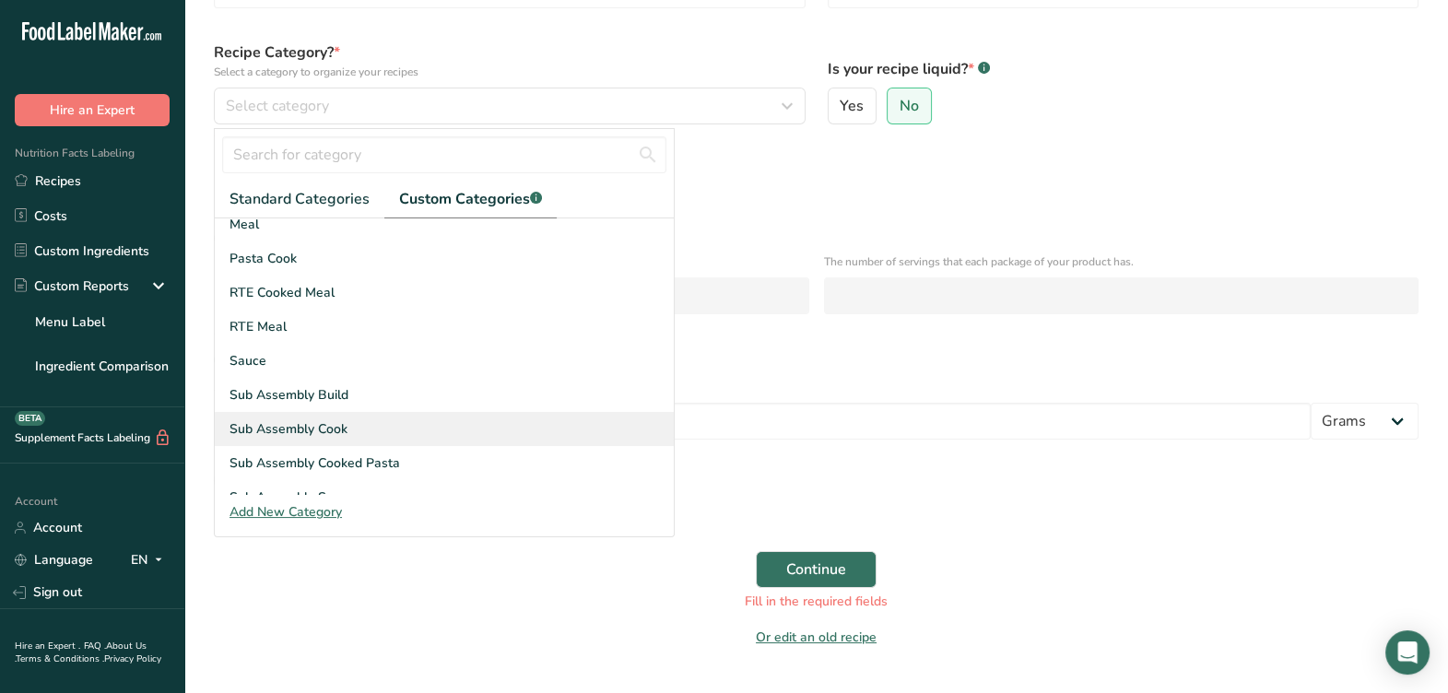
scroll to position [114, 0]
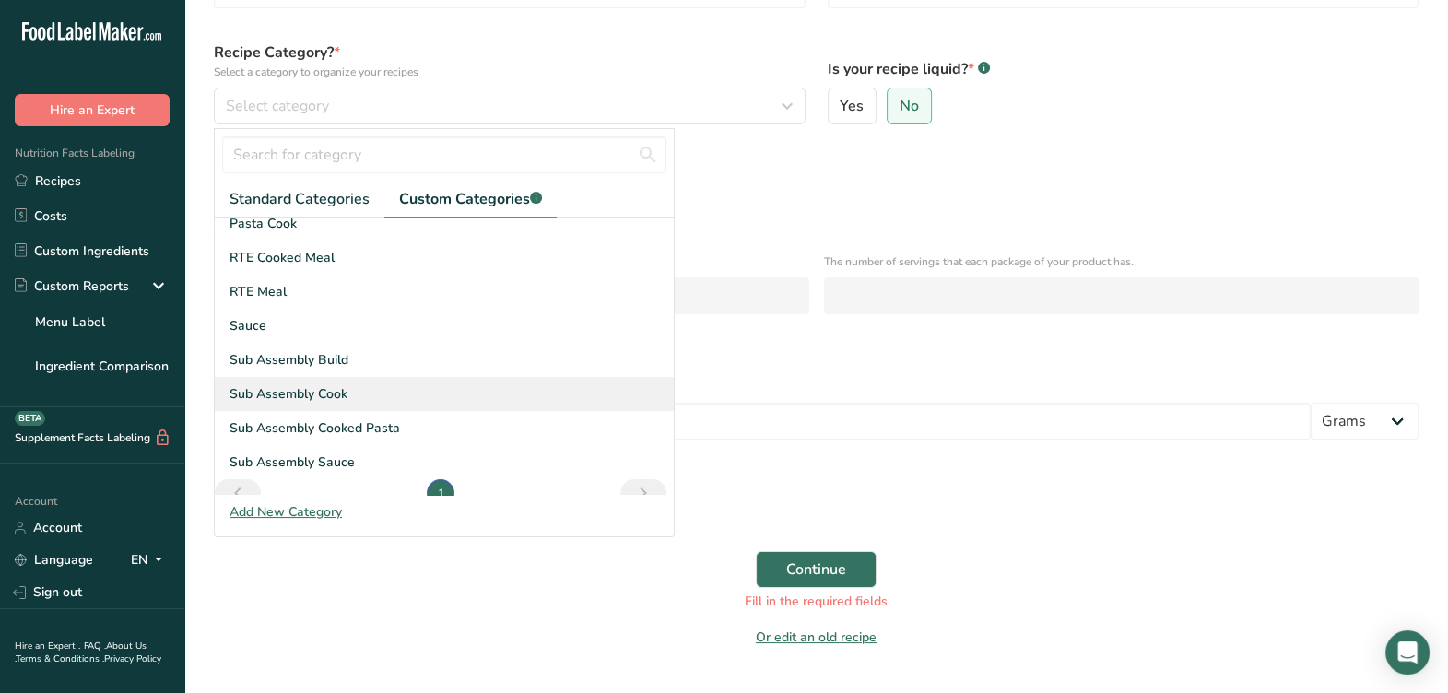
click at [343, 393] on span "Sub Assembly Cook" at bounding box center [289, 393] width 118 height 19
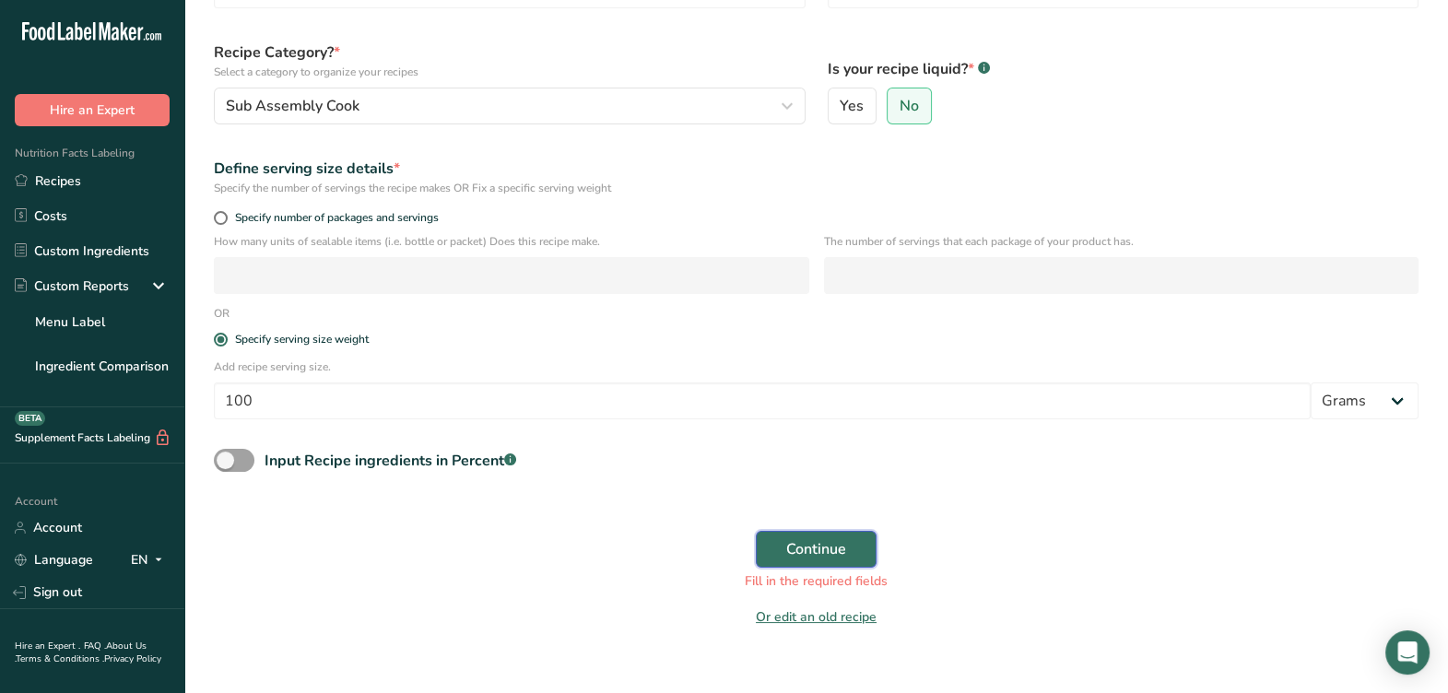
click at [783, 549] on button "Continue" at bounding box center [816, 549] width 121 height 37
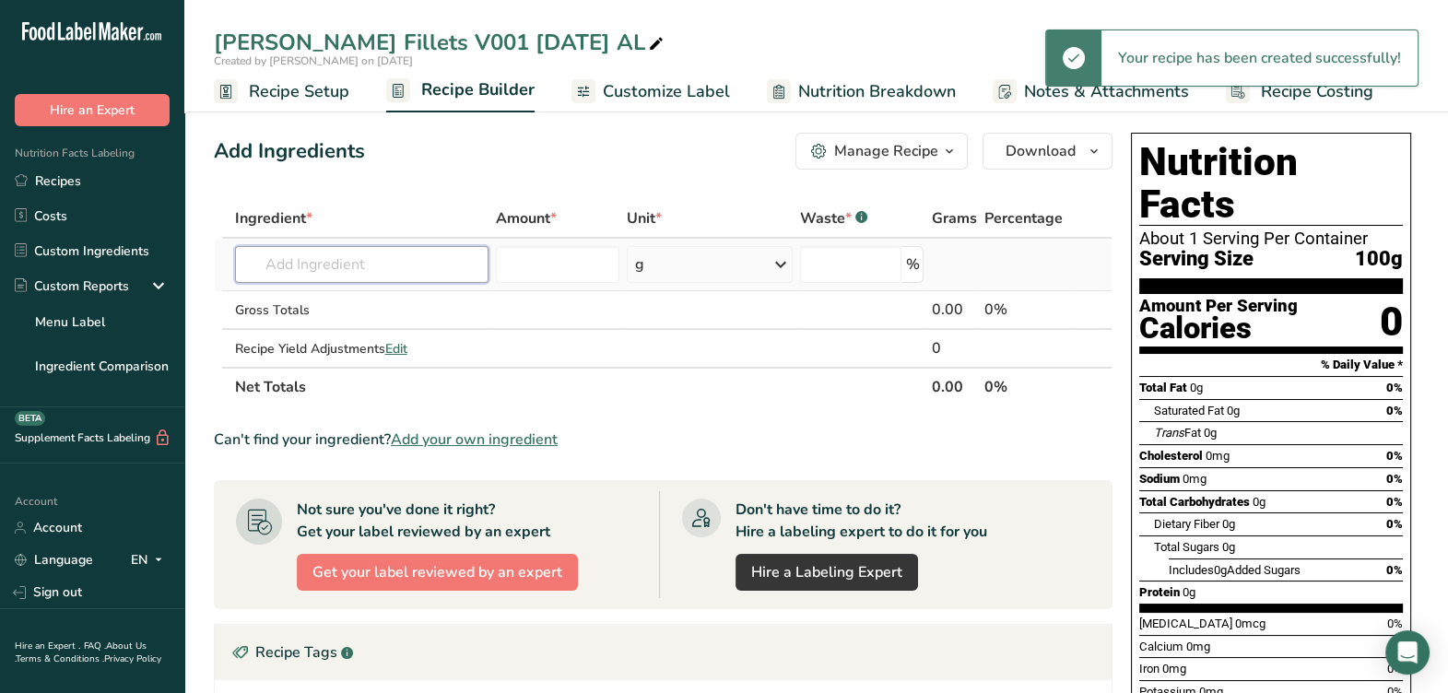
click at [326, 268] on input "text" at bounding box center [361, 264] width 253 height 37
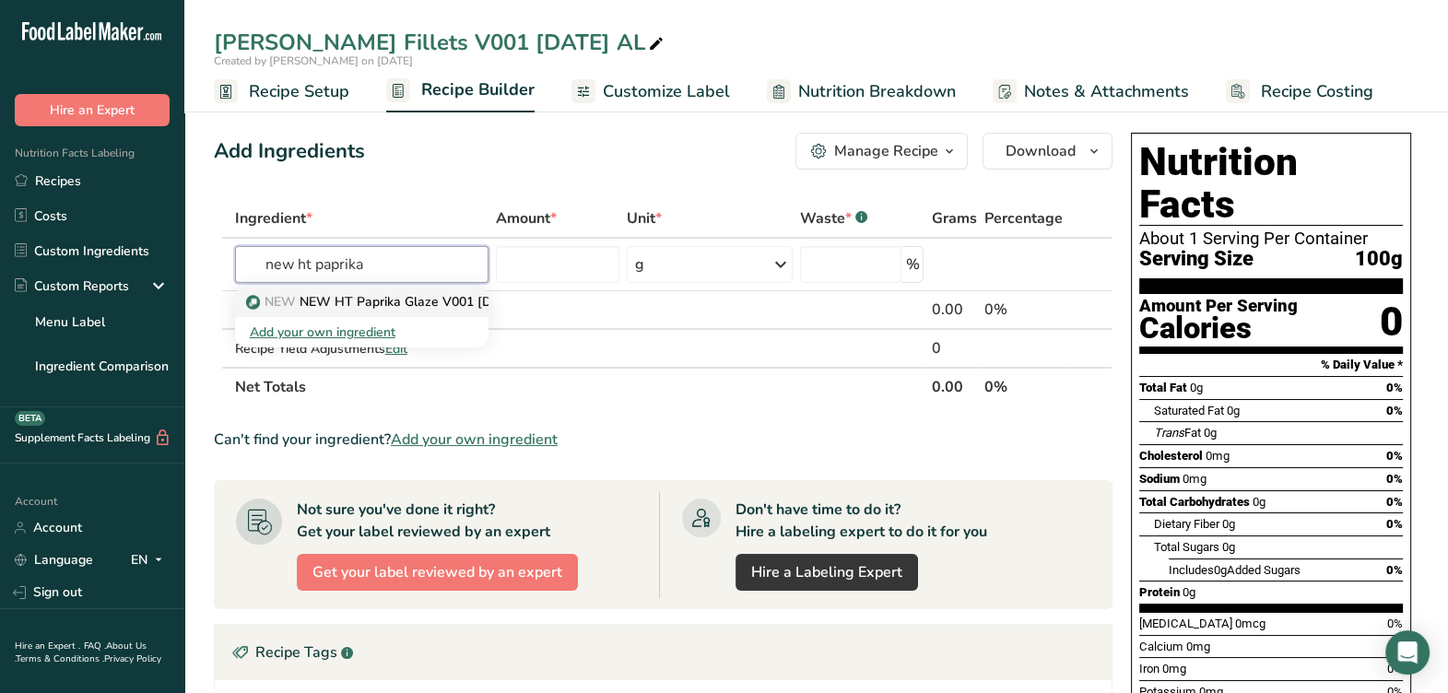
type input "NEW HT Paprika Glaze V001 [DATE] CC"
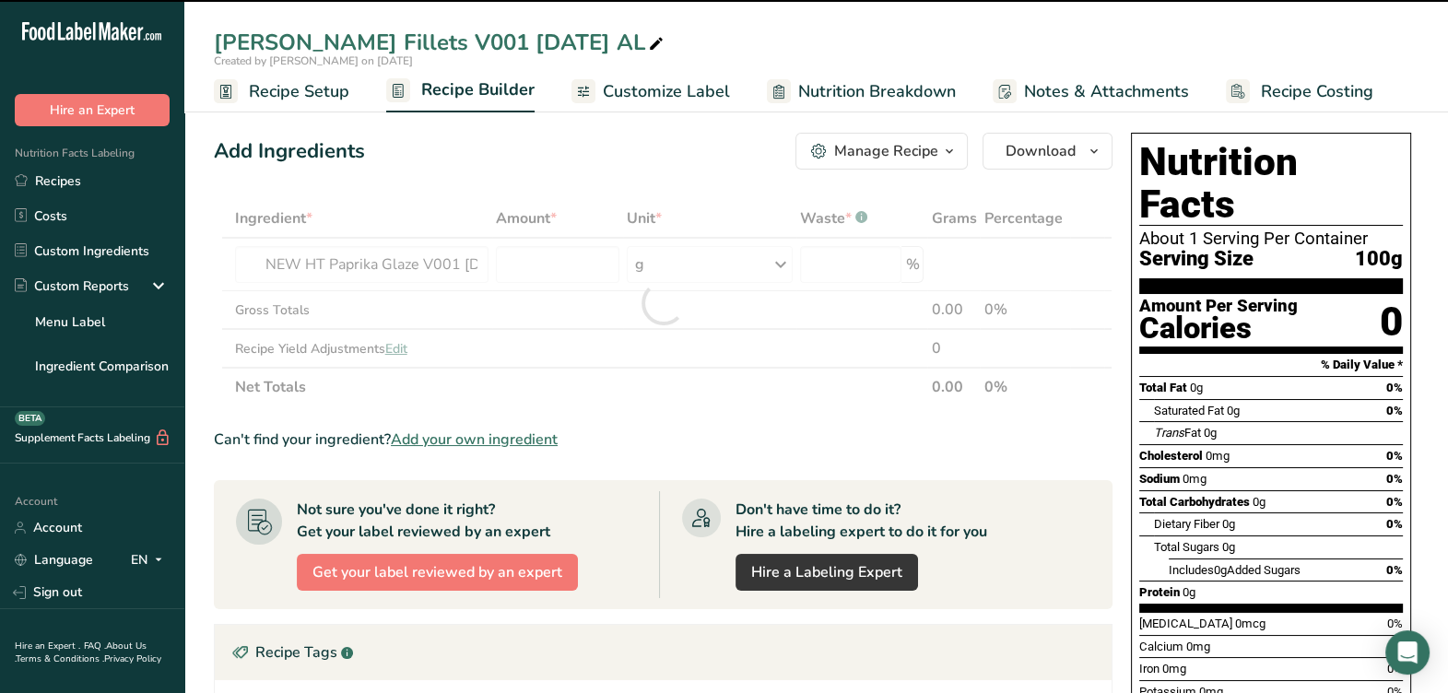
type input "0"
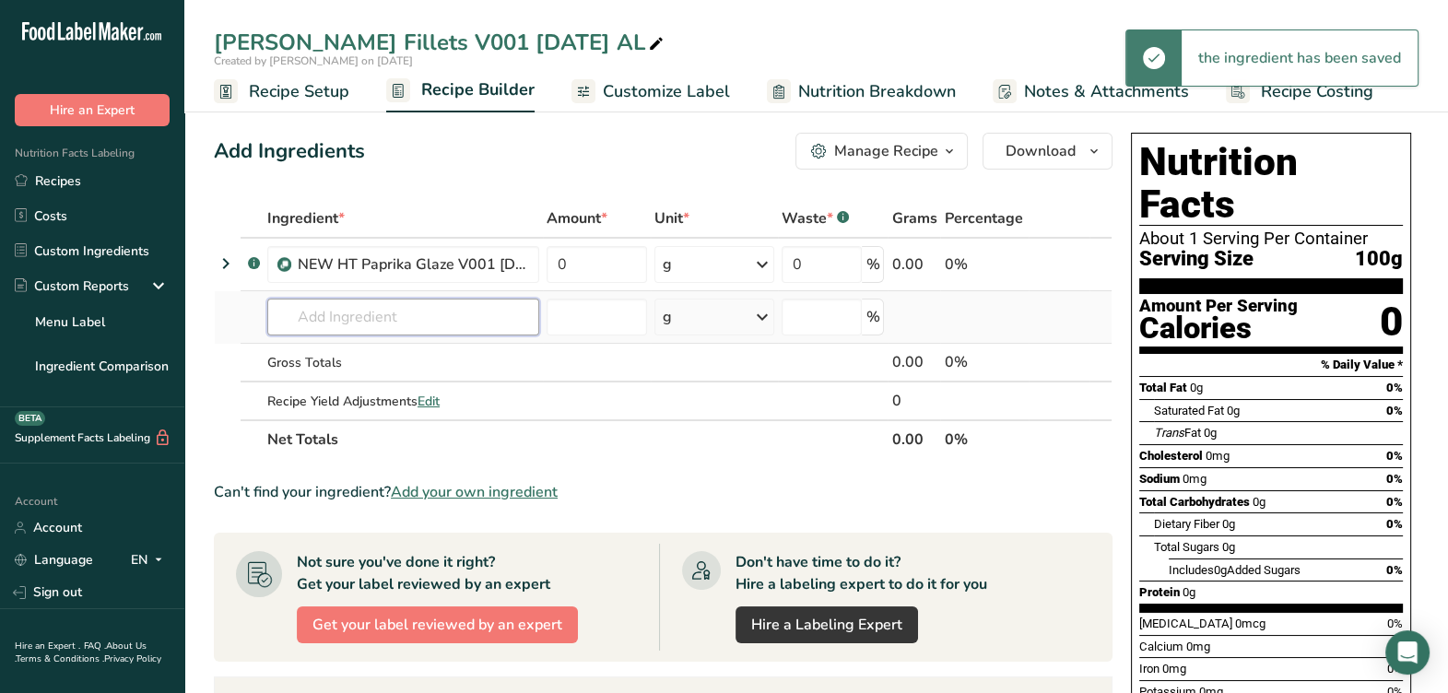
click at [386, 310] on input "text" at bounding box center [403, 317] width 272 height 37
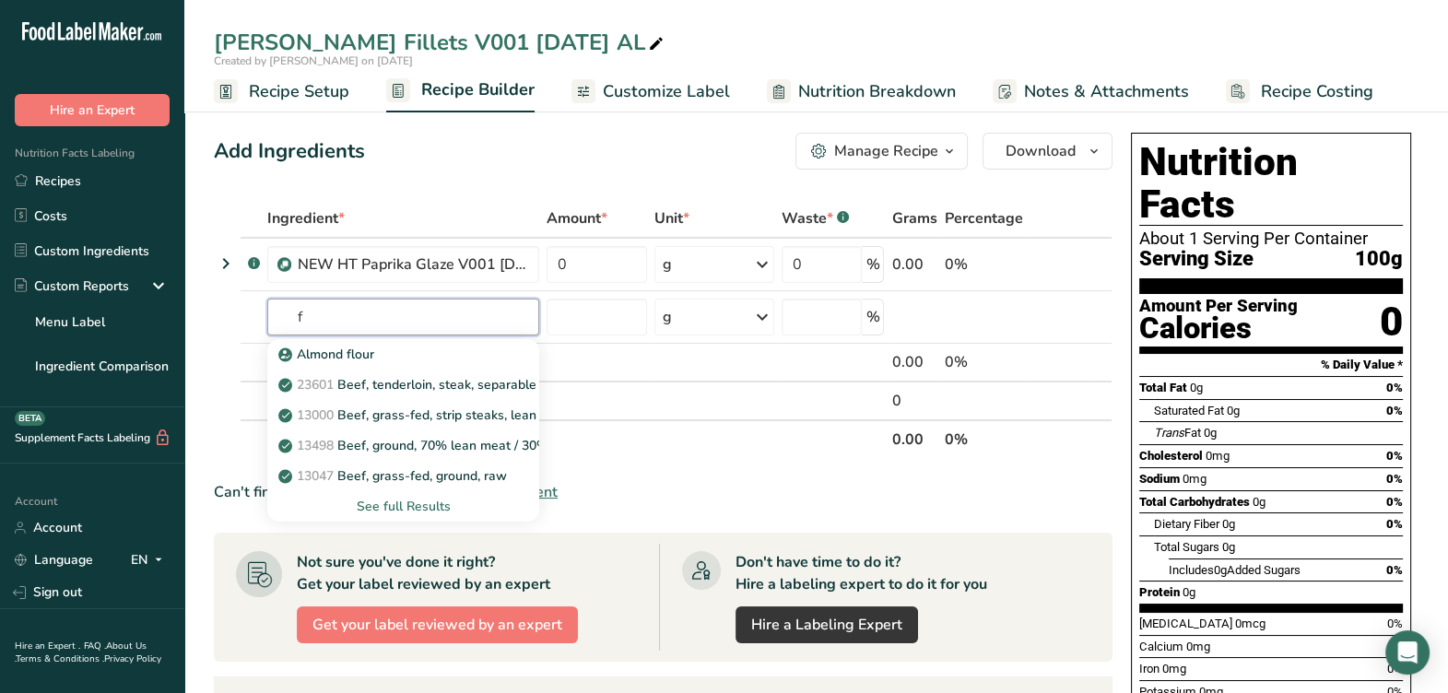
type input "f"
type input "f43074"
click at [471, 355] on span "0601209322 Ocean Beauty Seafoods" at bounding box center [408, 355] width 222 height 18
type input "F43074 Farmed Atlantic Salmon 4.2oz, Ocean Beauty Seafoods [DATE] AC"
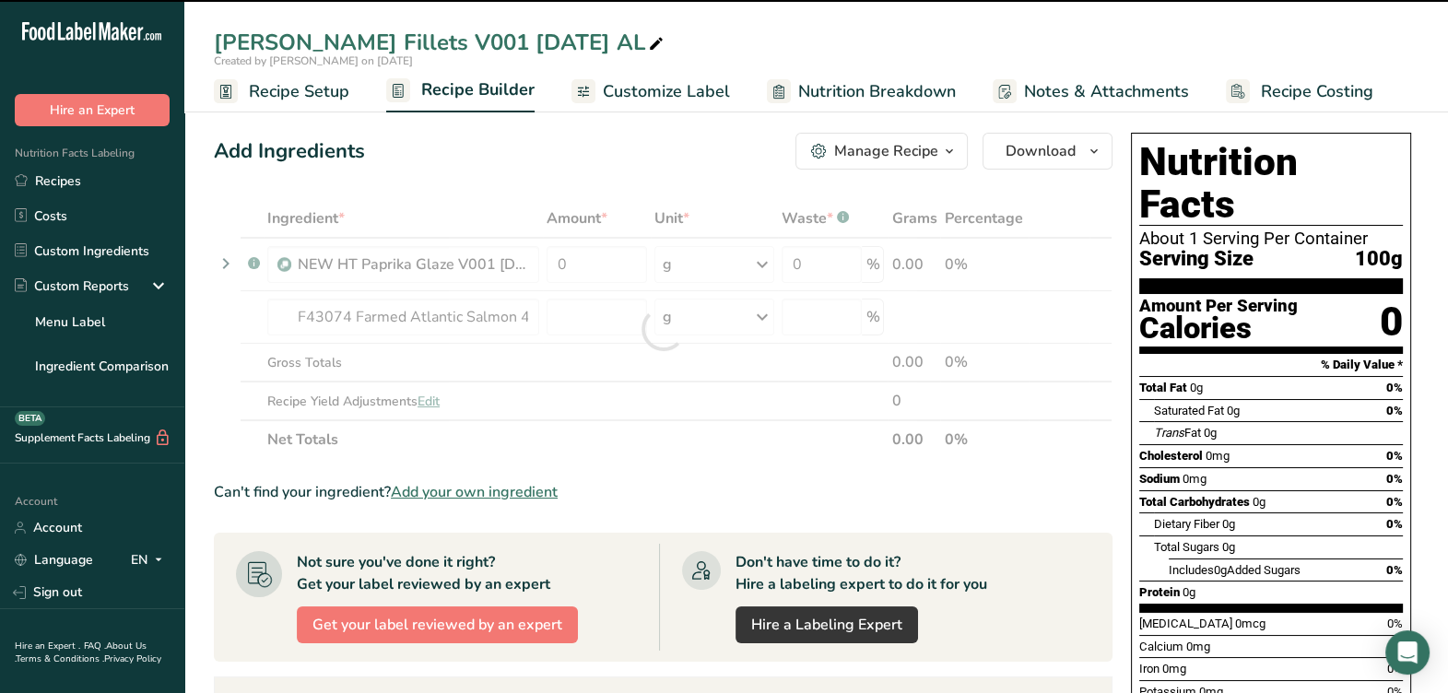
type input "0"
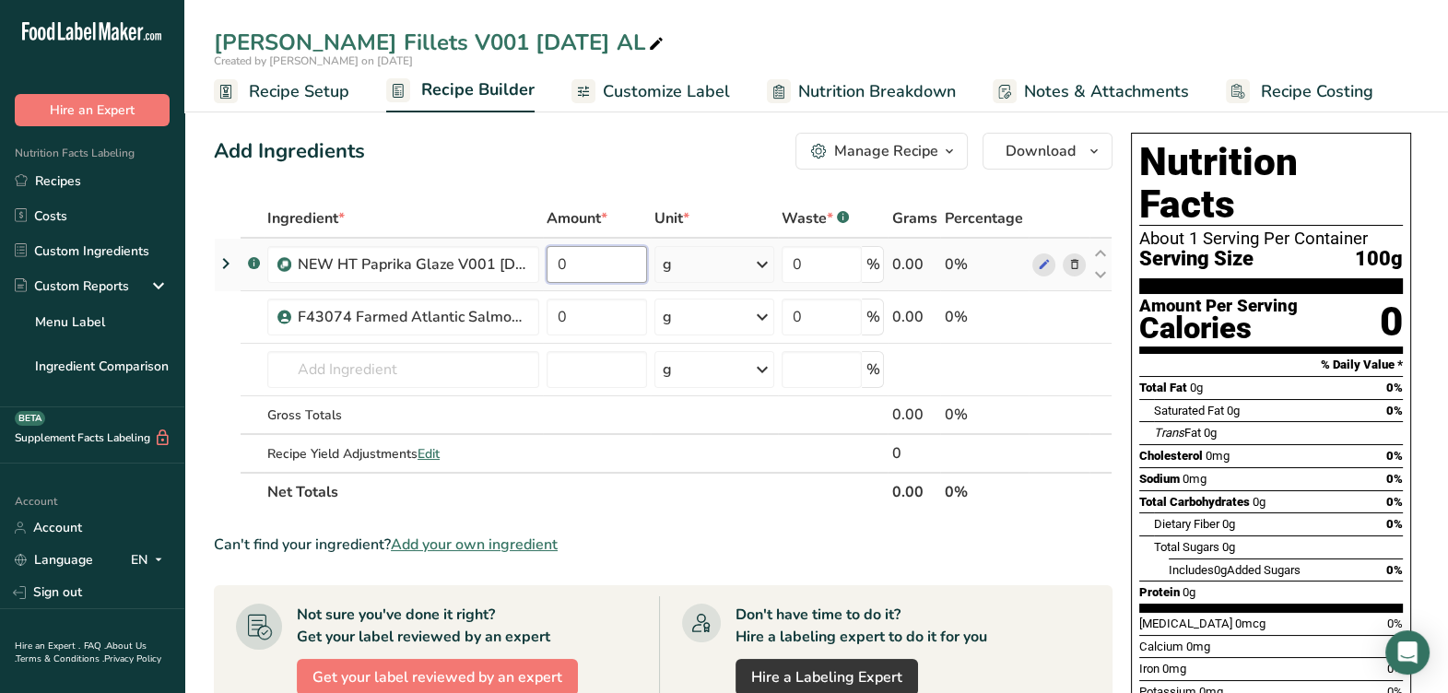
drag, startPoint x: 559, startPoint y: 266, endPoint x: 628, endPoint y: 248, distance: 71.5
click at [558, 266] on input "0" at bounding box center [597, 264] width 100 height 37
drag, startPoint x: 602, startPoint y: 274, endPoint x: 622, endPoint y: 258, distance: 25.6
click at [602, 272] on input "0" at bounding box center [597, 264] width 100 height 37
type input "0.5076"
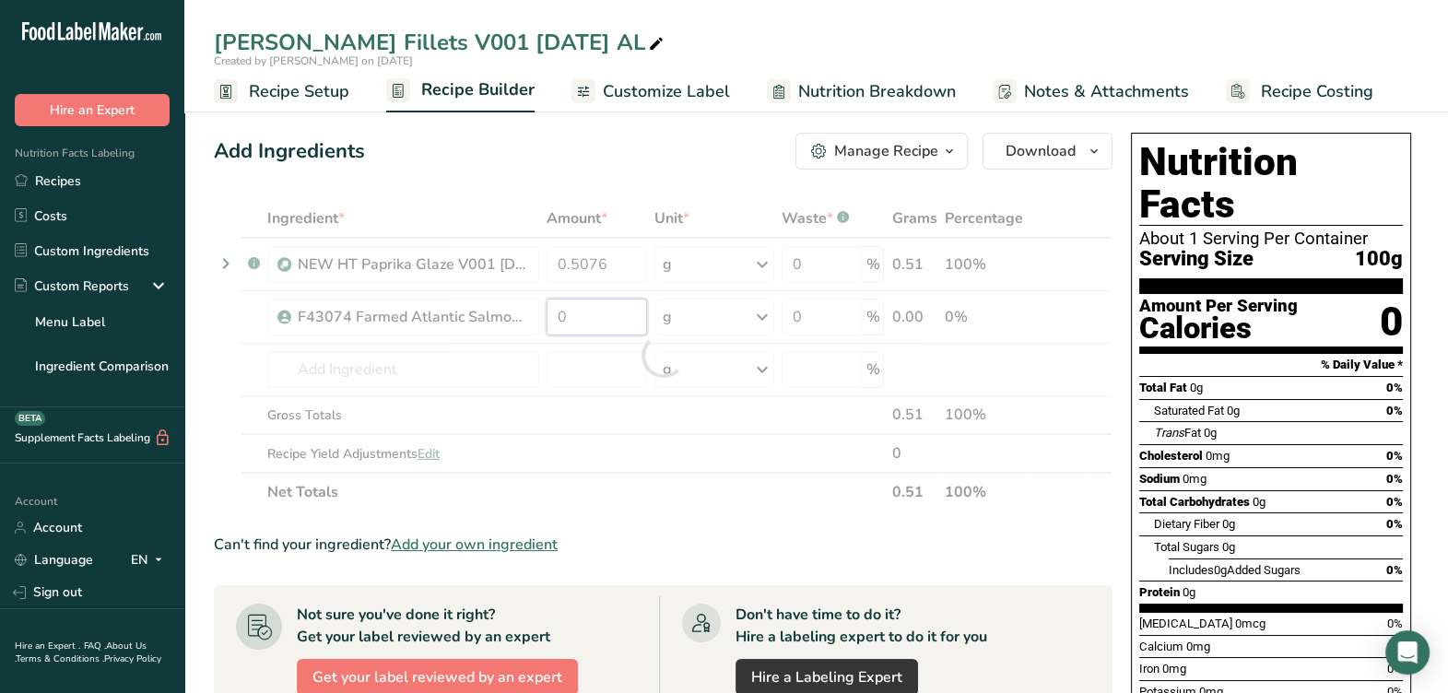
click at [601, 309] on div "Ingredient * Amount * Unit * Waste * .a-a{fill:#347362;}.b-a{fill:#fff;} Grams …" at bounding box center [663, 355] width 899 height 312
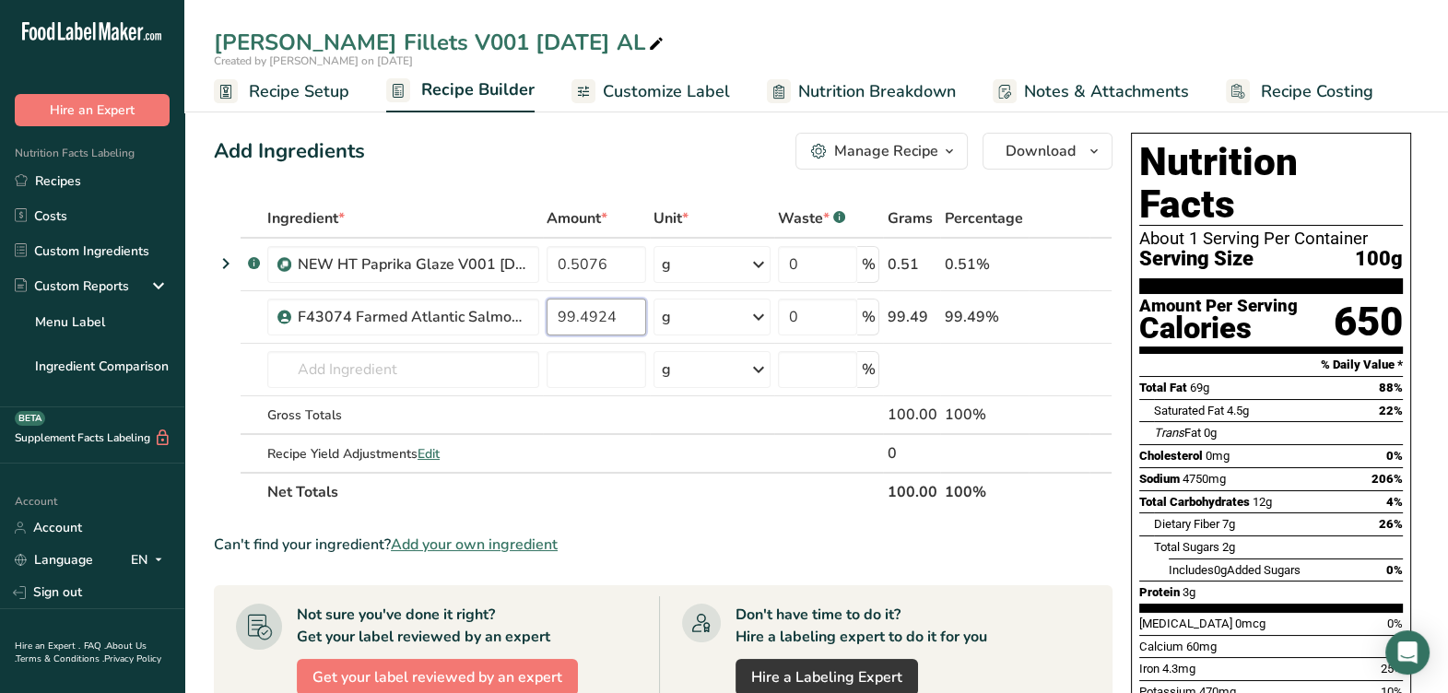
type input "99.4924"
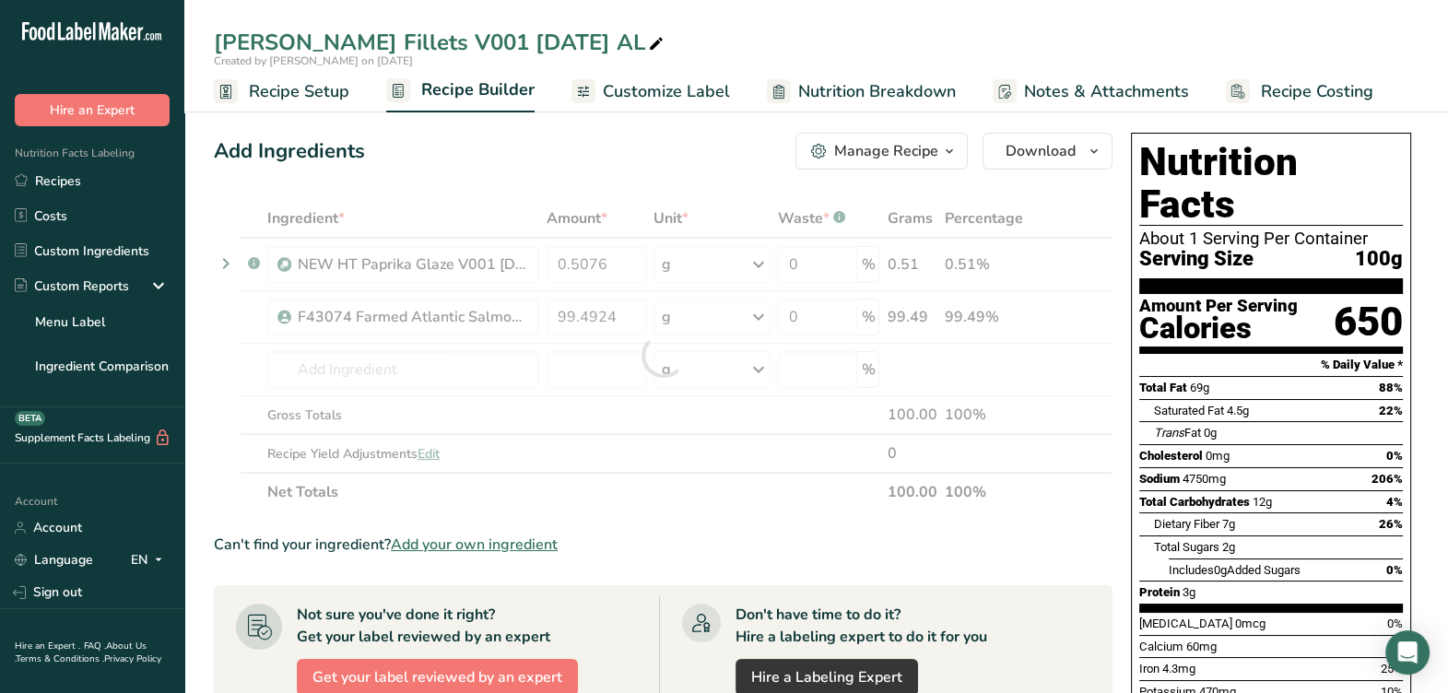
click at [694, 491] on div "Ingredient * Amount * Unit * Waste * .a-a{fill:#347362;}.b-a{fill:#fff;} Grams …" at bounding box center [663, 355] width 899 height 312
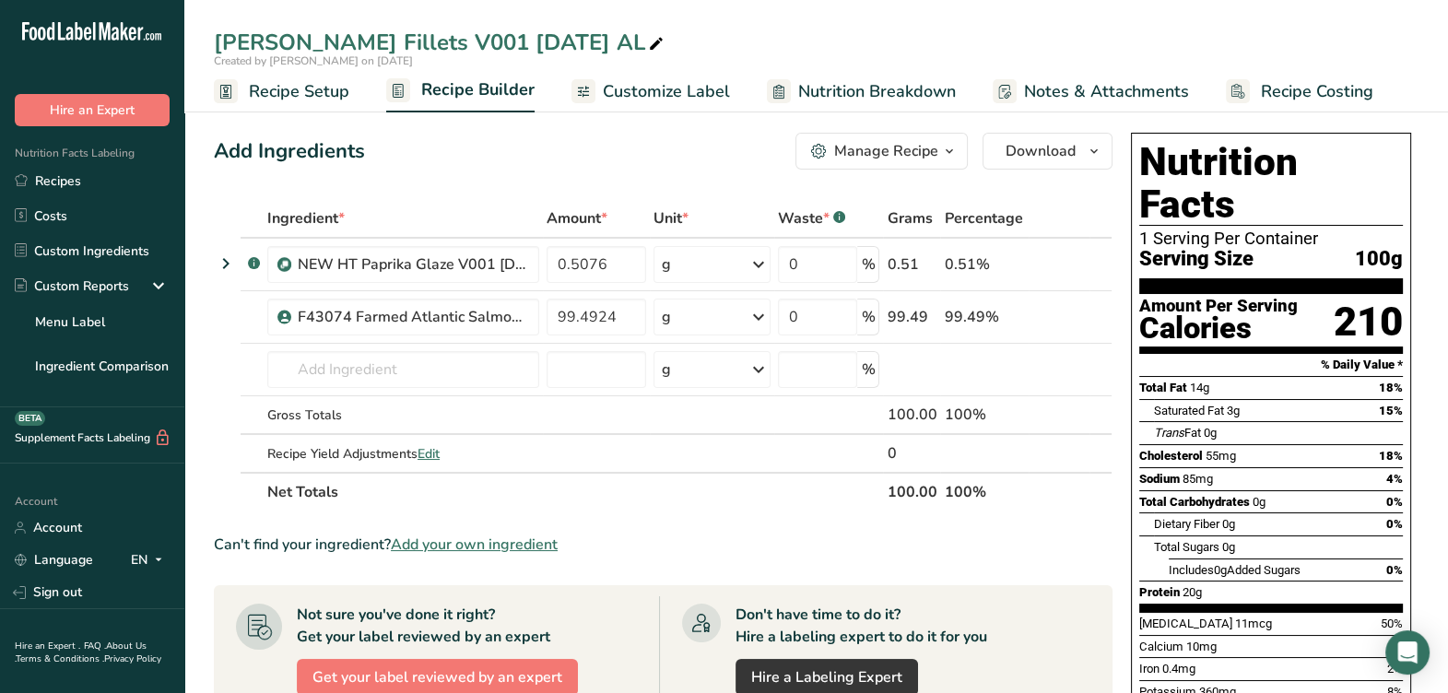
click at [888, 151] on div "Manage Recipe" at bounding box center [886, 151] width 104 height 22
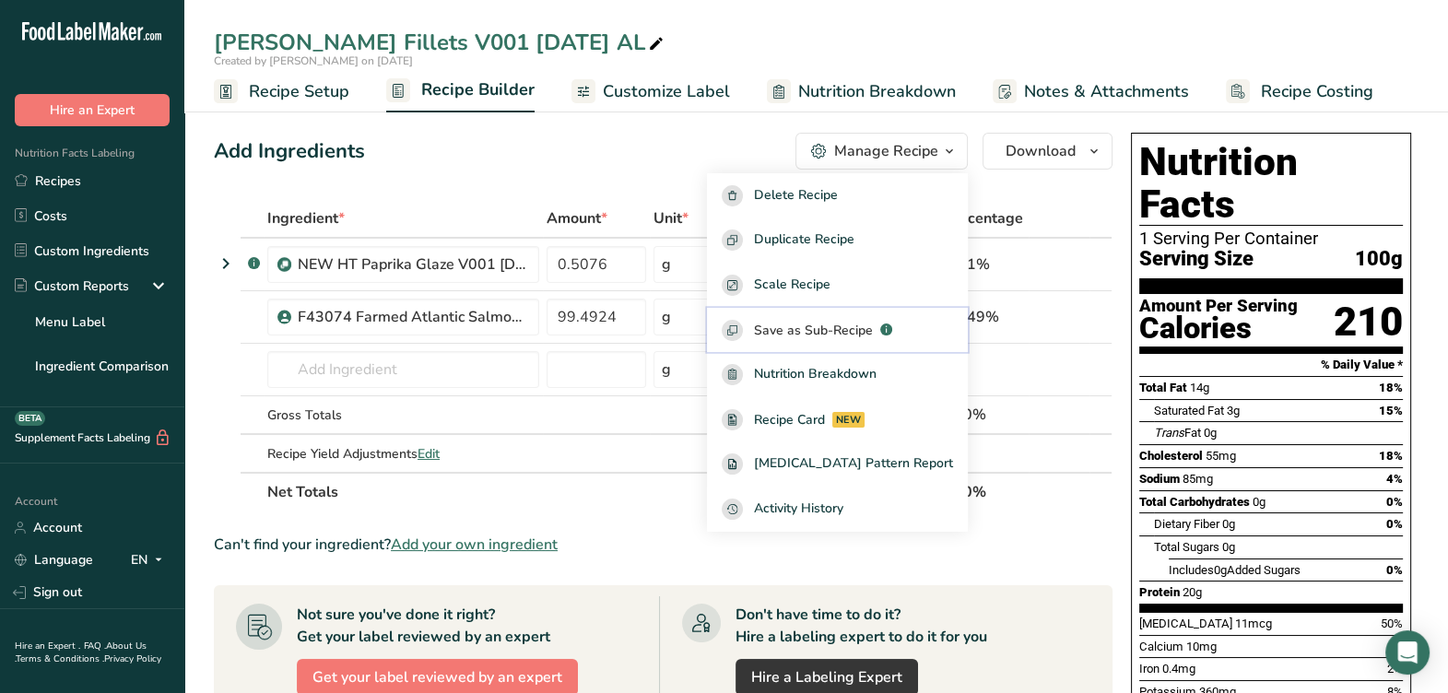
click at [864, 331] on span "Save as Sub-Recipe" at bounding box center [813, 330] width 119 height 19
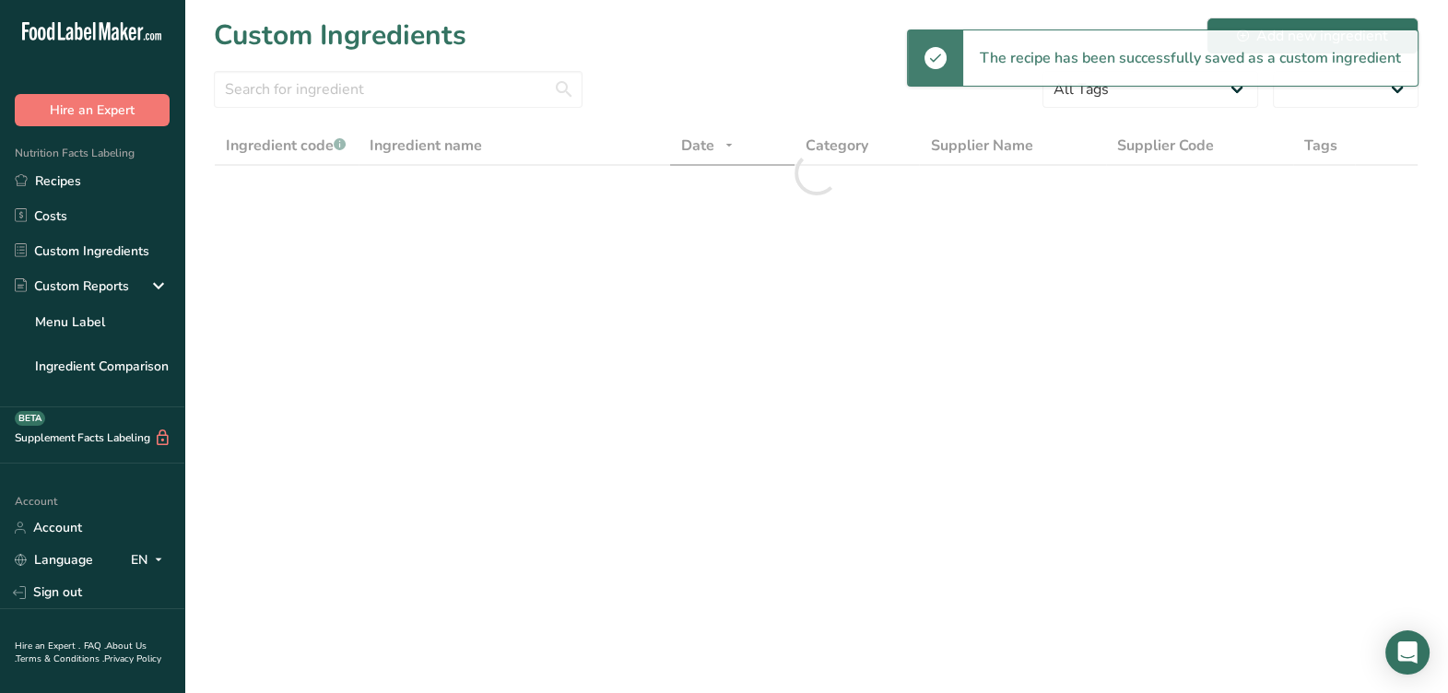
select select "30"
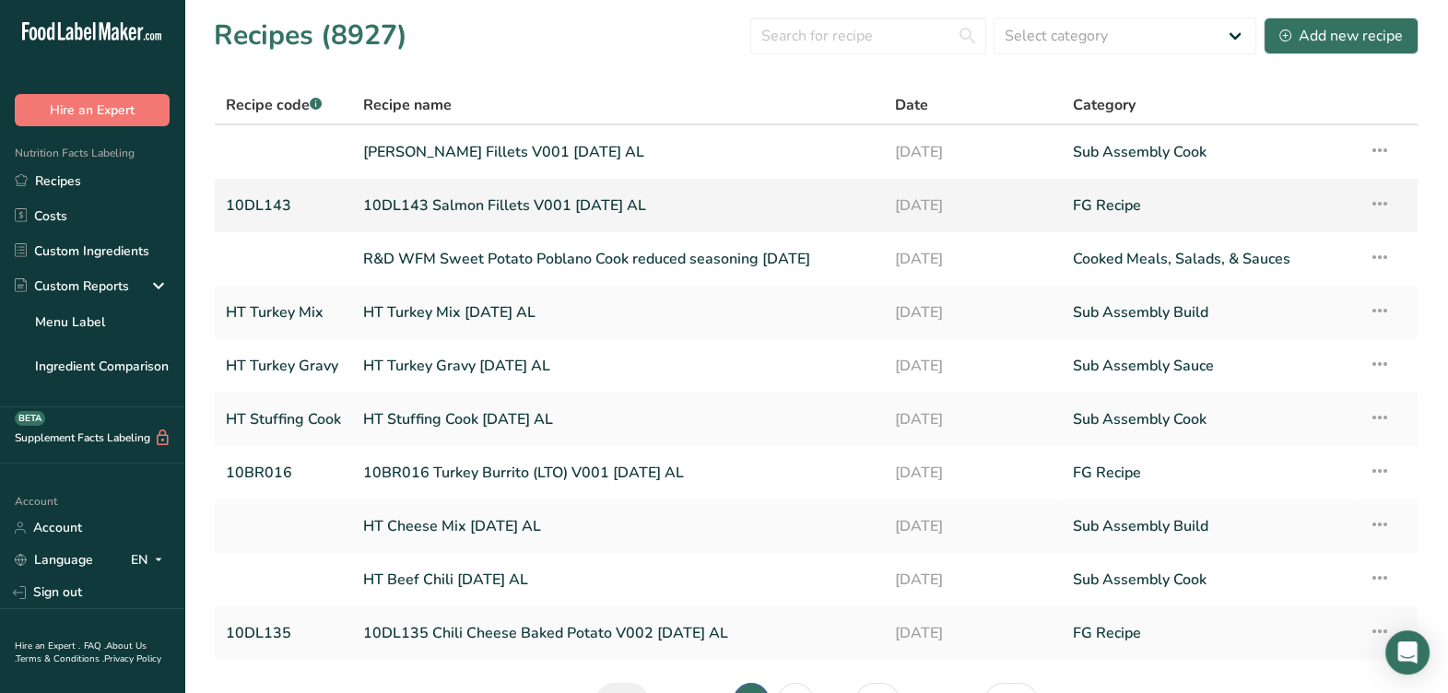
click at [529, 207] on link "10DL143 Salmon Fillets V001 [DATE] AL" at bounding box center [618, 205] width 510 height 39
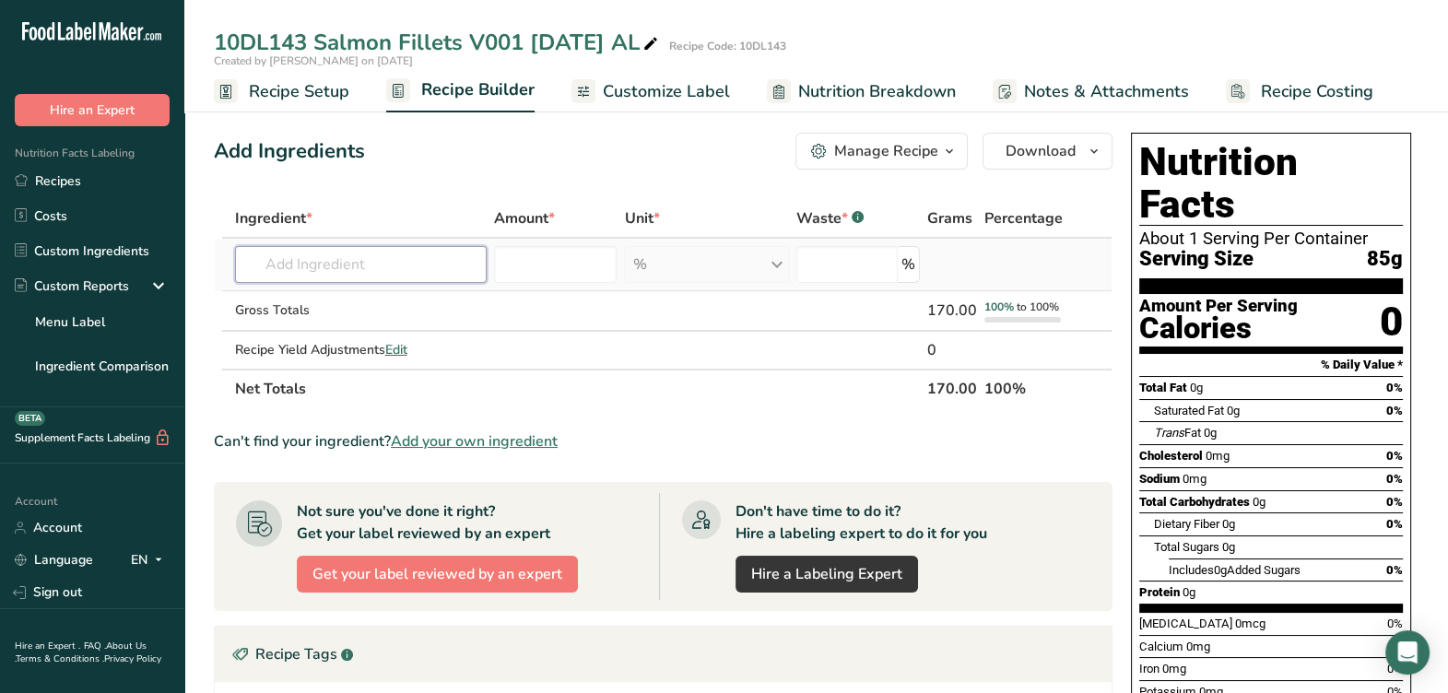
click at [433, 255] on input "text" at bounding box center [361, 264] width 252 height 37
paste input "10DL143 Salmon Fillets V001 8-18-25 AL"
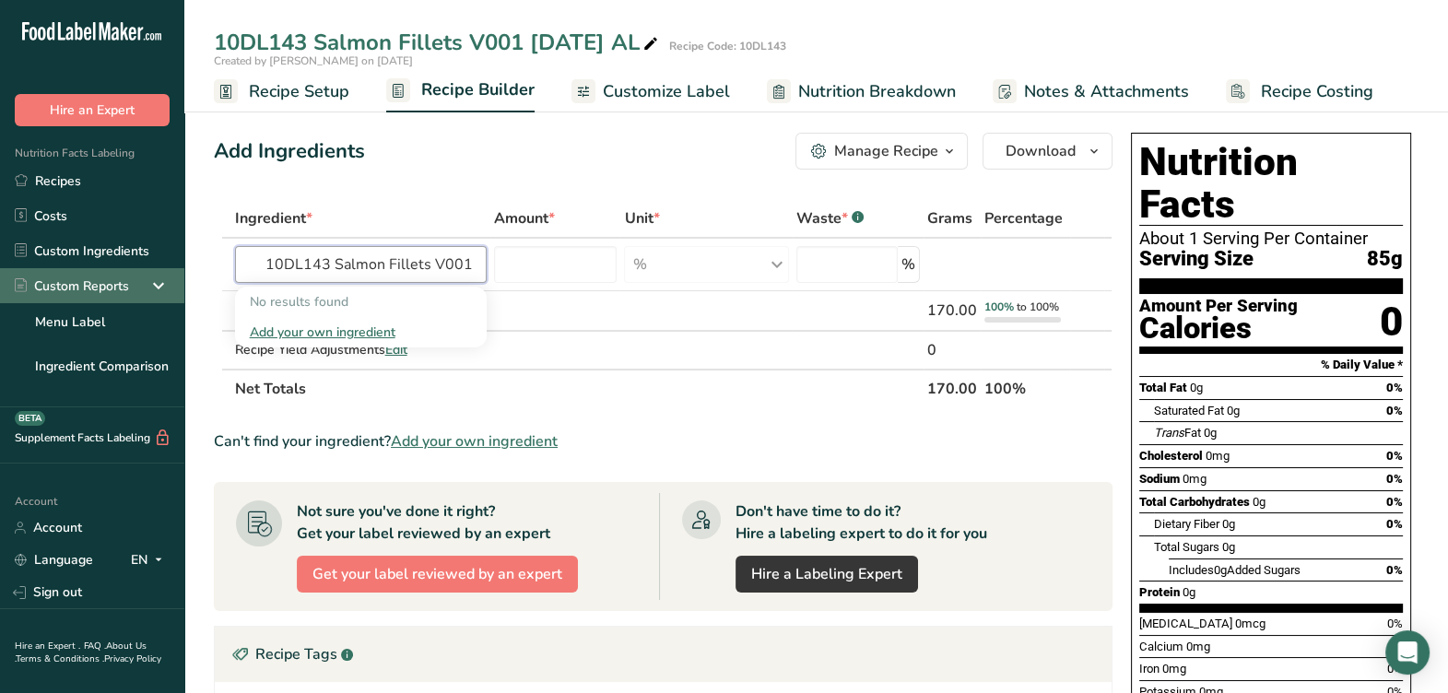
drag, startPoint x: 475, startPoint y: 265, endPoint x: 34, endPoint y: 276, distance: 440.7
click at [34, 276] on div ".a-20{fill:#fff;} Hire an Expert Nutrition Facts Labeling Recipes Costs Custom …" at bounding box center [724, 537] width 1448 height 1074
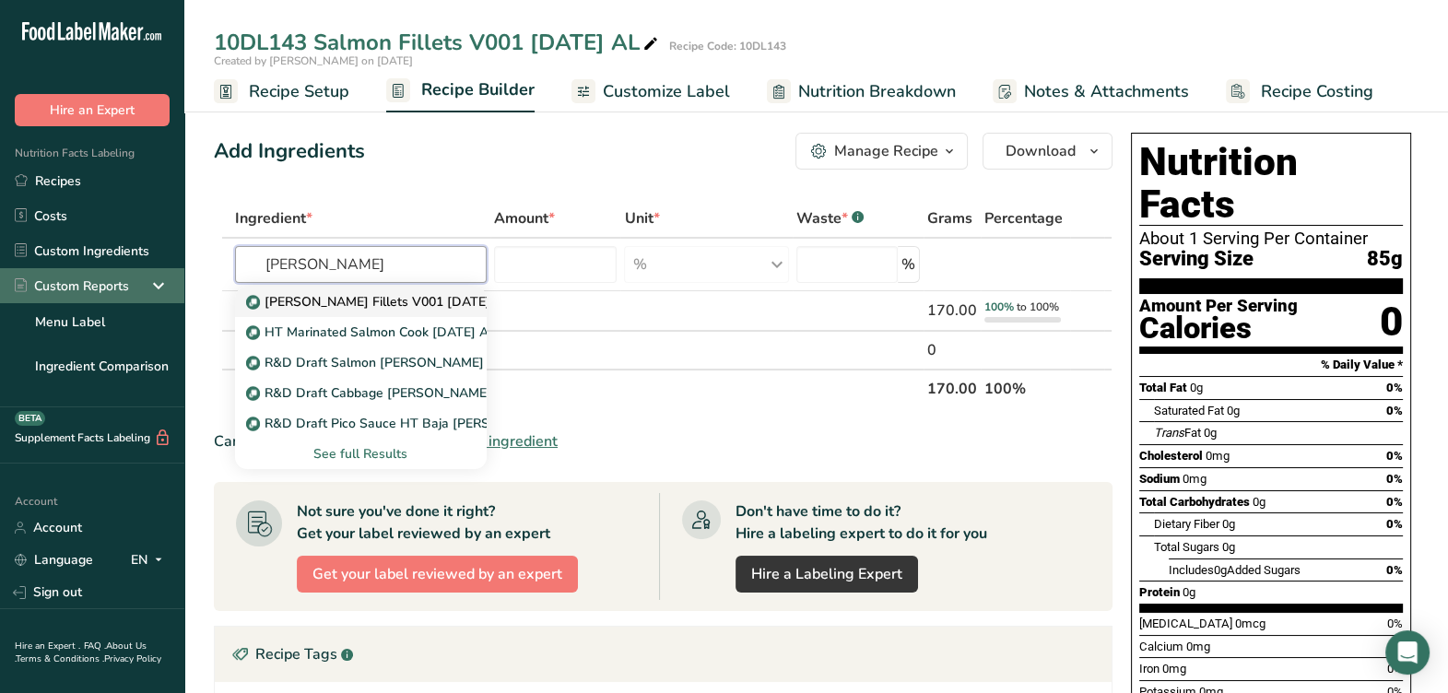
type input "[PERSON_NAME] Fillets V001 [DATE] AL"
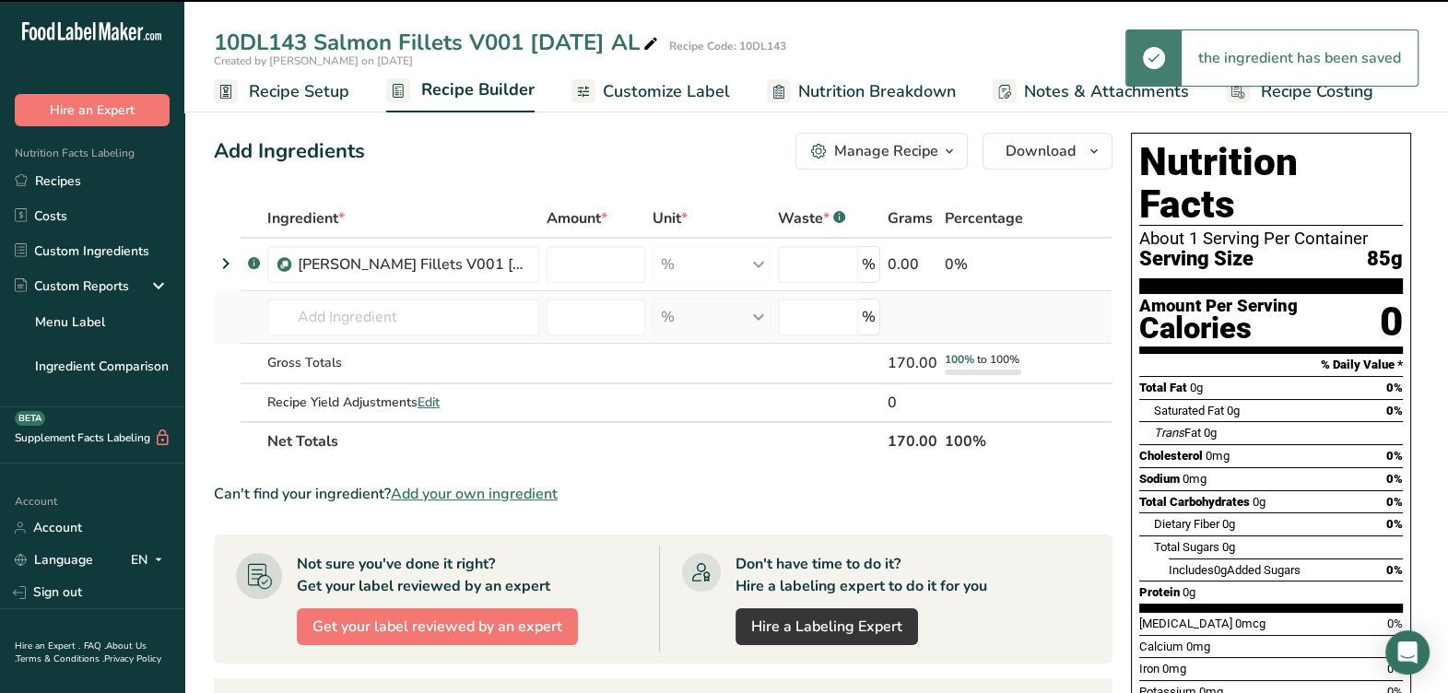
type input "0"
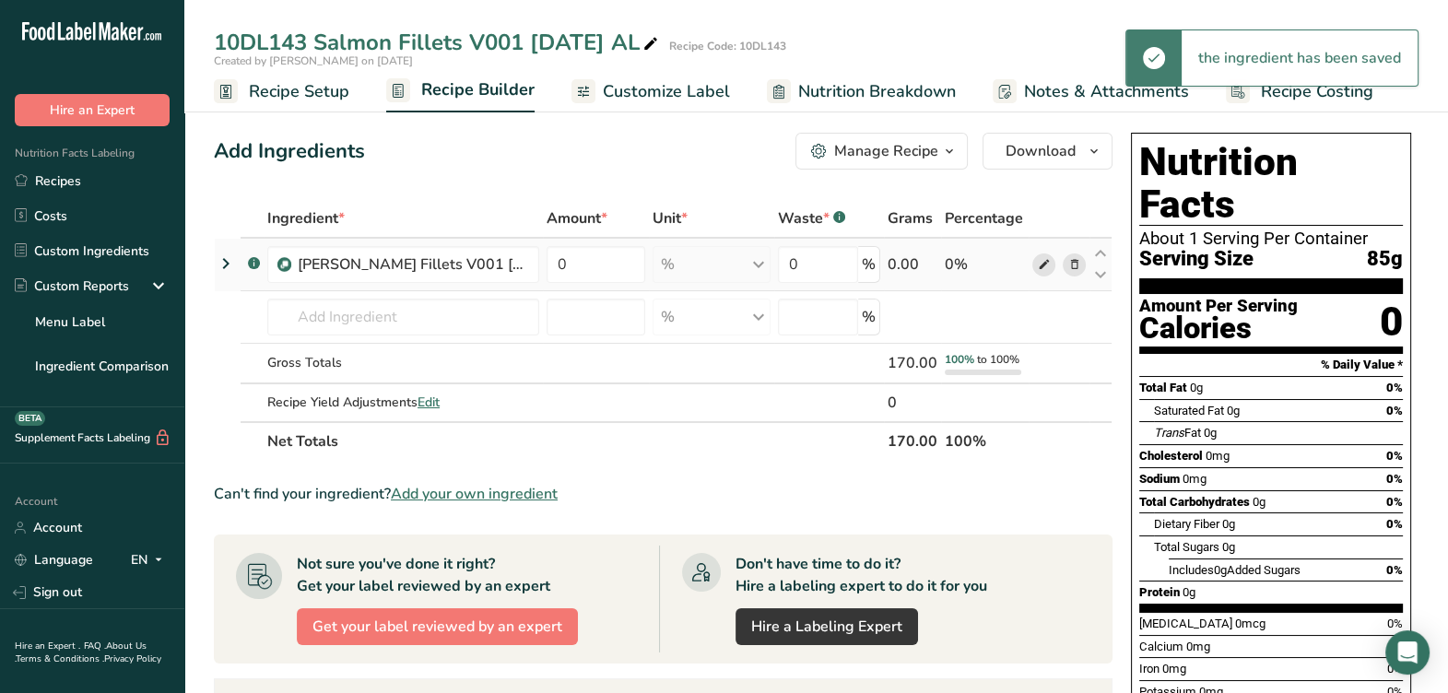
click at [1042, 258] on icon at bounding box center [1043, 264] width 13 height 19
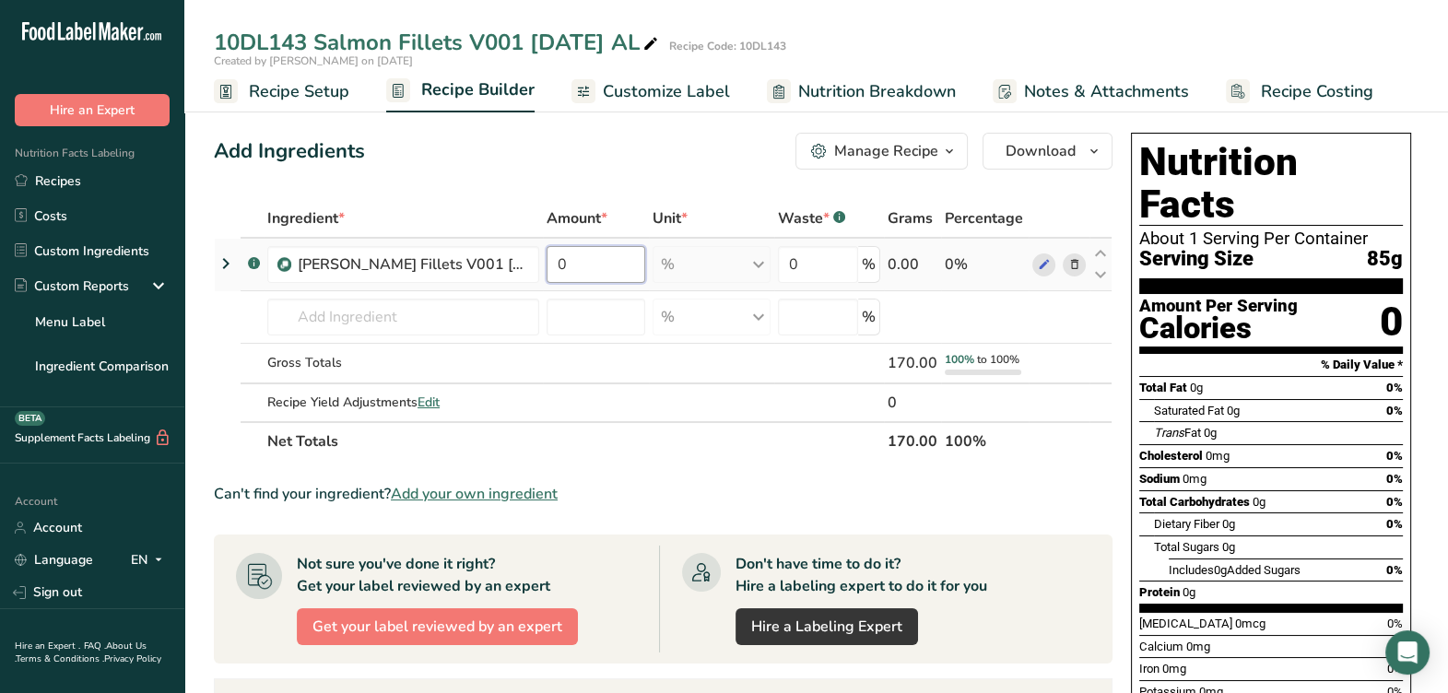
drag, startPoint x: 599, startPoint y: 272, endPoint x: 549, endPoint y: 281, distance: 50.6
click at [549, 281] on input "0" at bounding box center [596, 264] width 99 height 37
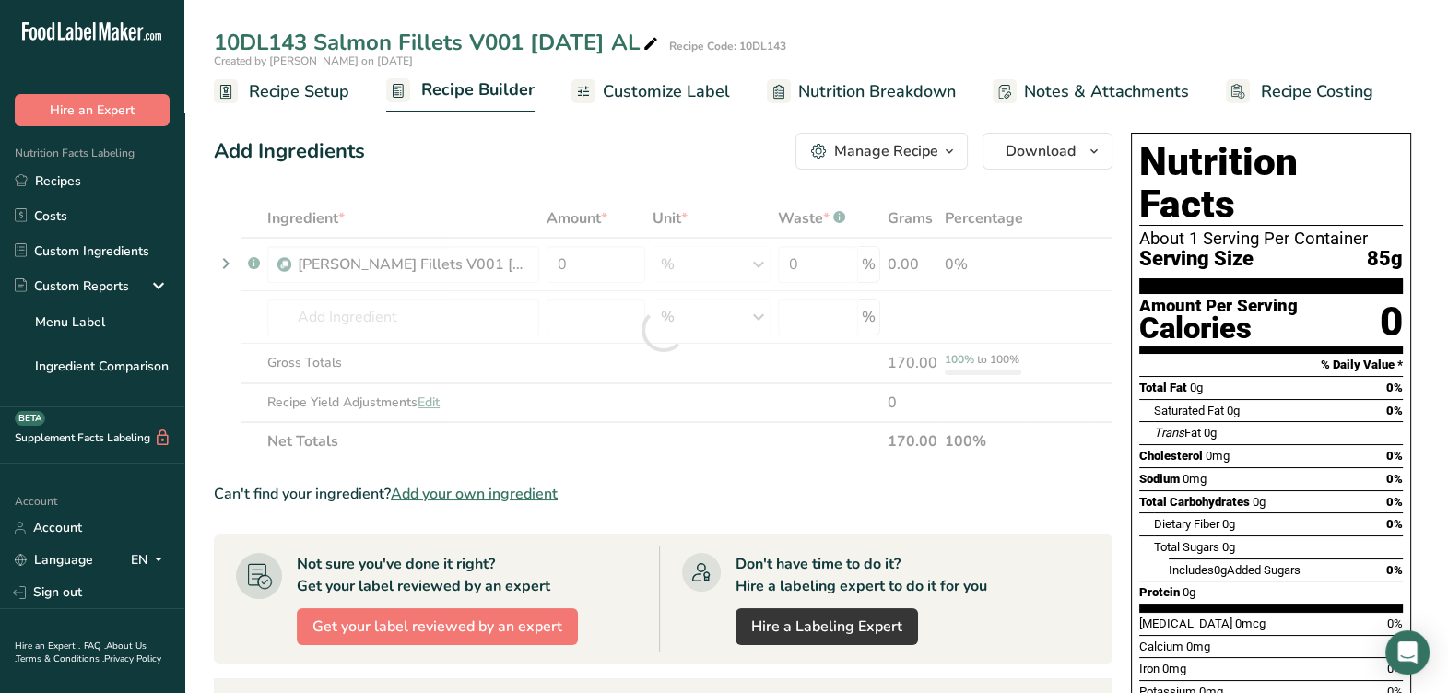
click at [676, 92] on span "Customize Label" at bounding box center [666, 91] width 127 height 25
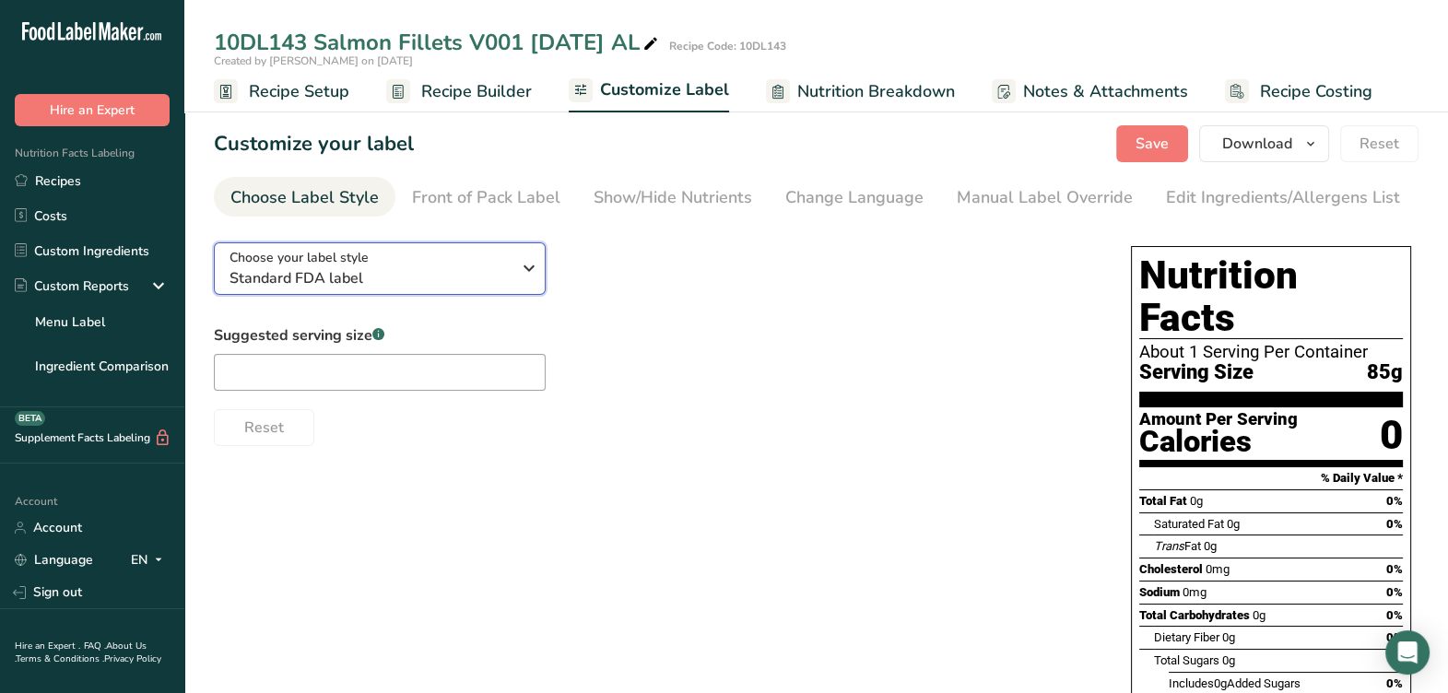
click at [545, 255] on button "Choose your label style Standard FDA label" at bounding box center [380, 268] width 332 height 53
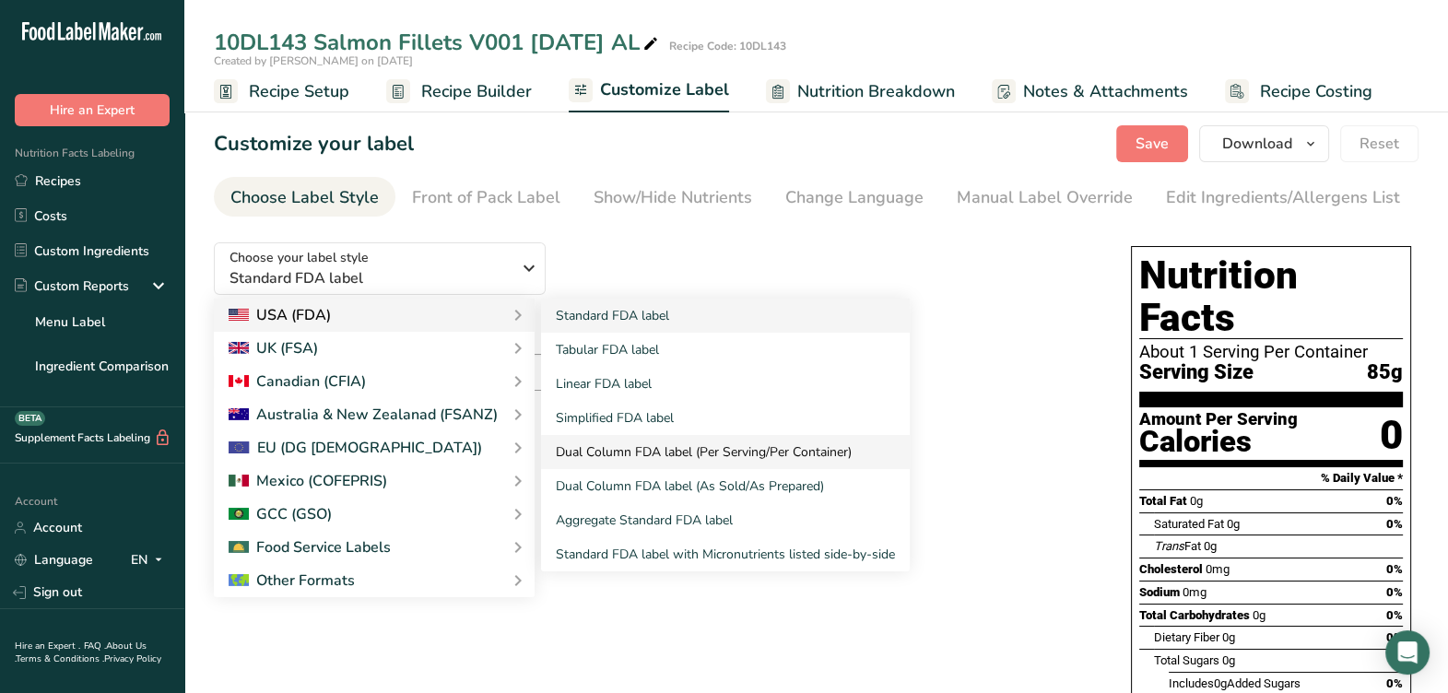
click at [627, 462] on link "Dual Column FDA label (Per Serving/Per Container)" at bounding box center [725, 452] width 369 height 34
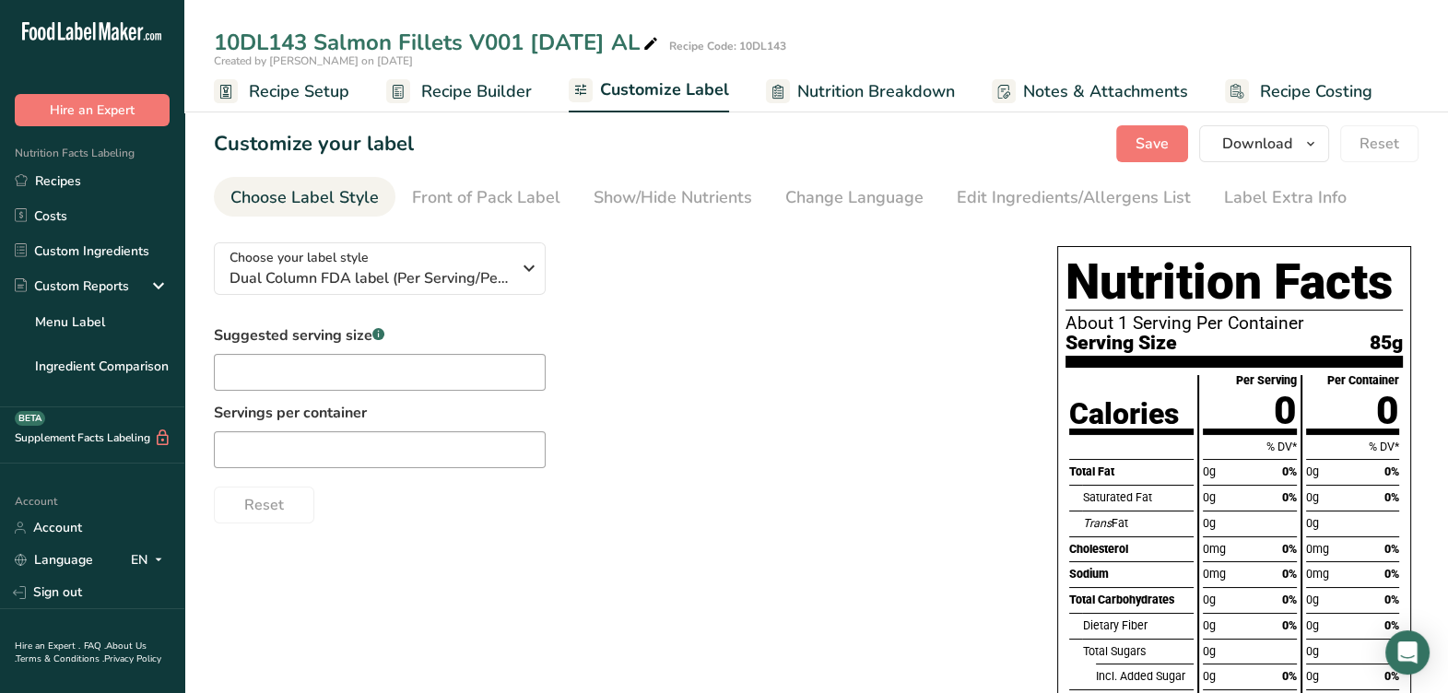
click at [307, 97] on span "Recipe Setup" at bounding box center [299, 91] width 100 height 25
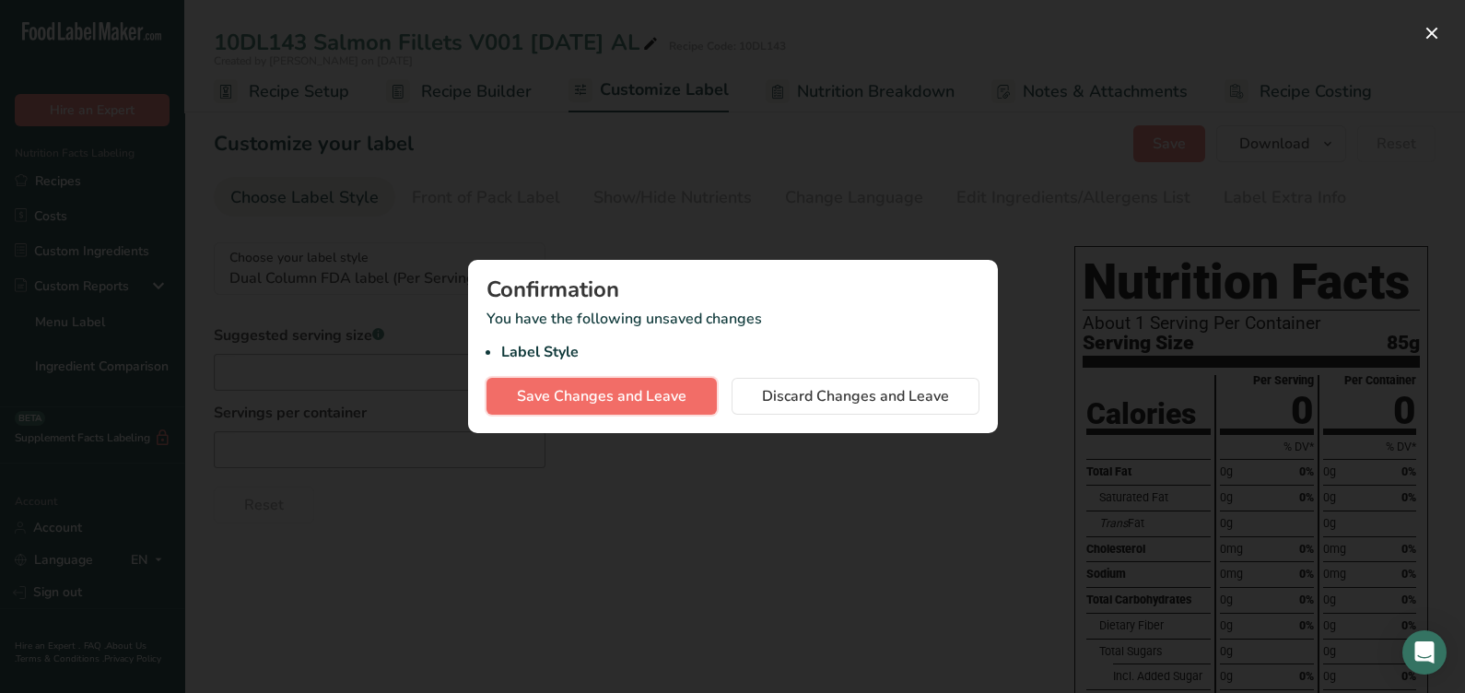
click at [673, 396] on span "Save Changes and Leave" at bounding box center [602, 396] width 170 height 22
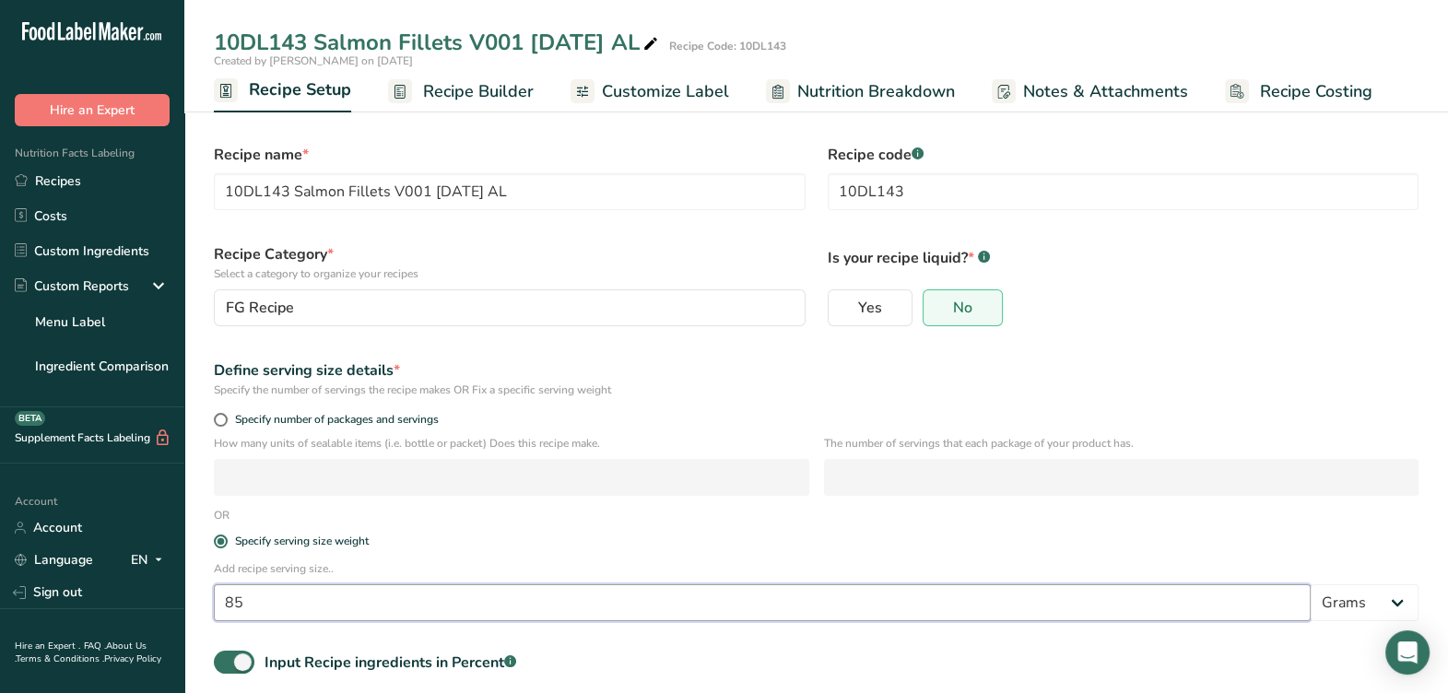
scroll to position [0, 6]
drag, startPoint x: 243, startPoint y: 622, endPoint x: 45, endPoint y: 641, distance: 199.0
click at [46, 641] on div ".a-20{fill:#fff;} Hire an Expert Nutrition Facts Labeling Recipes Costs Custom …" at bounding box center [724, 432] width 1448 height 865
type input "170"
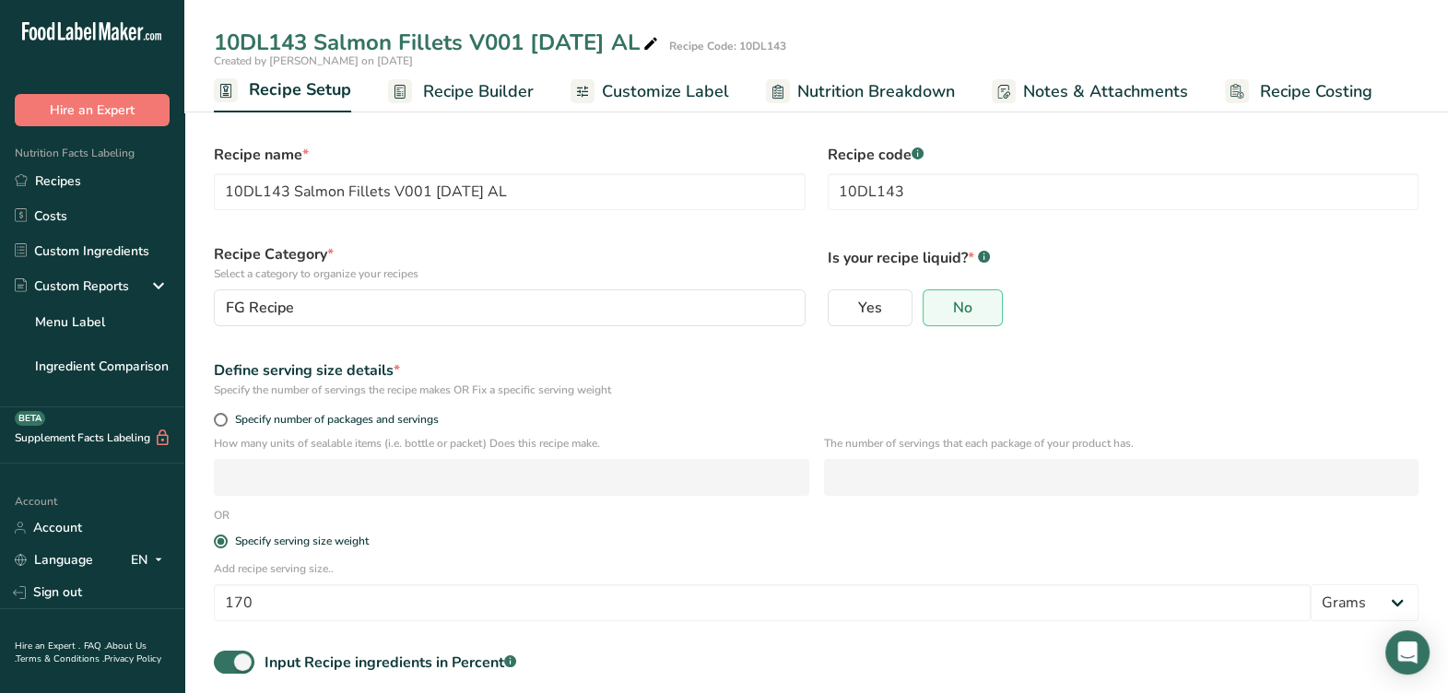
click at [458, 534] on div "Specify serving size weight" at bounding box center [816, 542] width 1227 height 37
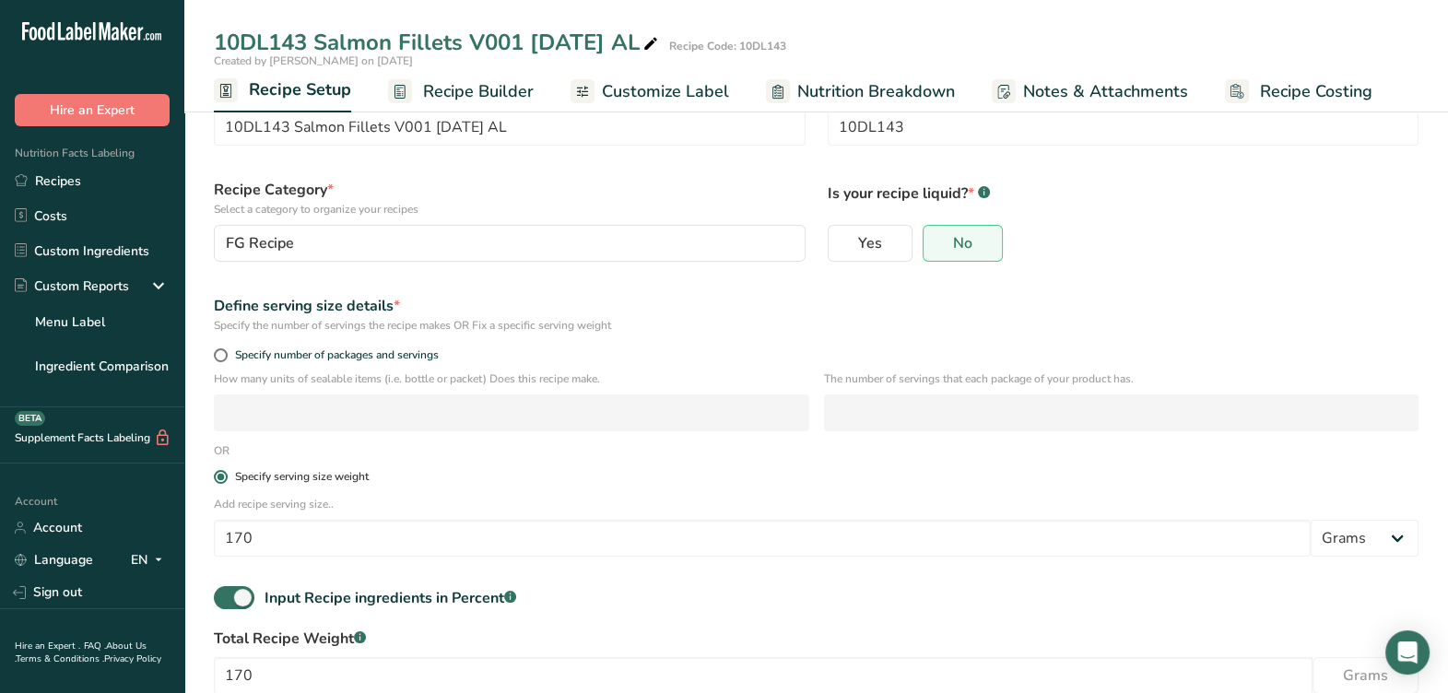
scroll to position [114, 0]
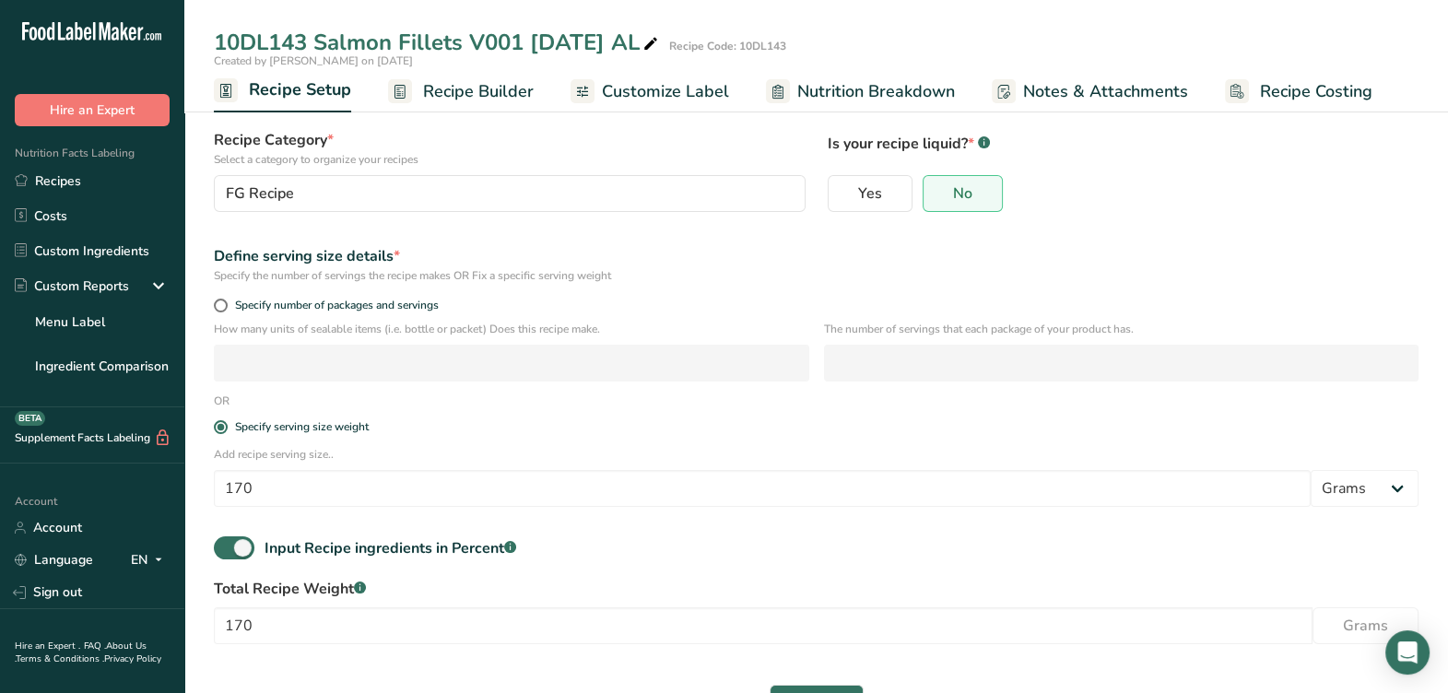
click at [381, 312] on div "Specify number of packages and servings" at bounding box center [816, 308] width 1227 height 26
click at [373, 301] on span "Specify number of packages and servings" at bounding box center [333, 306] width 211 height 14
click at [226, 301] on input "Specify number of packages and servings" at bounding box center [220, 306] width 12 height 12
radio input "true"
radio input "false"
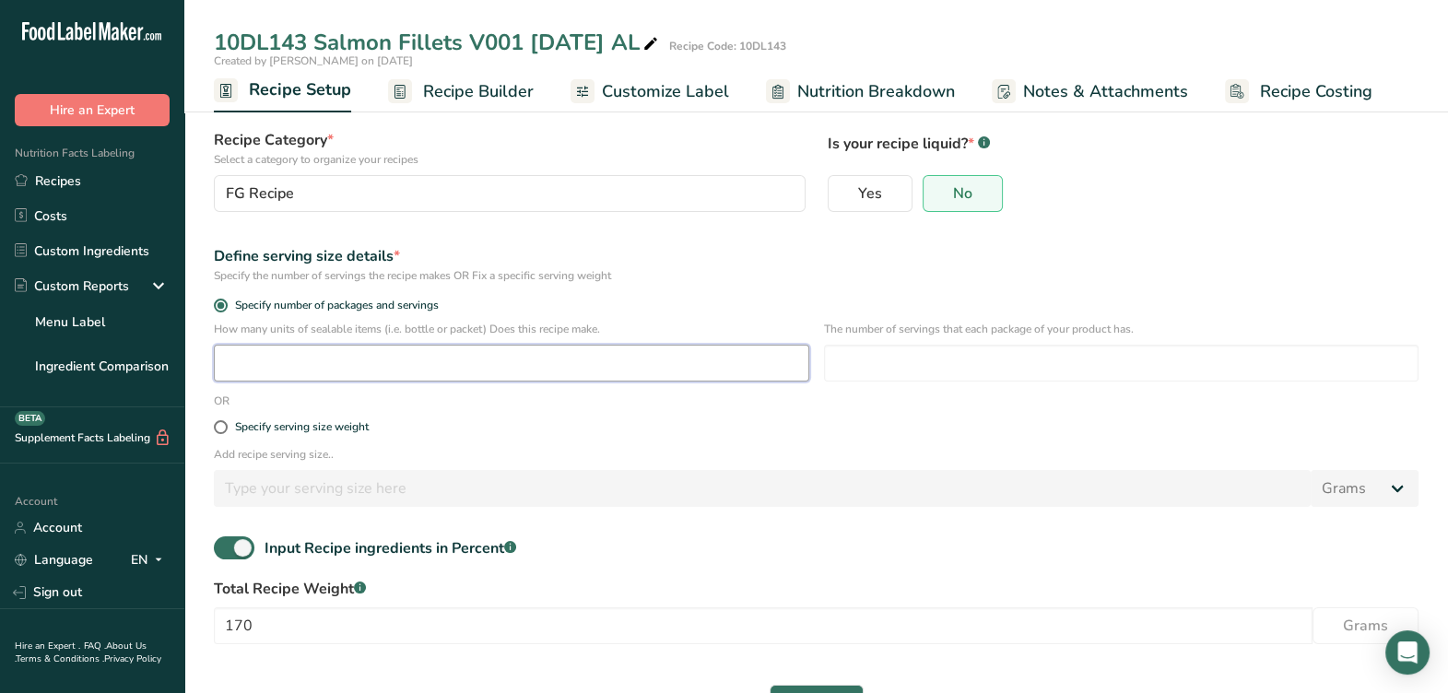
click at [312, 367] on input "number" at bounding box center [511, 363] width 595 height 37
type input "1"
click at [884, 356] on input "number" at bounding box center [1121, 363] width 595 height 37
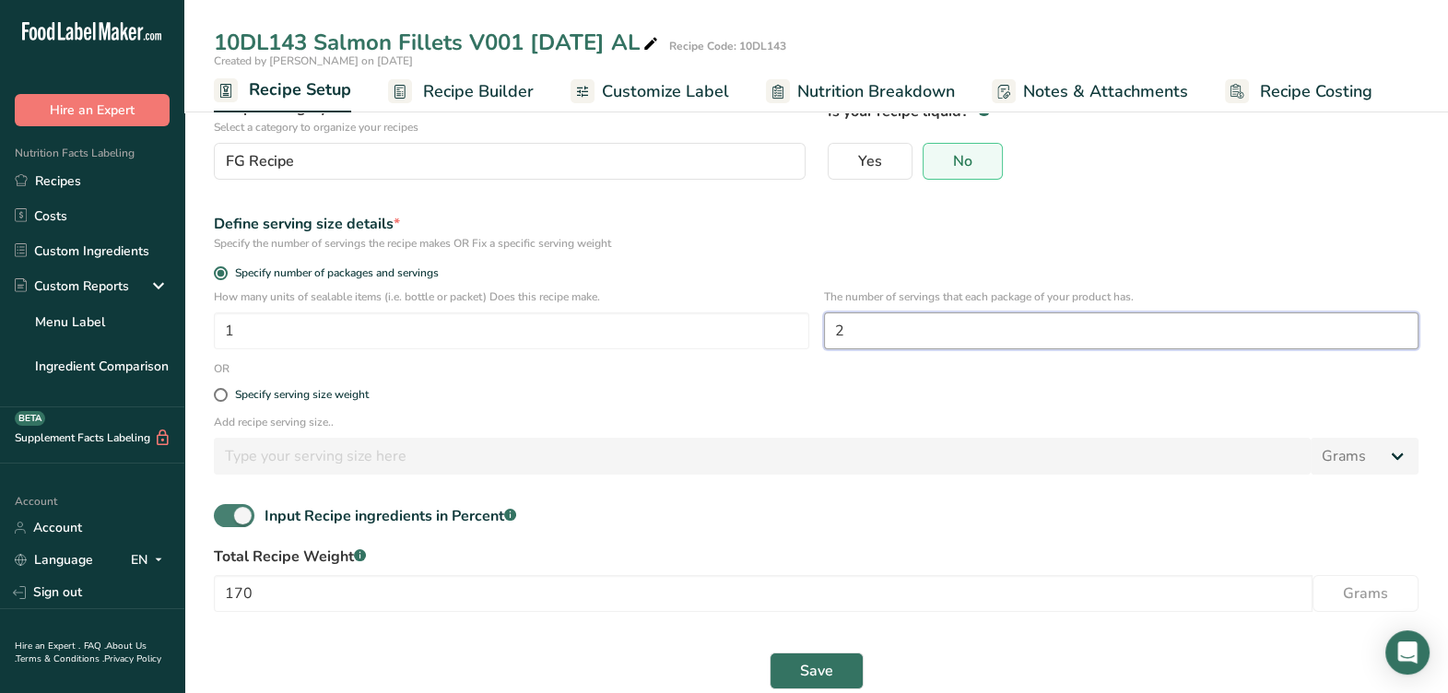
scroll to position [172, 0]
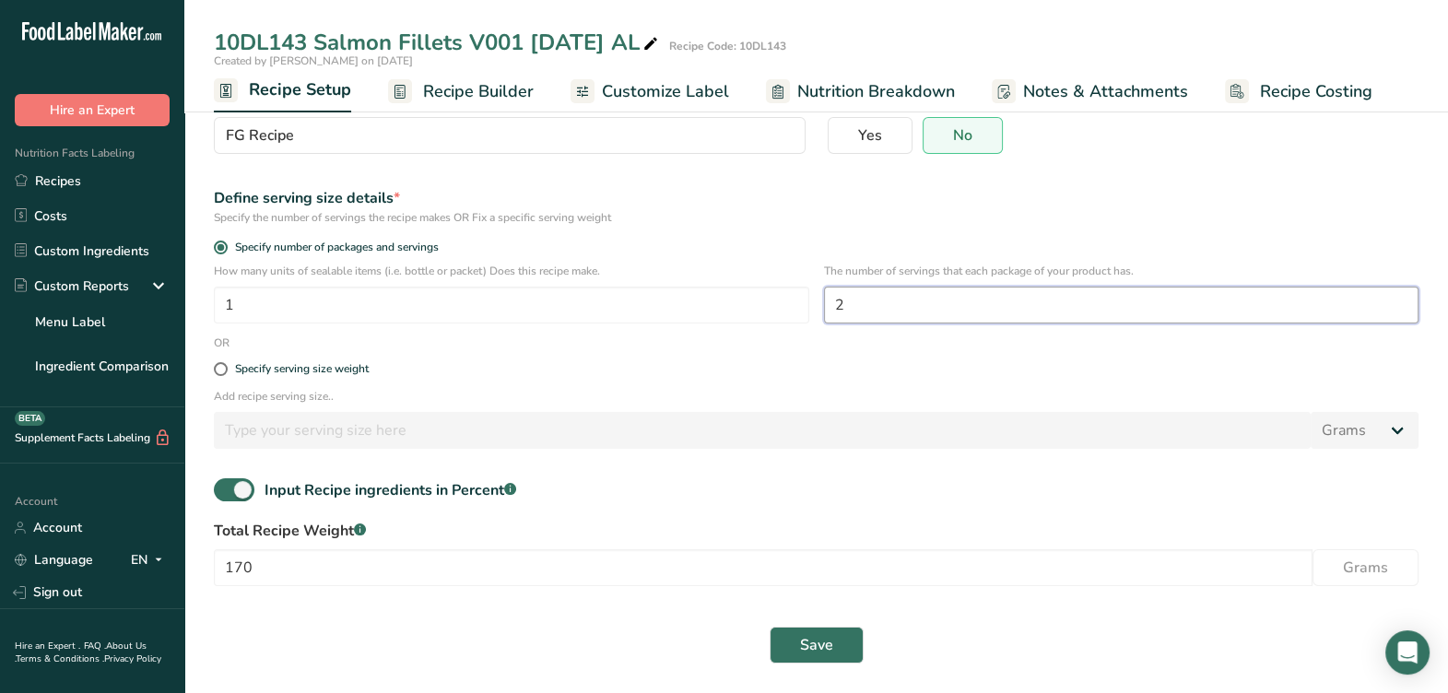
type input "2"
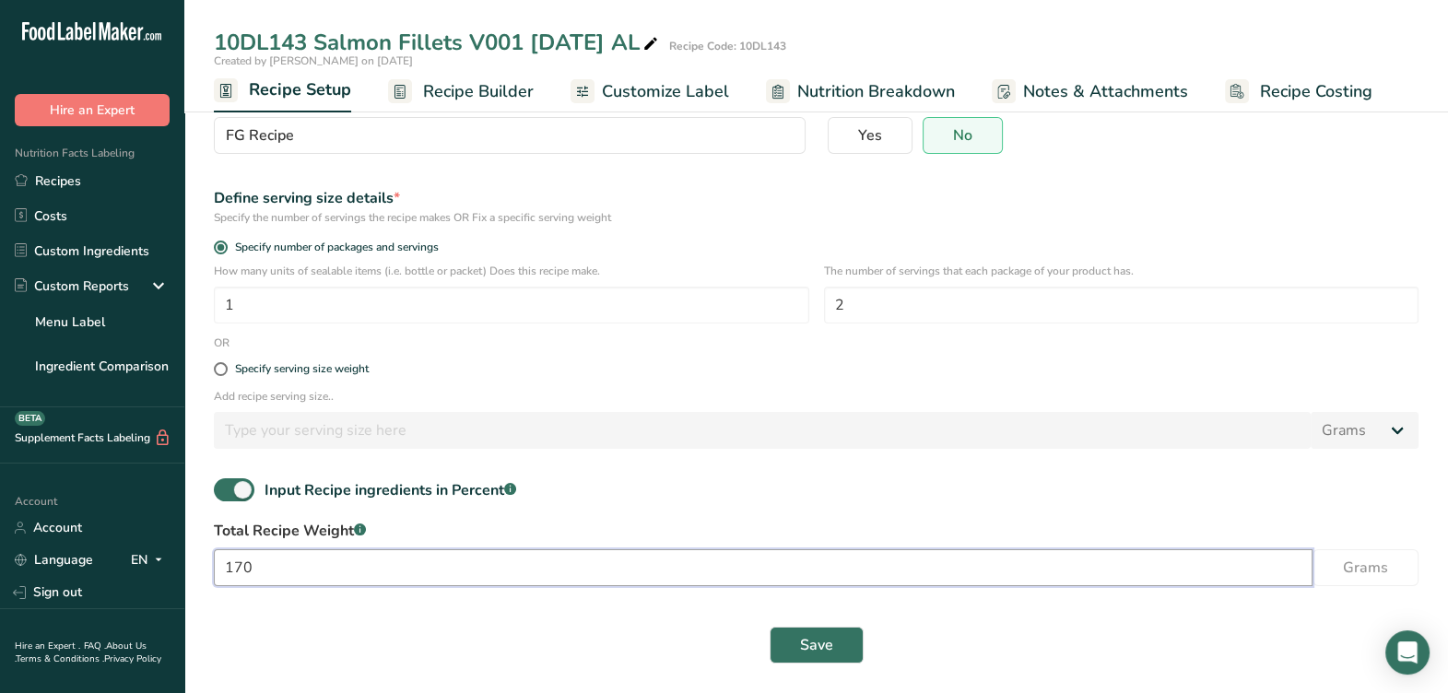
drag, startPoint x: 189, startPoint y: 568, endPoint x: 168, endPoint y: 571, distance: 21.5
click at [168, 571] on div ".a-20{fill:#fff;} Hire an Expert Nutrition Facts Labeling Recipes Costs Custom …" at bounding box center [724, 260] width 1448 height 865
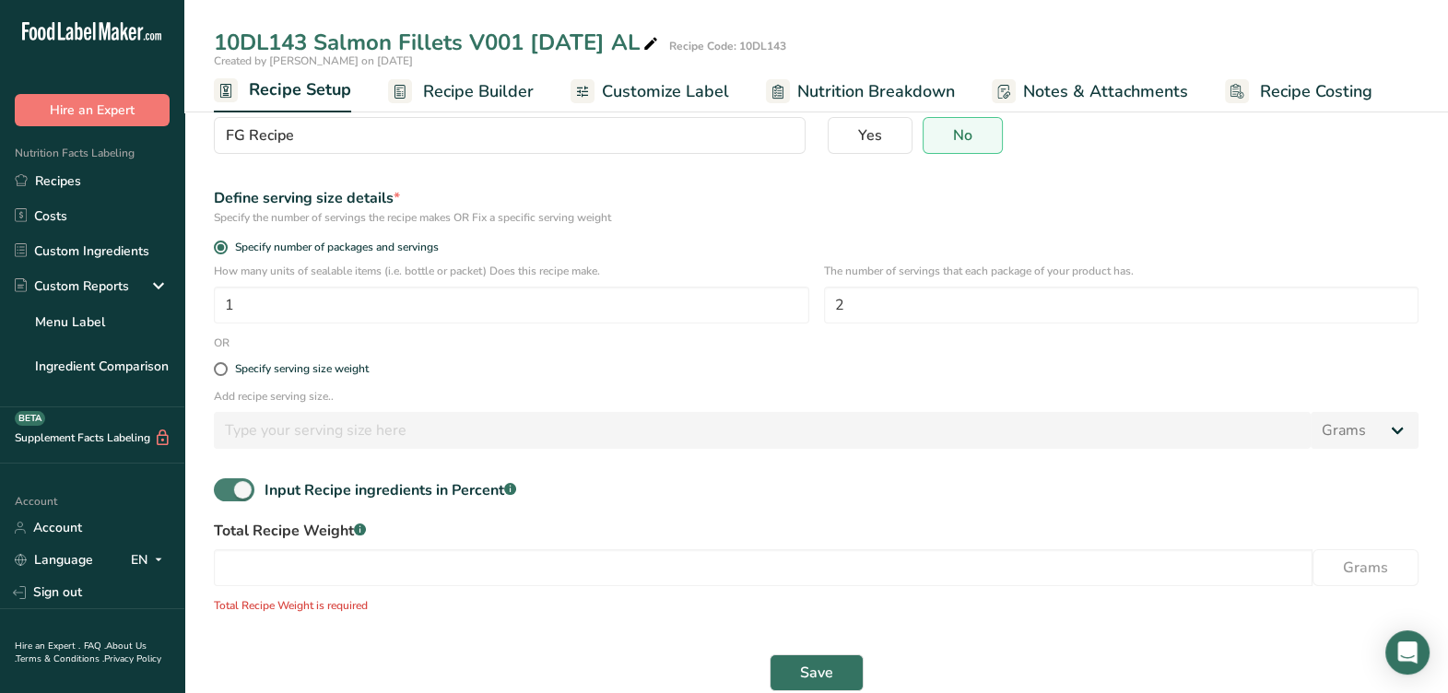
click at [239, 498] on span at bounding box center [234, 489] width 41 height 23
click at [226, 496] on input "Input Recipe ingredients in Percent .a-a{fill:#347362;}.b-a{fill:#fff;}" at bounding box center [220, 490] width 12 height 12
checkbox input "false"
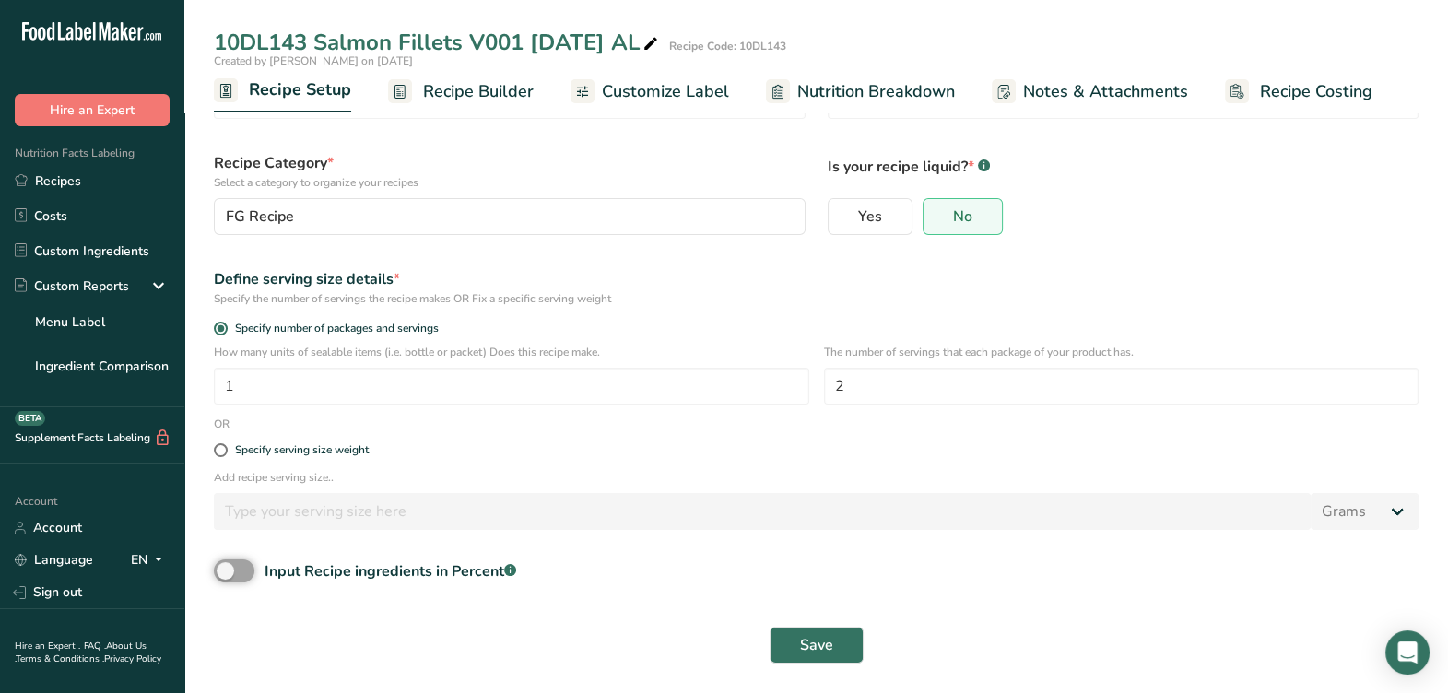
scroll to position [91, 0]
click at [820, 652] on span "Save" at bounding box center [816, 645] width 33 height 22
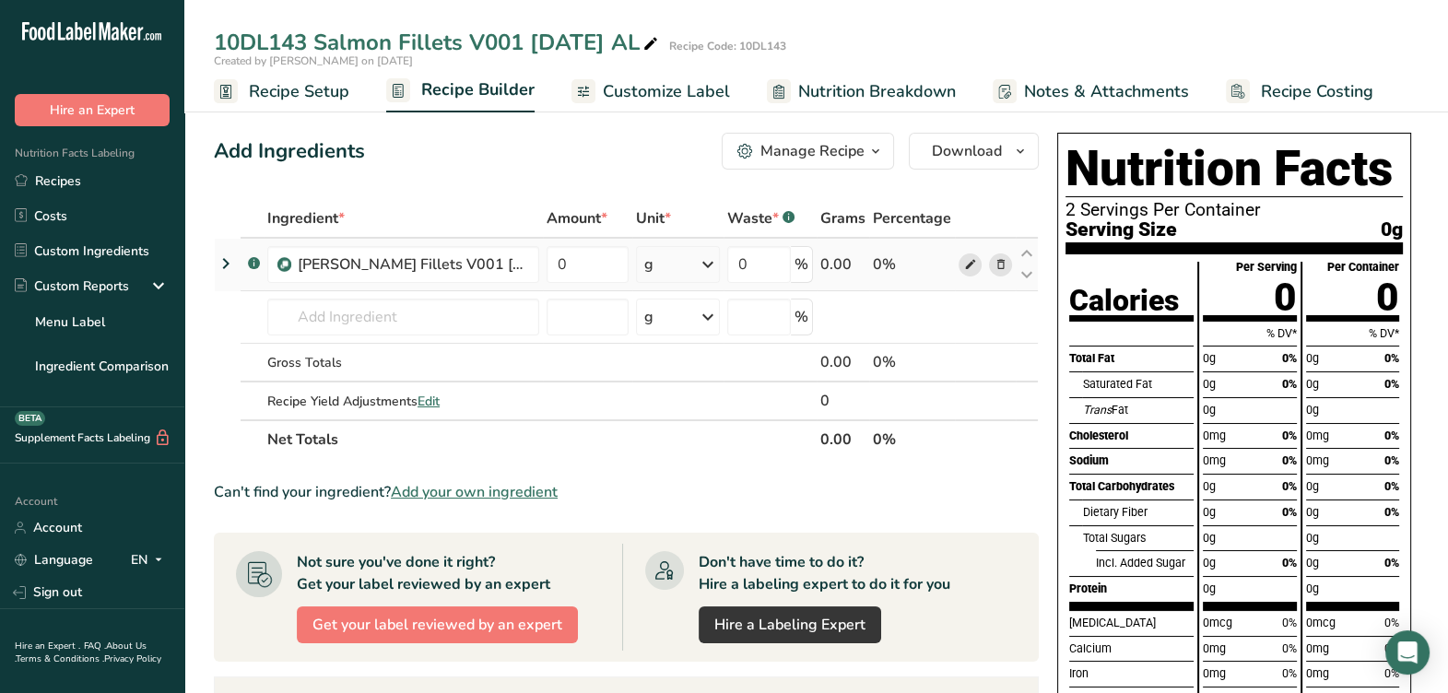
click at [972, 268] on icon at bounding box center [969, 264] width 13 height 19
drag, startPoint x: 598, startPoint y: 277, endPoint x: 515, endPoint y: 261, distance: 84.4
click at [515, 261] on tr ".a-a{fill:#347362;}.b-a{fill:#fff;} HT Salmon Fillets V001 8-18-25 AL 0 g Weigh…" at bounding box center [626, 265] width 823 height 53
click at [593, 410] on div "Ingredient * Amount * Unit * Waste * .a-a{fill:#347362;}.b-a{fill:#fff;} Grams …" at bounding box center [626, 329] width 825 height 260
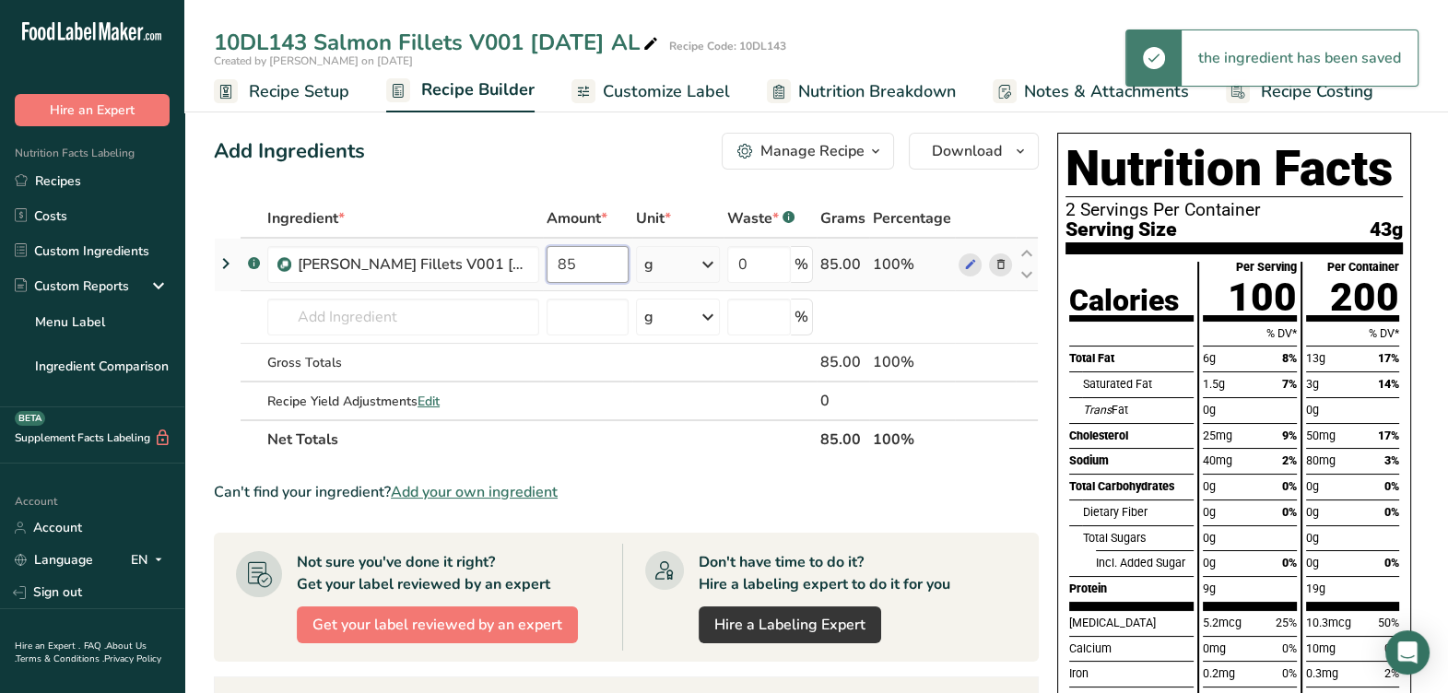
drag, startPoint x: 602, startPoint y: 274, endPoint x: 484, endPoint y: 285, distance: 118.5
click at [481, 289] on tr ".a-a{fill:#347362;}.b-a{fill:#fff;} HT Salmon Fillets V001 8-18-25 AL 85 g Weig…" at bounding box center [626, 265] width 823 height 53
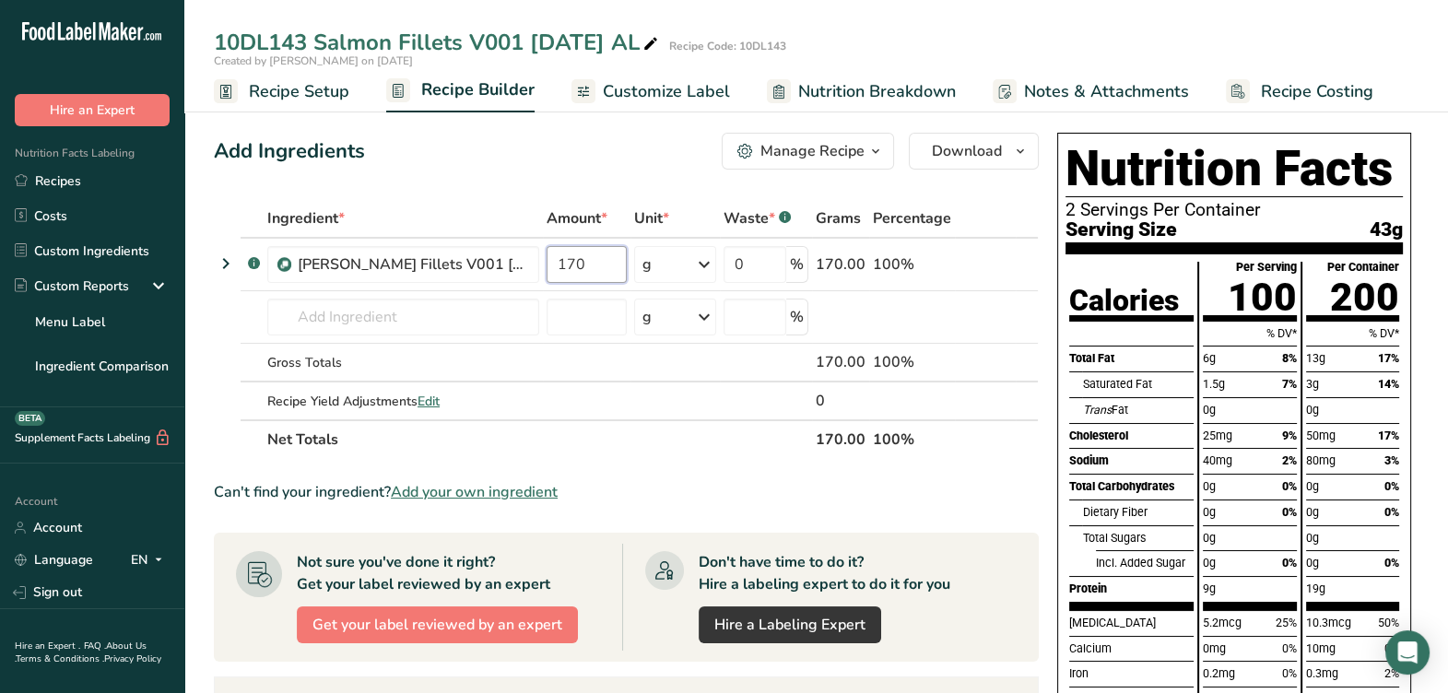
type input "170"
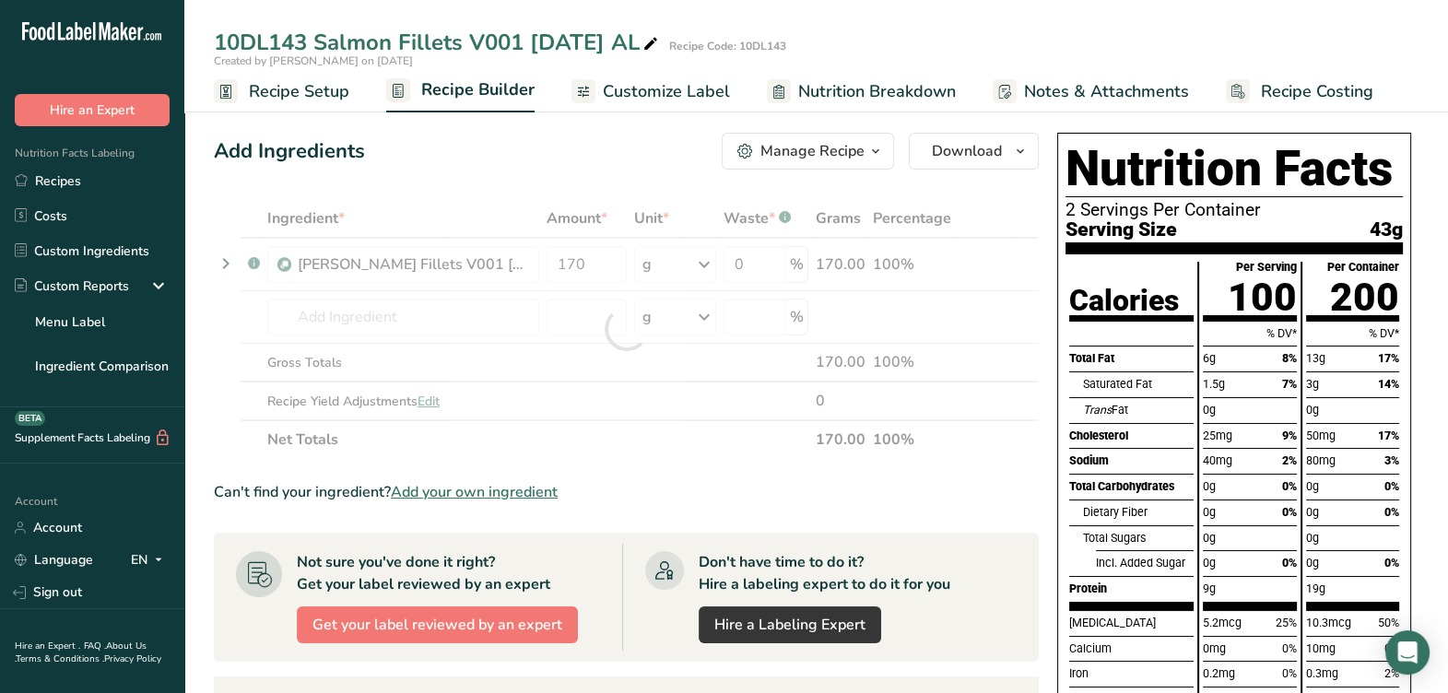
click at [713, 465] on section "Ingredient * Amount * Unit * Waste * .a-a{fill:#347362;}.b-a{fill:#fff;} Grams …" at bounding box center [626, 632] width 825 height 866
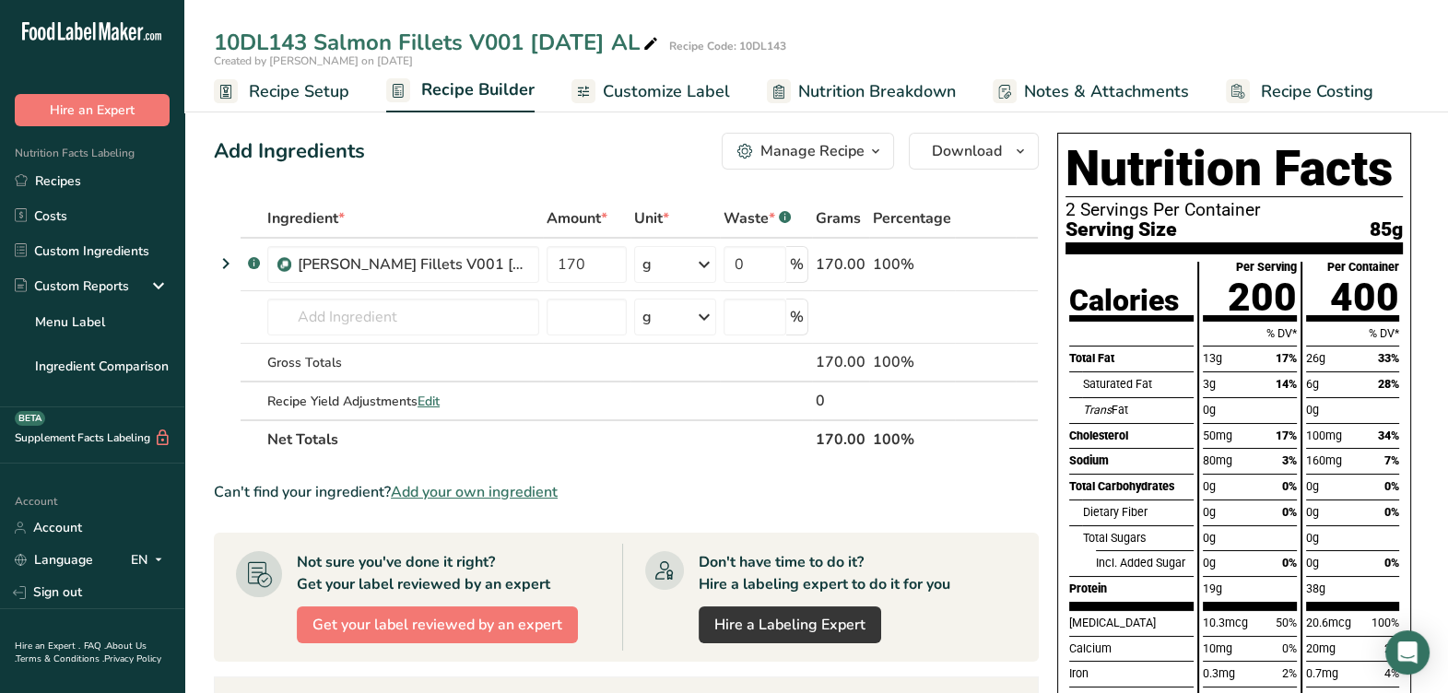
click at [708, 88] on span "Customize Label" at bounding box center [666, 91] width 127 height 25
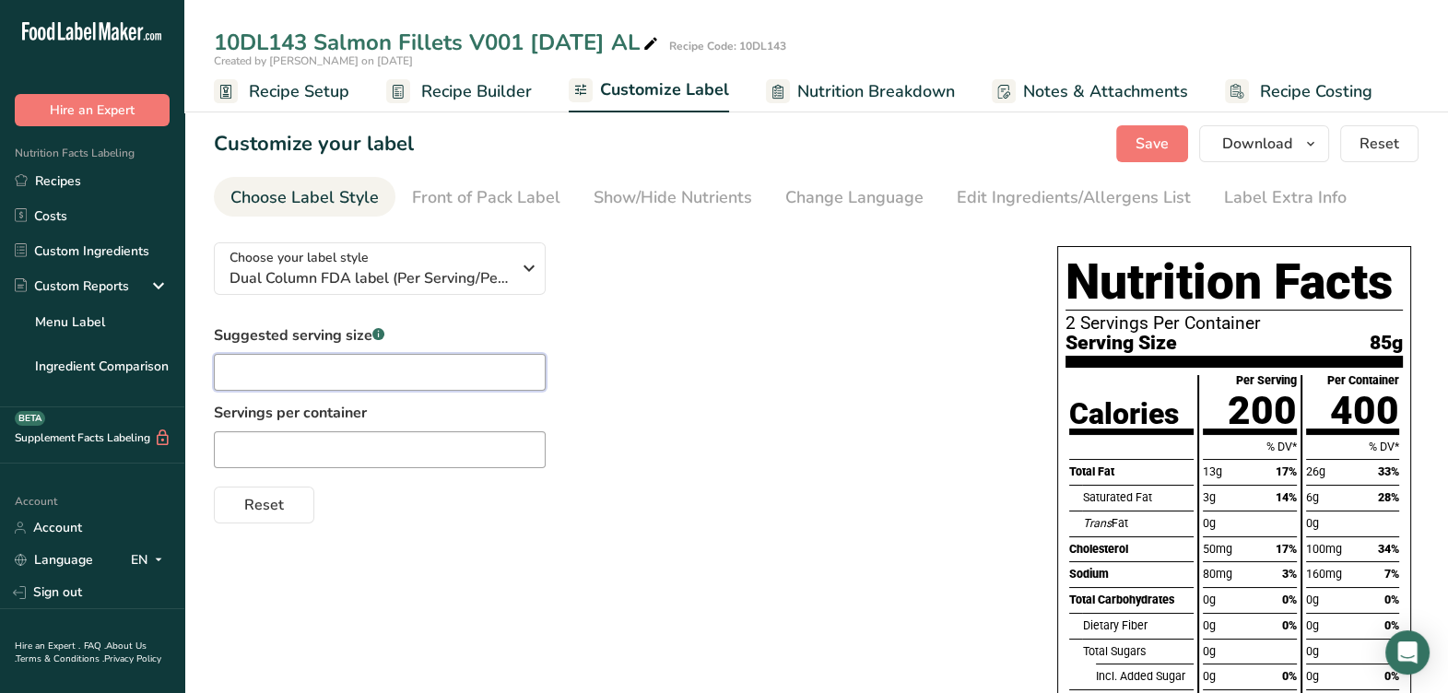
click at [460, 383] on input "text" at bounding box center [380, 372] width 332 height 37
click at [436, 445] on input "text" at bounding box center [380, 449] width 332 height 37
type input "2 sevings per contanier"
click at [430, 372] on input "text" at bounding box center [380, 372] width 332 height 37
type input "1 fillet"
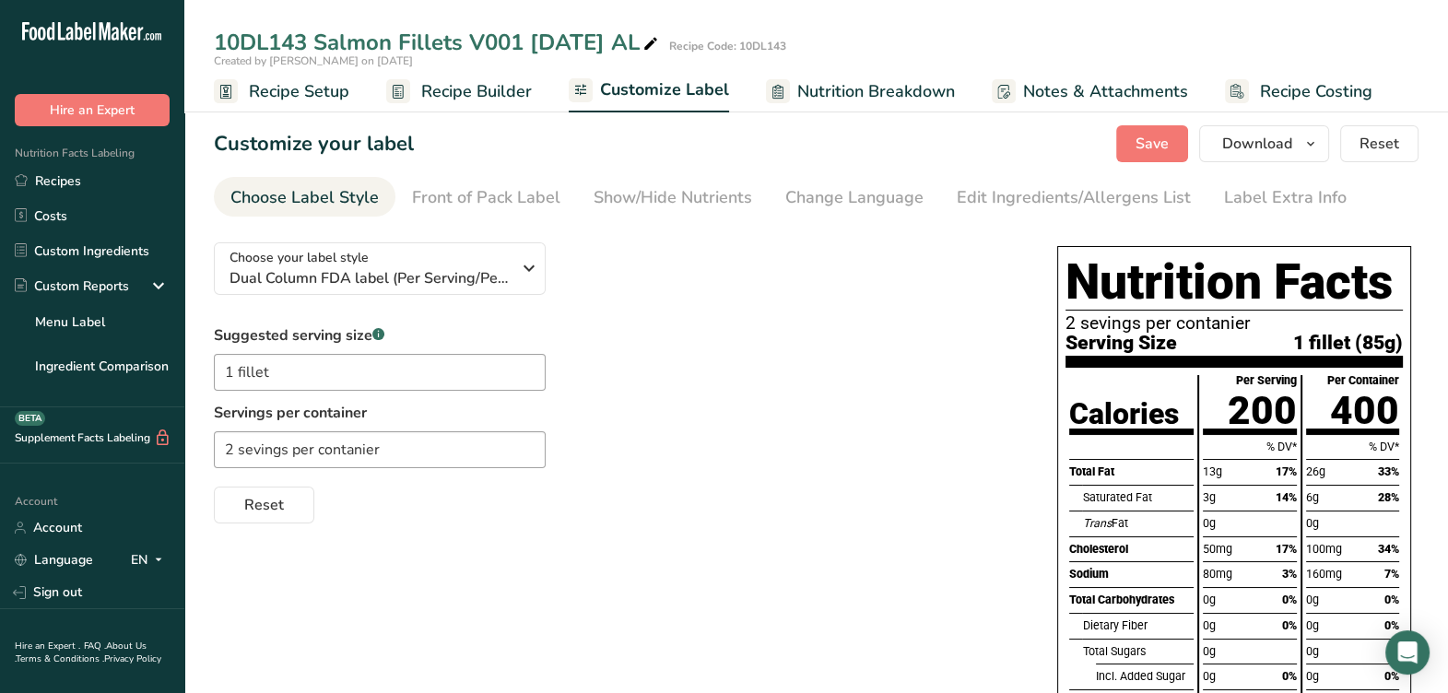
click at [640, 319] on div "Choose your label style Dual Column FDA label (Per Serving/Per Container) USA (…" at bounding box center [617, 376] width 806 height 296
click at [1148, 138] on span "Save" at bounding box center [1152, 144] width 33 height 22
click at [498, 93] on span "Recipe Builder" at bounding box center [476, 91] width 111 height 25
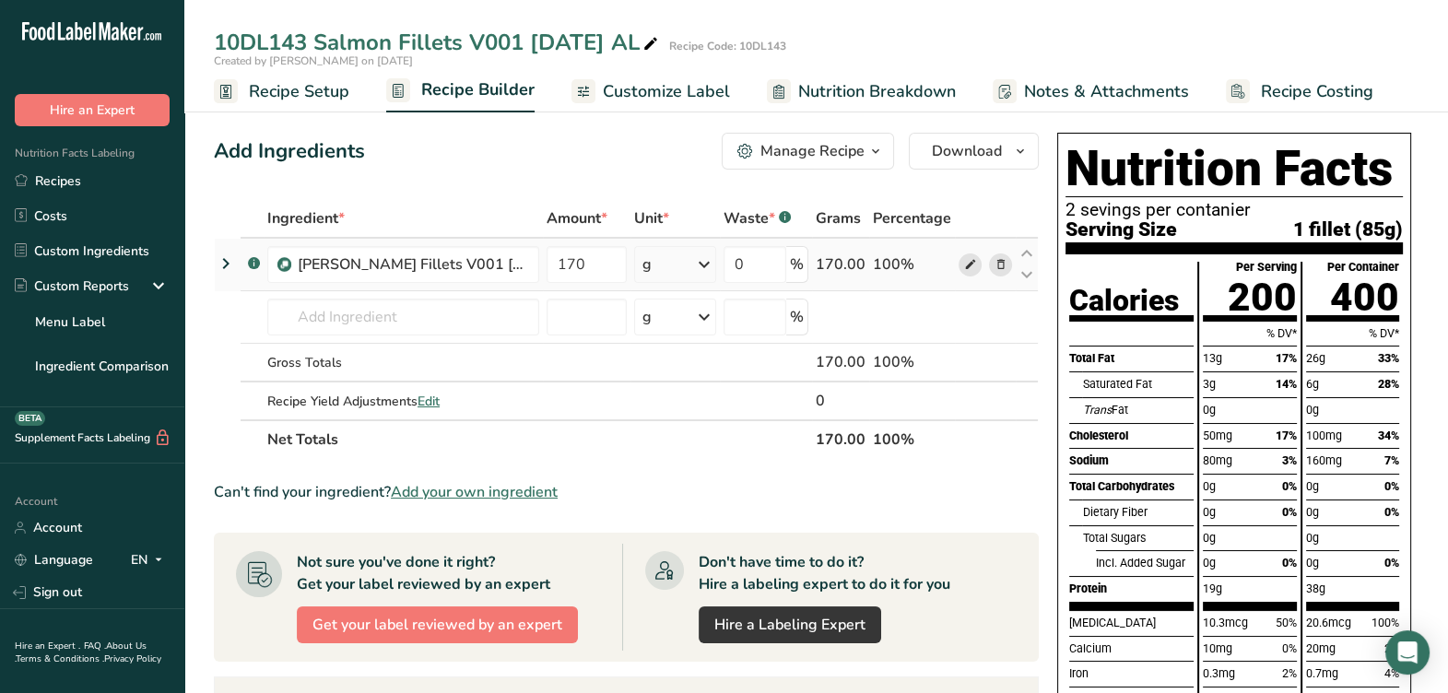
click at [969, 272] on icon at bounding box center [969, 264] width 13 height 19
drag, startPoint x: 231, startPoint y: 38, endPoint x: 647, endPoint y: 35, distance: 415.7
click at [647, 35] on div "10DL143 Salmon Fillets V001 8-18-25 AL Recipe Code: 10DL143" at bounding box center [816, 42] width 1264 height 33
copy div "10DL143 Salmon Fillets V001 8-18-25 AL"
click at [571, 50] on div "10DL143 Salmon Fillets V001 8-18-25 AL" at bounding box center [438, 42] width 448 height 33
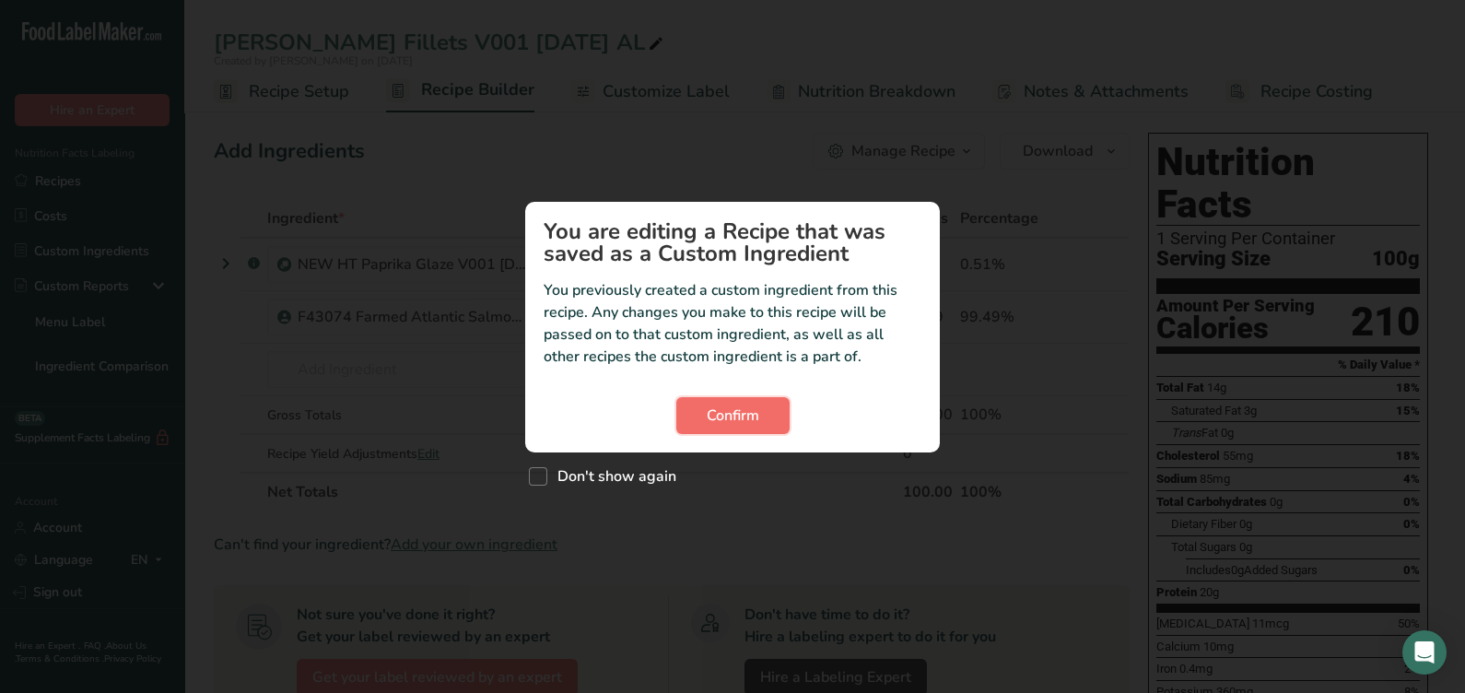
click at [747, 426] on span "Confirm" at bounding box center [733, 416] width 53 height 22
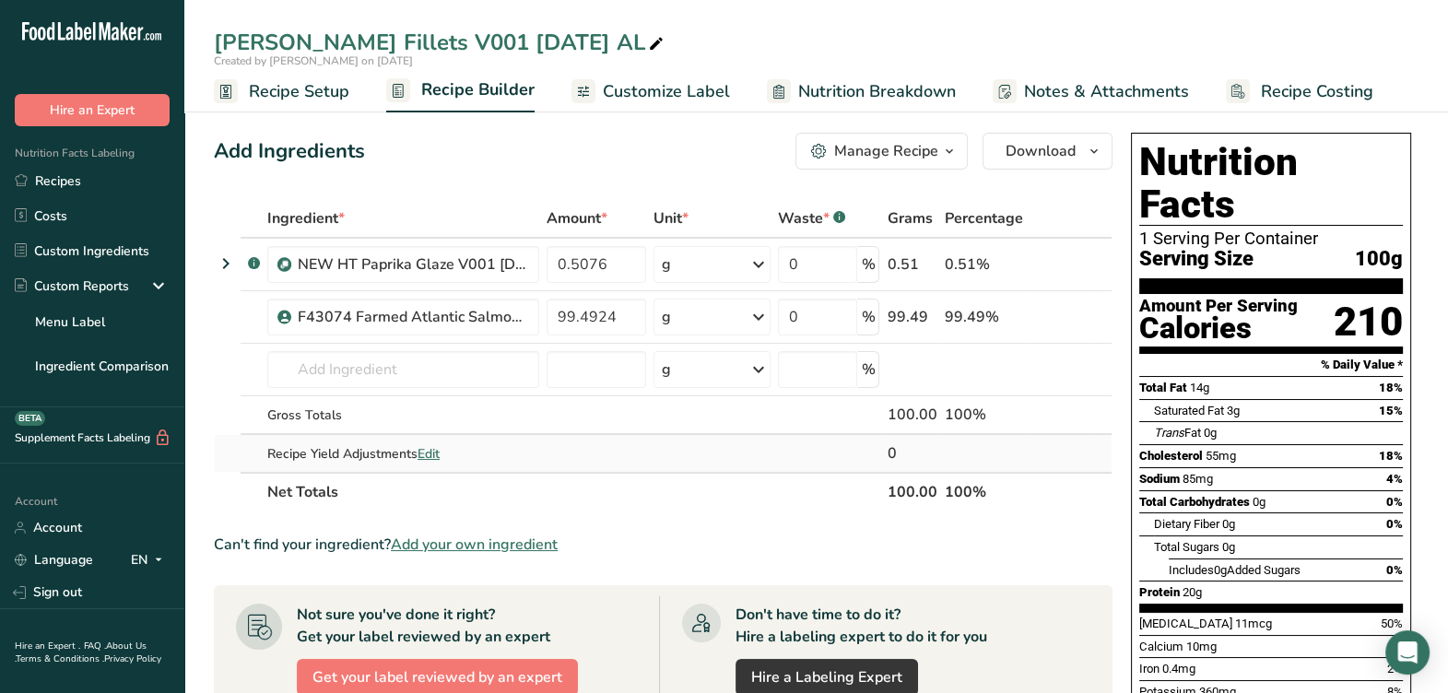
click at [424, 457] on span "Edit" at bounding box center [429, 454] width 22 height 18
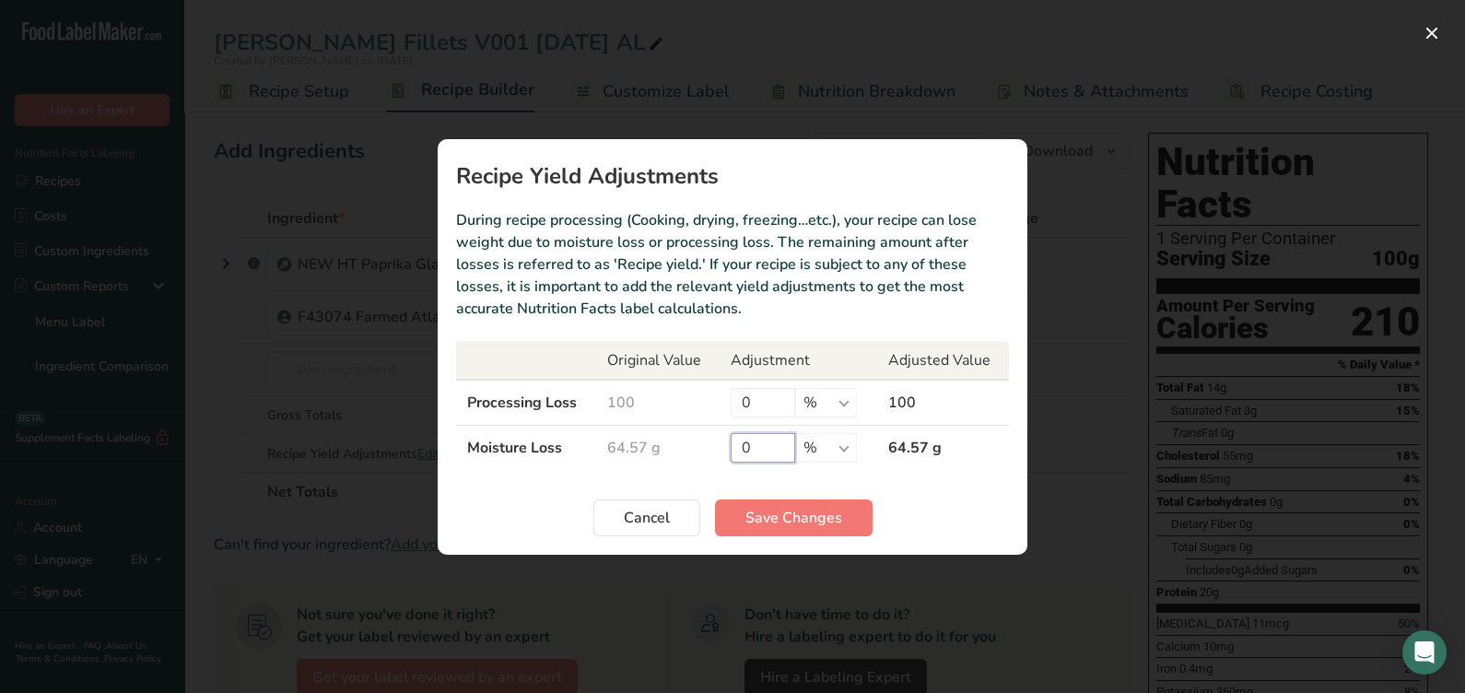
drag, startPoint x: 756, startPoint y: 449, endPoint x: 706, endPoint y: 464, distance: 51.9
click at [706, 464] on tr "Moisture Loss 64.57 g 0 % g kg mg mcg lb oz 64.57 g" at bounding box center [732, 447] width 553 height 45
type input "15"
click at [747, 520] on span "Save Changes" at bounding box center [794, 518] width 97 height 22
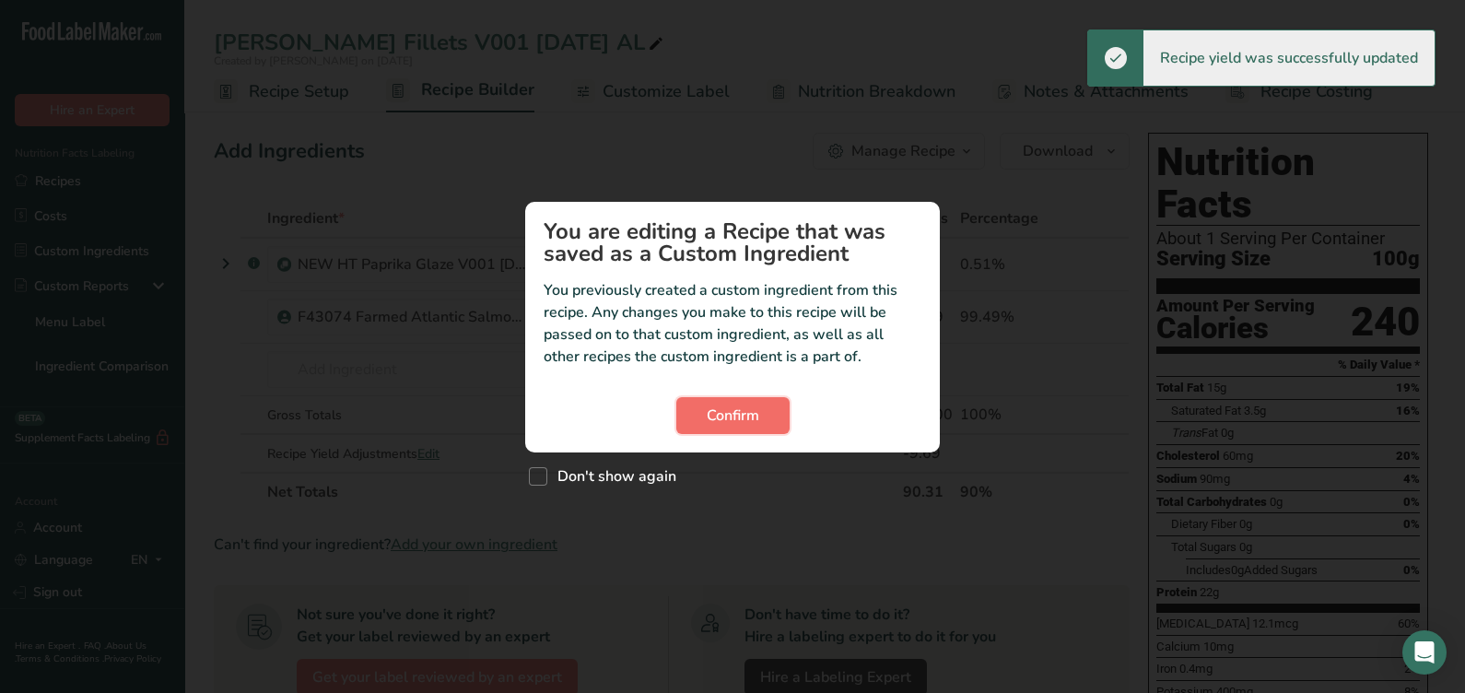
click at [725, 417] on span "Confirm" at bounding box center [733, 416] width 53 height 22
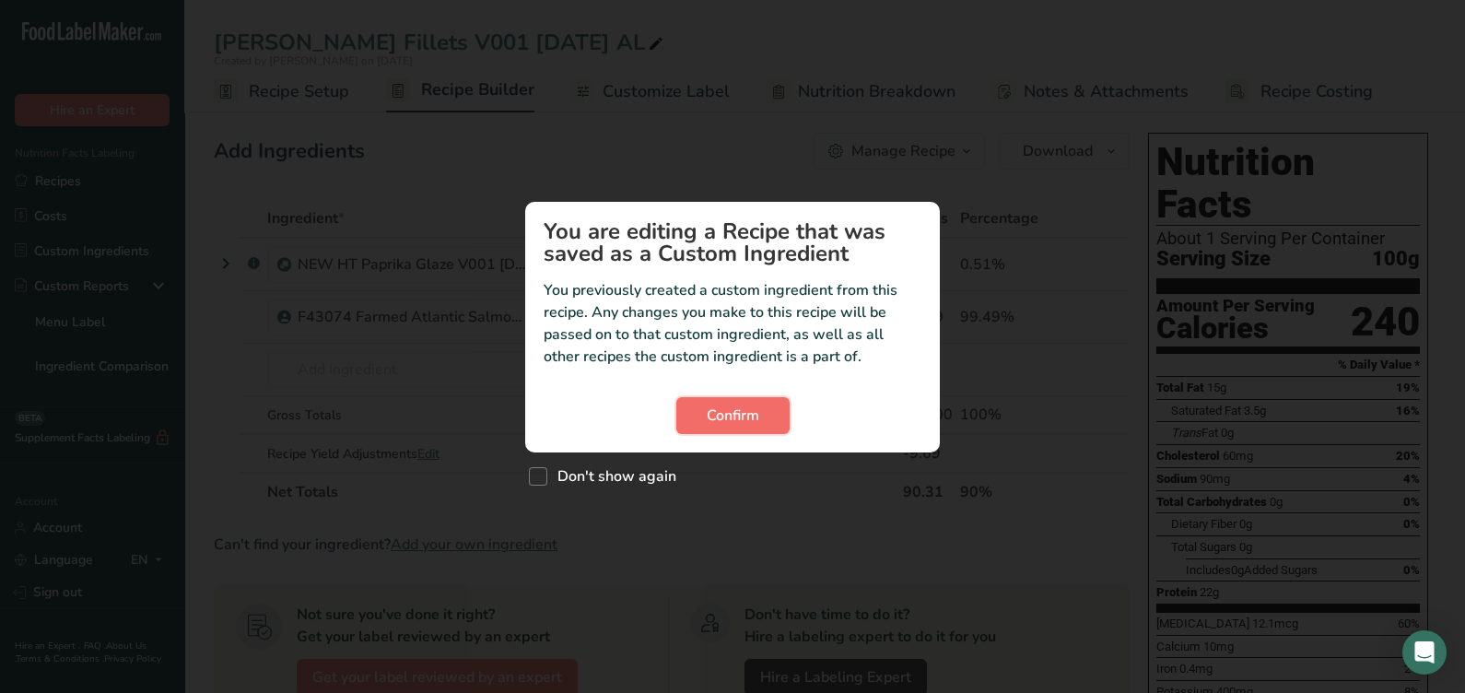
click at [731, 416] on span "Confirm" at bounding box center [733, 416] width 53 height 22
click at [710, 418] on span "Confirm" at bounding box center [733, 416] width 53 height 22
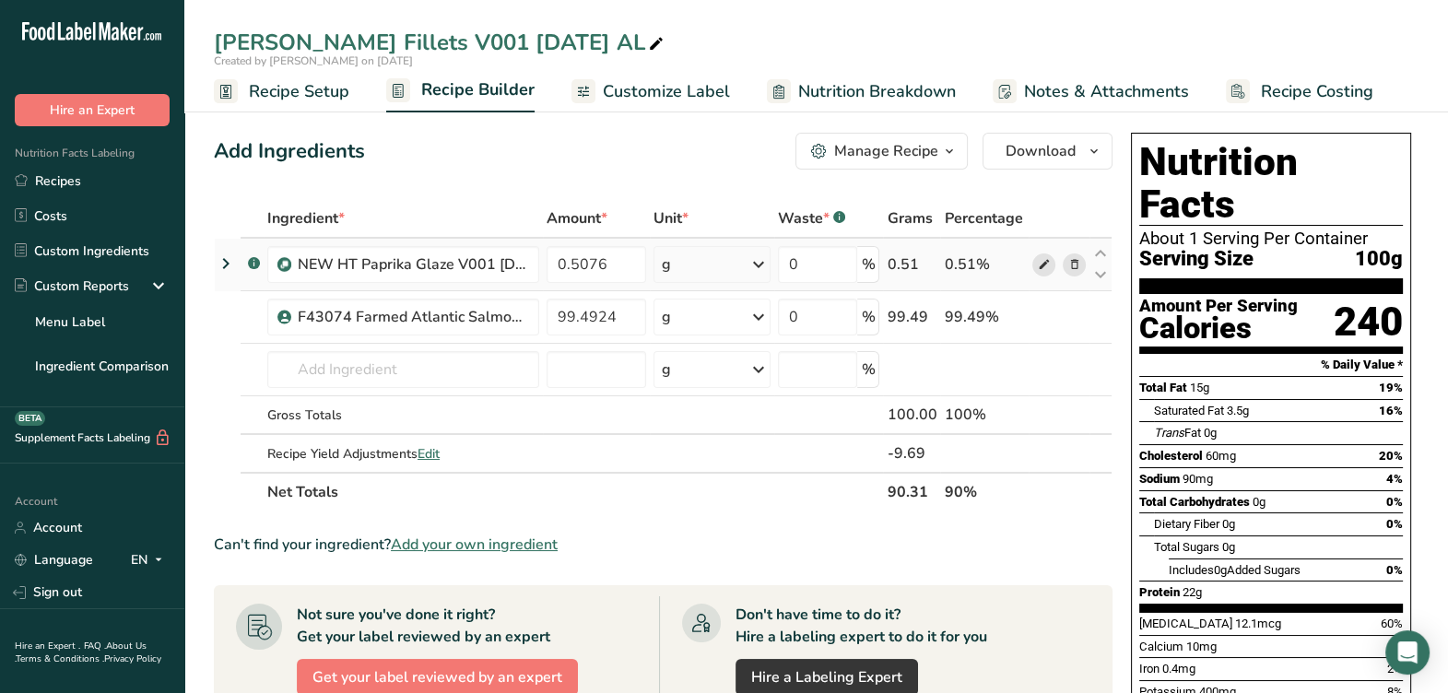
click at [1037, 258] on icon at bounding box center [1043, 264] width 13 height 19
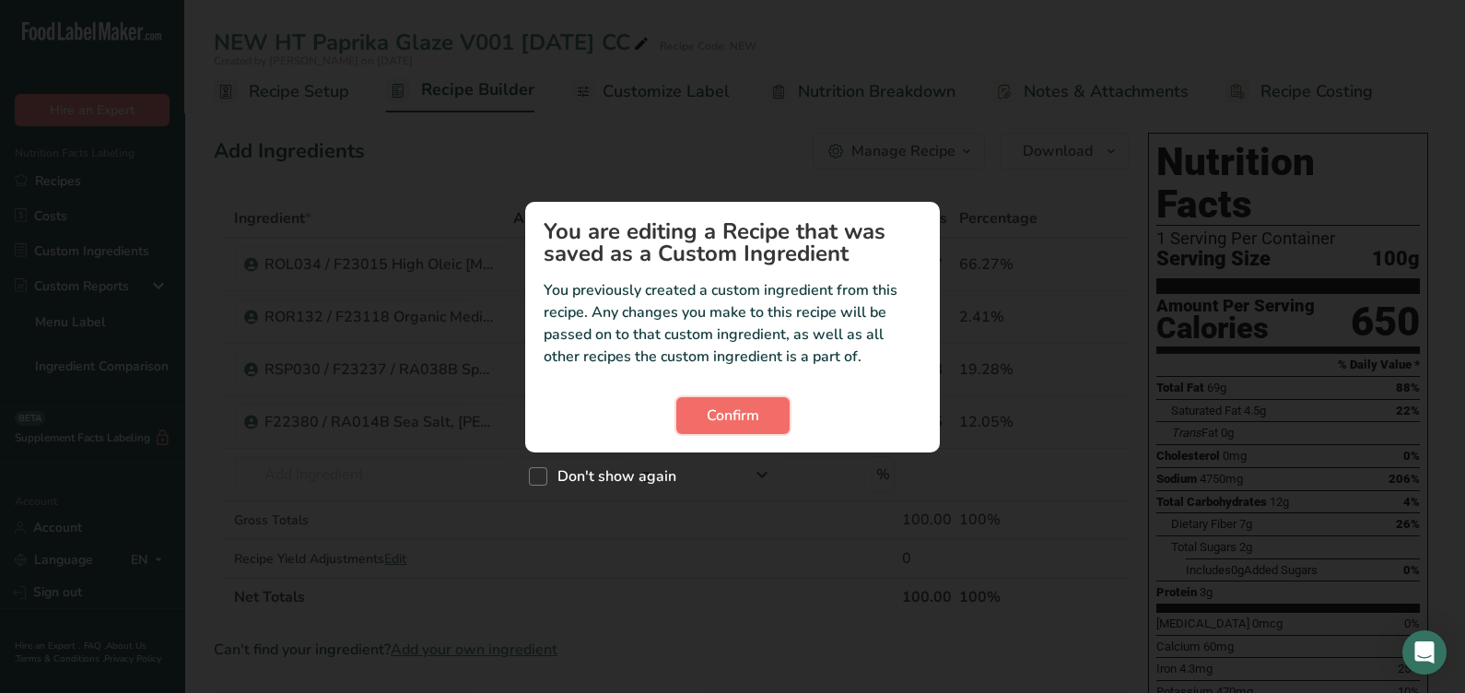
click at [690, 401] on button "Confirm" at bounding box center [733, 415] width 113 height 37
